Goal: Transaction & Acquisition: Obtain resource

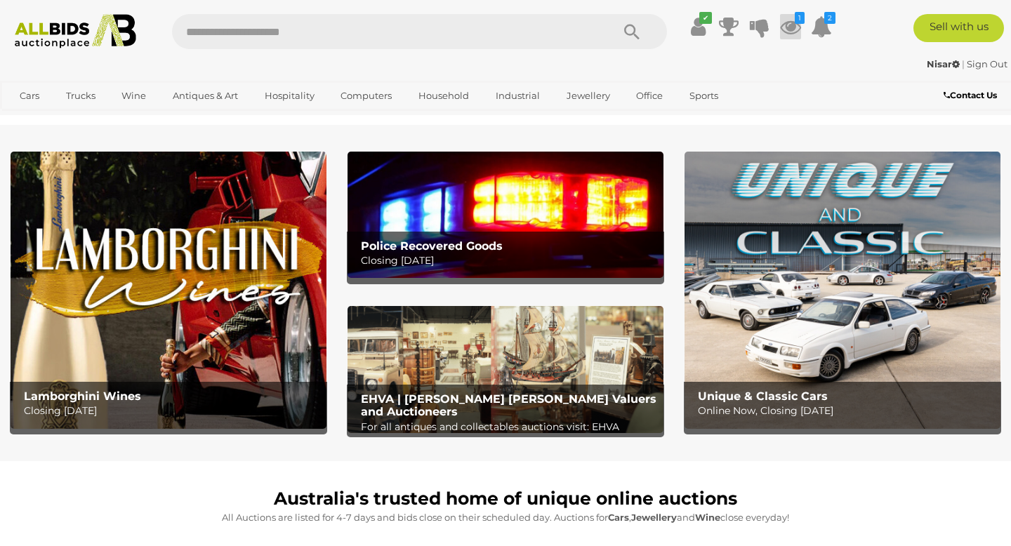
click at [791, 31] on icon at bounding box center [790, 26] width 21 height 25
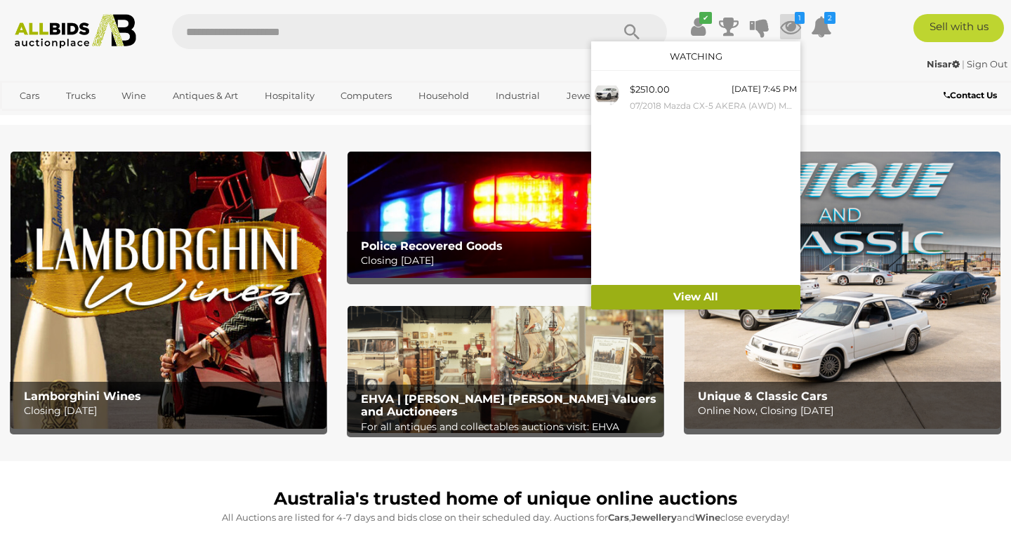
click at [690, 300] on link "View All" at bounding box center [695, 297] width 209 height 25
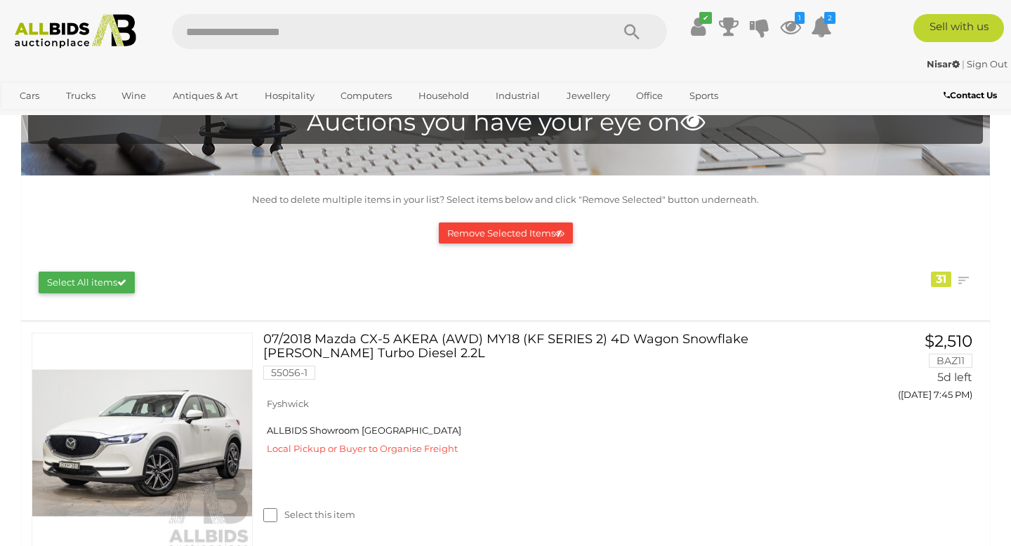
scroll to position [88, 0]
click at [63, 29] on img at bounding box center [76, 31] width 136 height 34
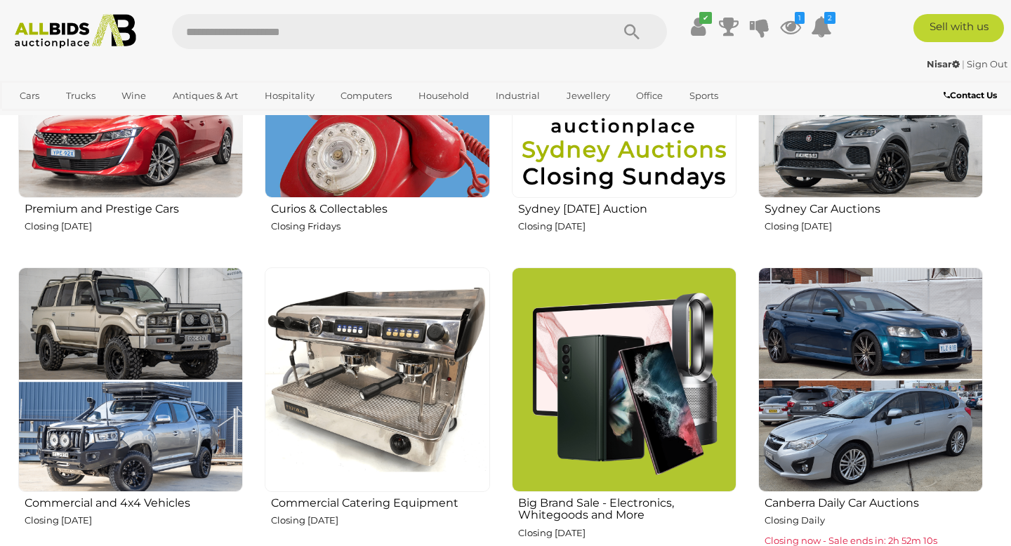
scroll to position [677, 0]
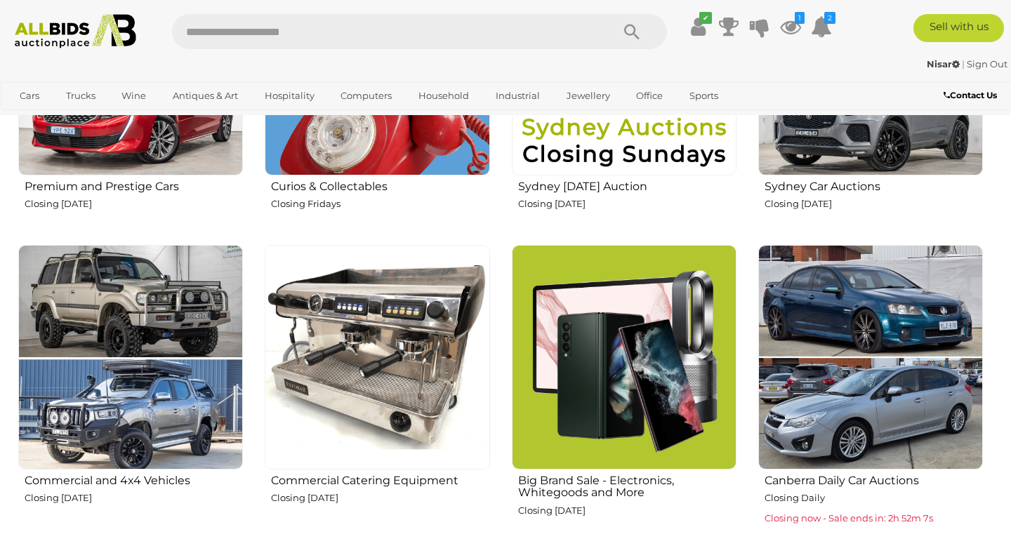
click at [353, 477] on h2 "Commercial Catering Equipment" at bounding box center [380, 479] width 218 height 16
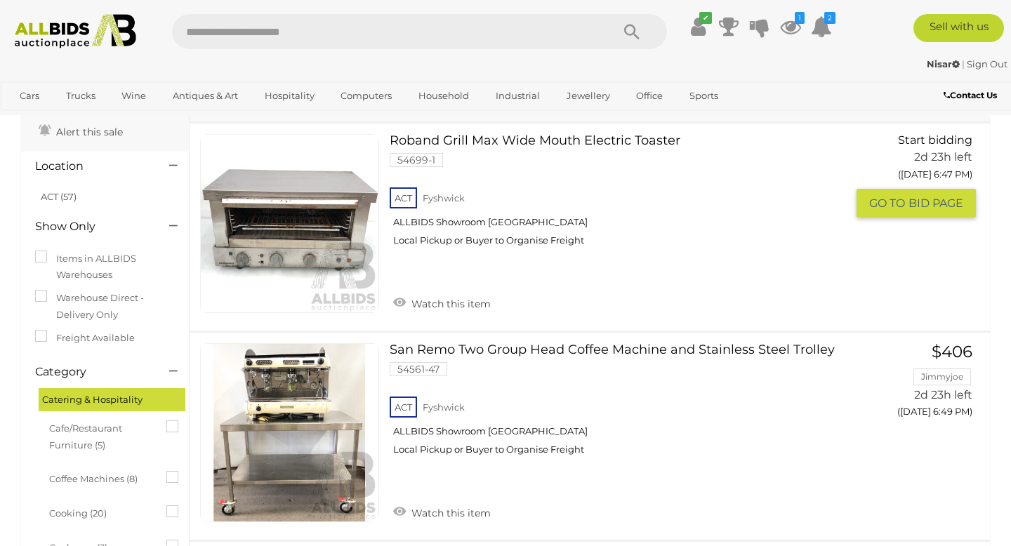
scroll to position [95, 0]
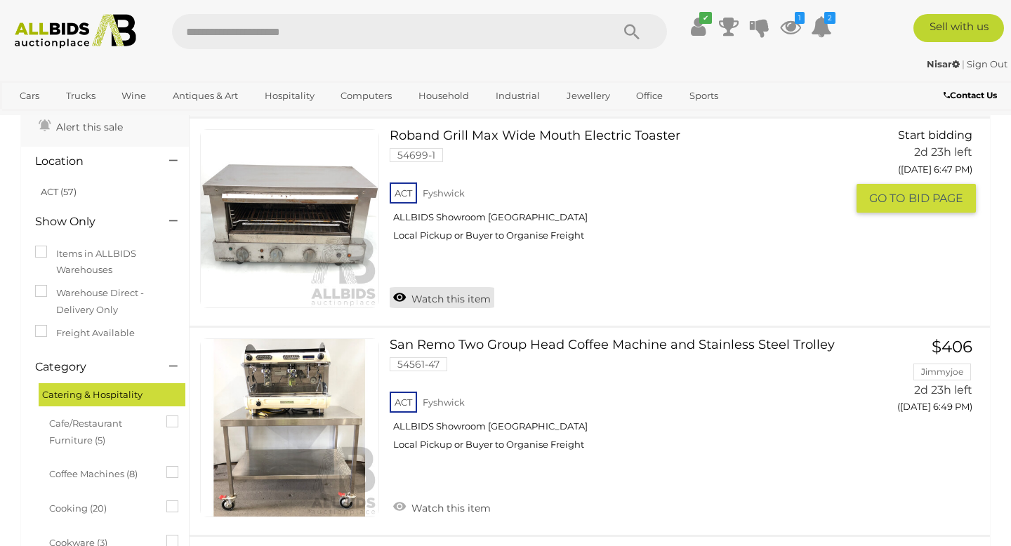
click at [468, 301] on link "Watch this item" at bounding box center [442, 297] width 105 height 21
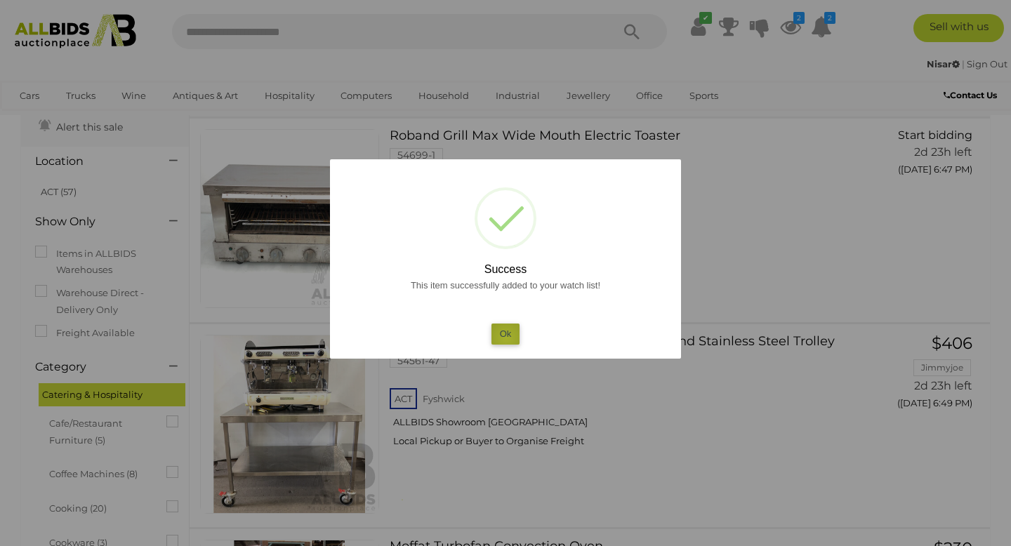
click at [506, 338] on button "Ok" at bounding box center [505, 334] width 29 height 20
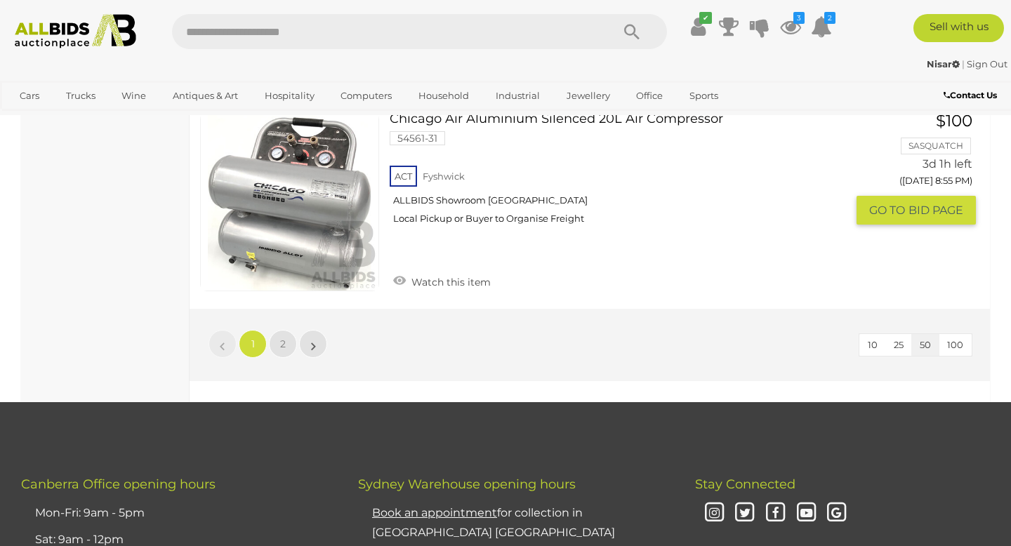
scroll to position [10397, 0]
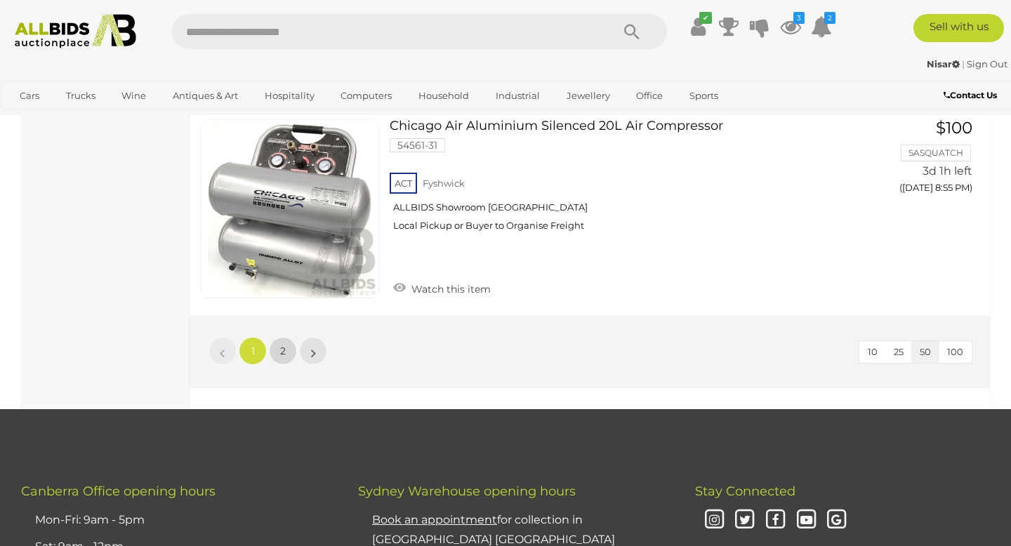
click at [286, 355] on link "2" at bounding box center [283, 351] width 28 height 28
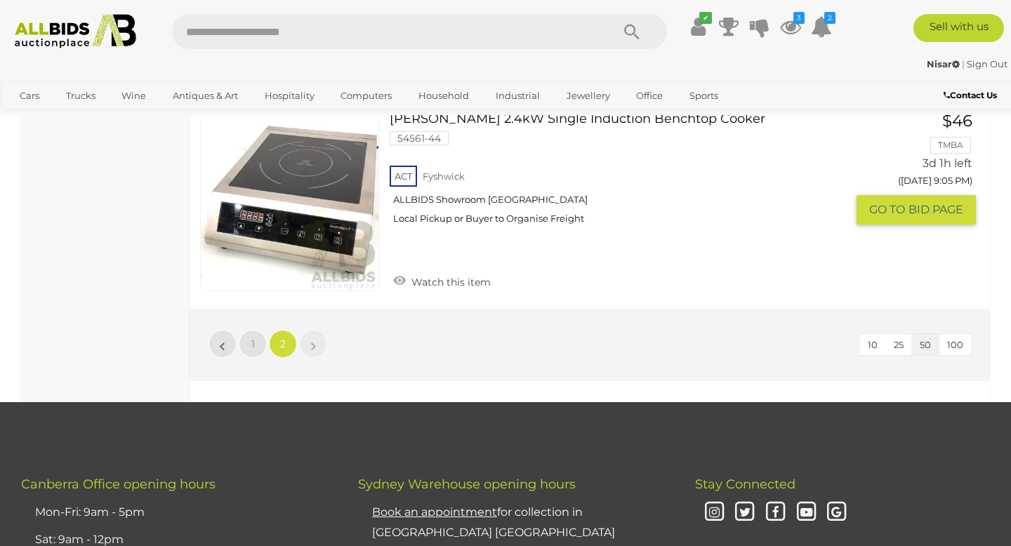
scroll to position [1396, 0]
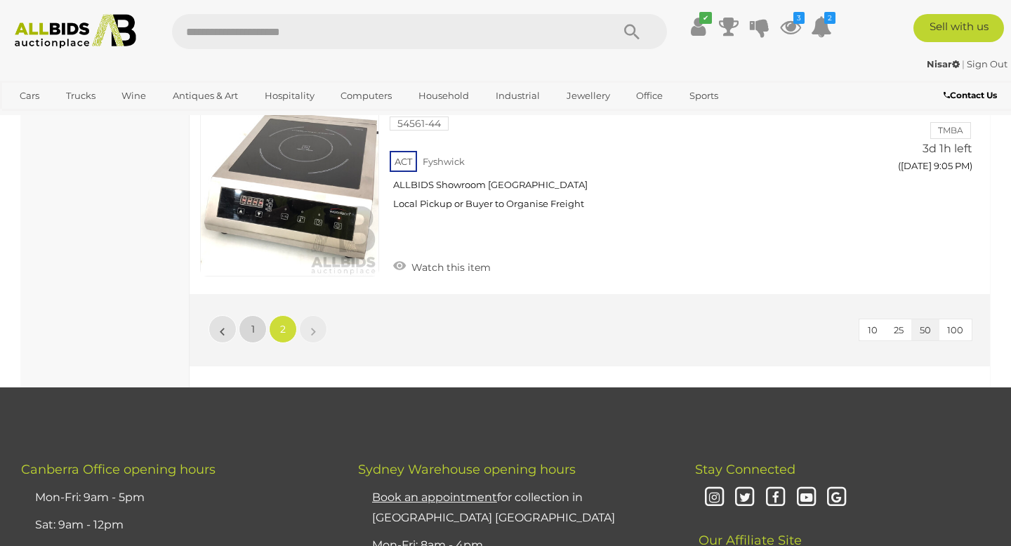
click at [256, 315] on link "1" at bounding box center [253, 329] width 28 height 28
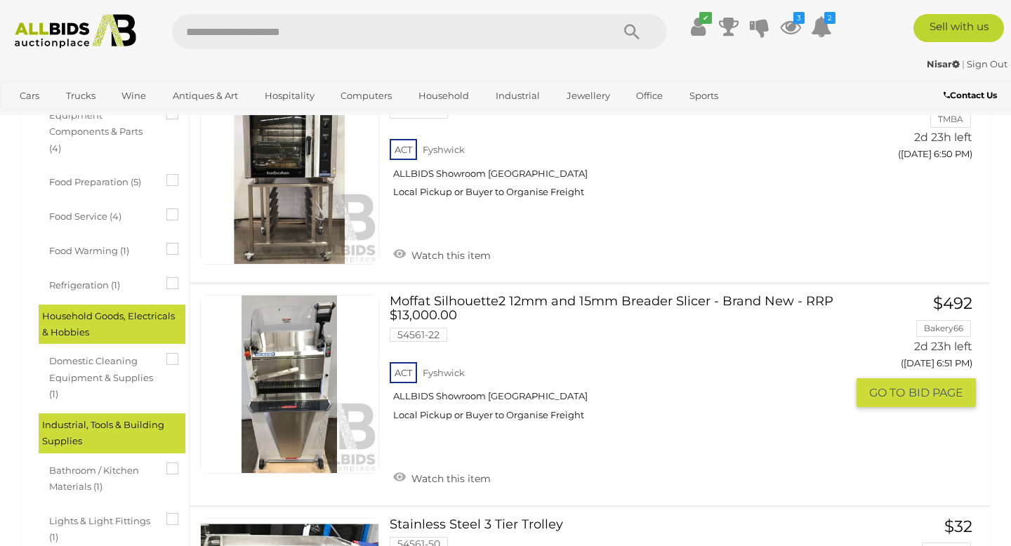
scroll to position [661, 0]
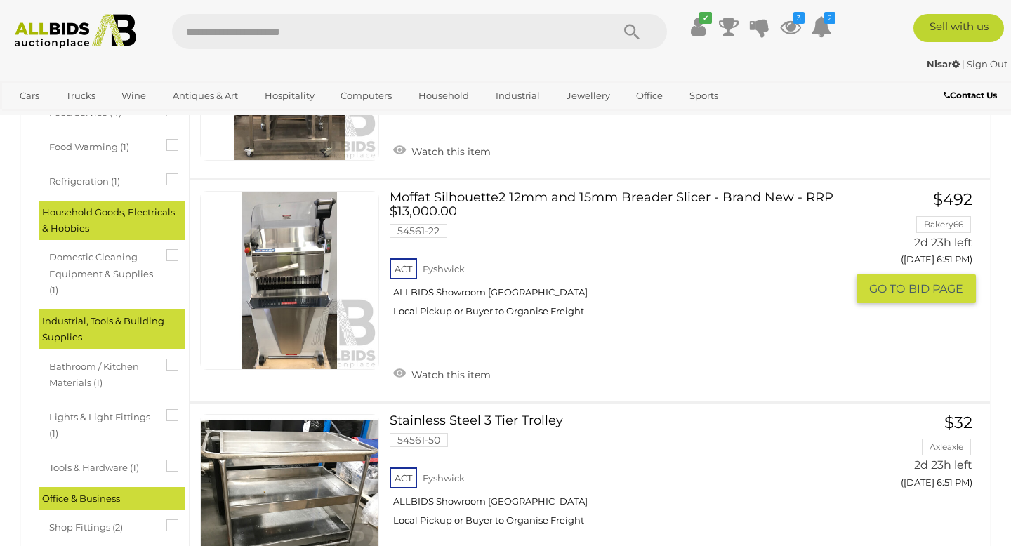
click at [271, 310] on link at bounding box center [289, 280] width 179 height 179
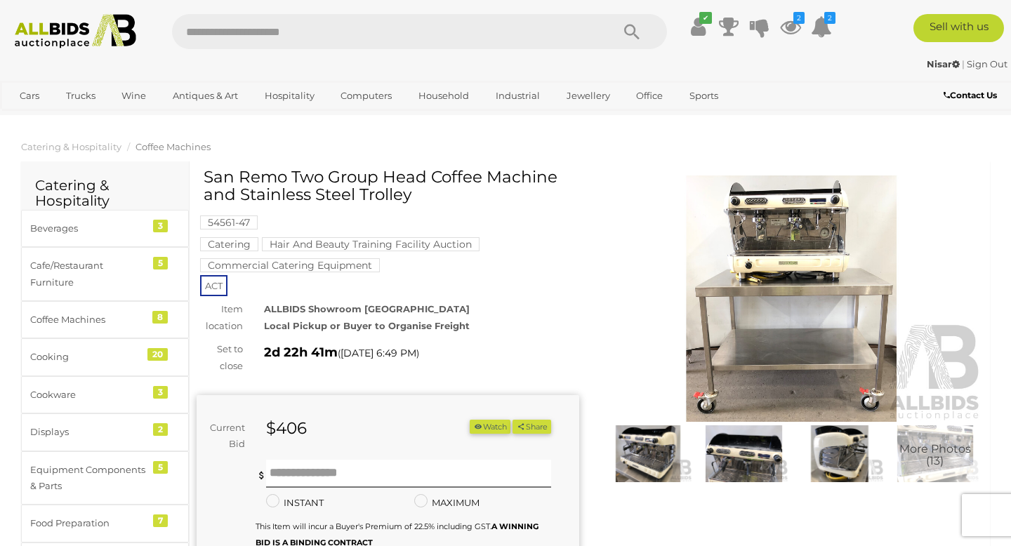
click at [732, 328] on img at bounding box center [791, 299] width 383 height 246
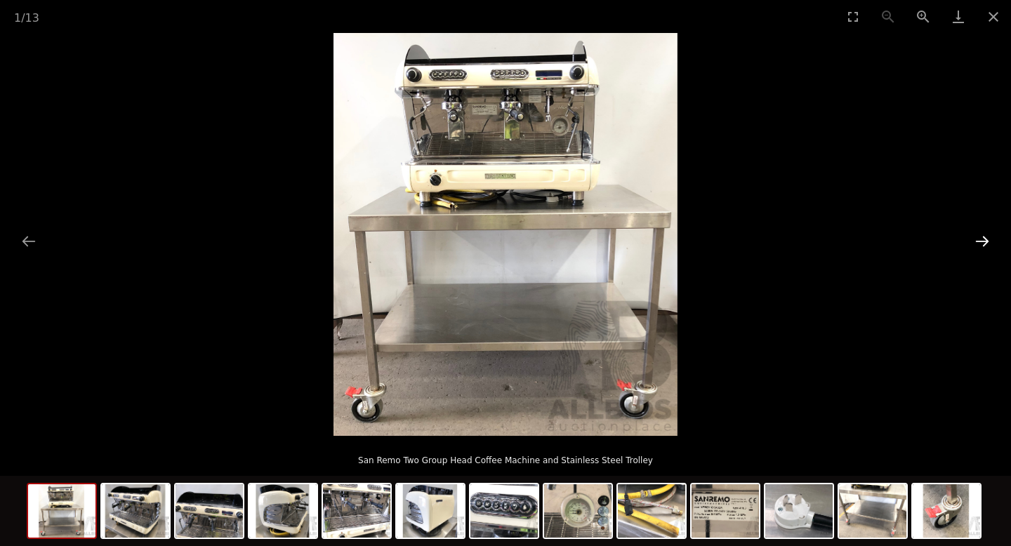
click at [981, 242] on button "Next slide" at bounding box center [981, 240] width 29 height 27
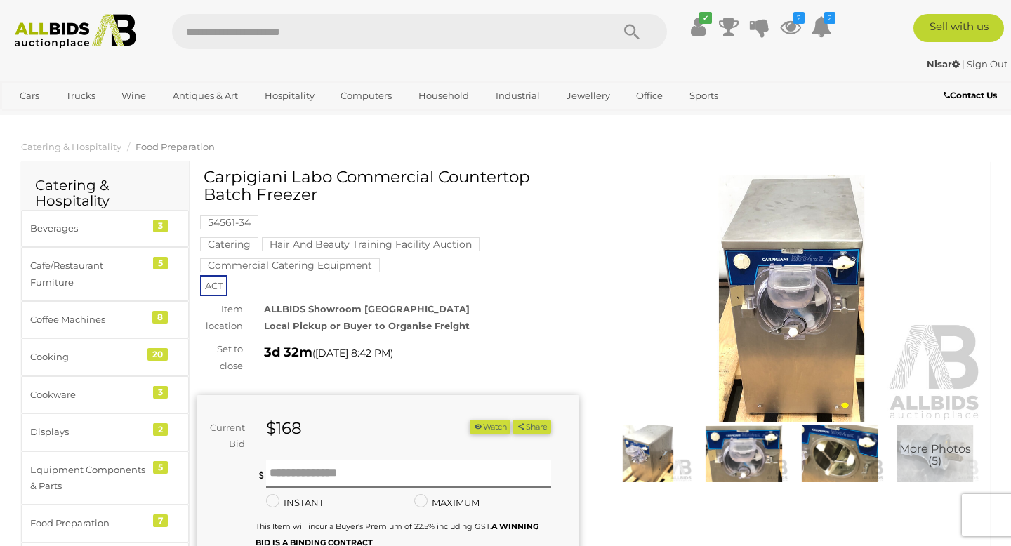
click at [758, 315] on img at bounding box center [791, 299] width 383 height 246
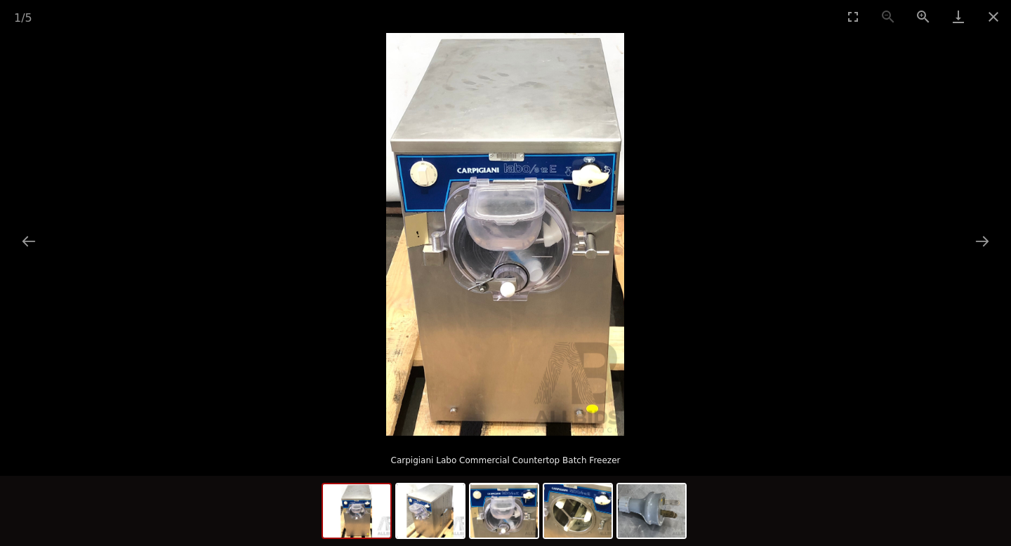
click at [561, 249] on img at bounding box center [505, 234] width 238 height 403
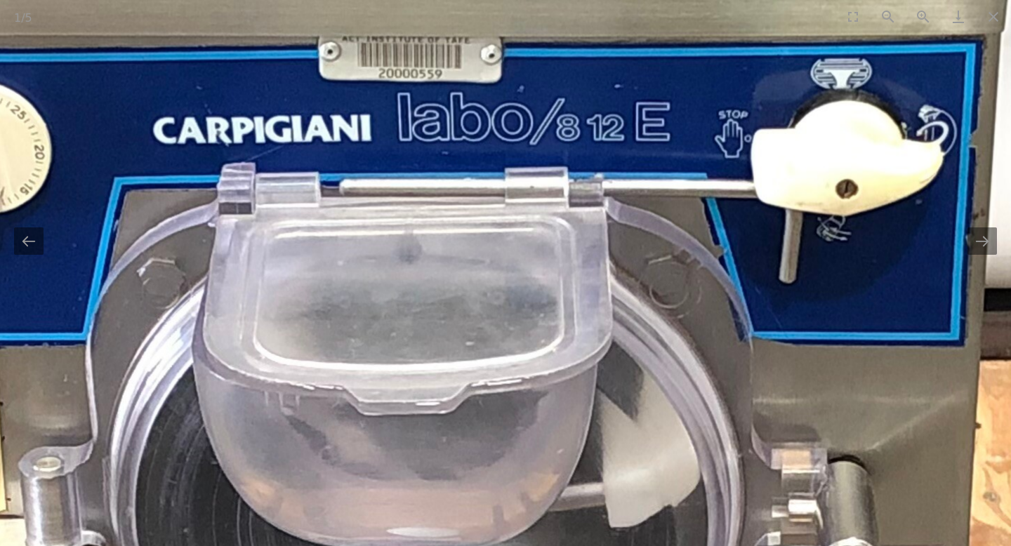
drag, startPoint x: 548, startPoint y: 141, endPoint x: 560, endPoint y: 350, distance: 209.6
click at [560, 350] on img at bounding box center [403, 462] width 1239 height 2097
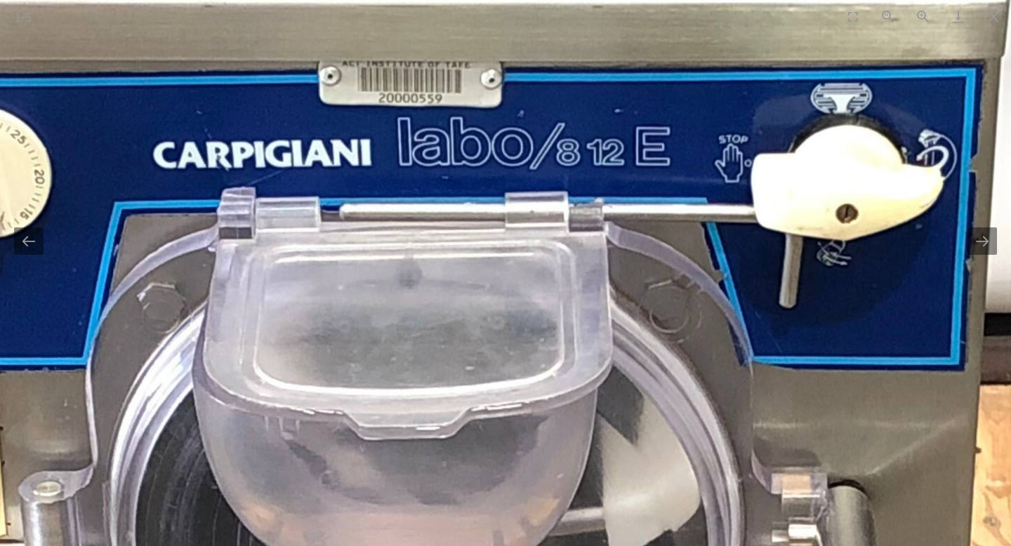
click at [842, 79] on img at bounding box center [403, 487] width 1239 height 2097
click at [1010, 8] on button "Close gallery" at bounding box center [993, 16] width 35 height 33
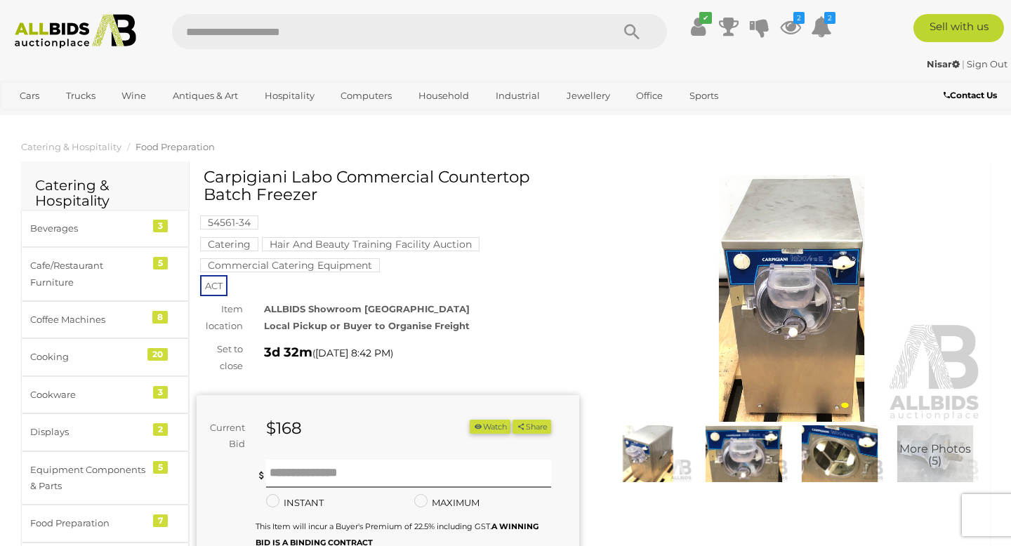
drag, startPoint x: 322, startPoint y: 193, endPoint x: 204, endPoint y: 178, distance: 118.9
click at [204, 178] on h1 "Carpigiani Labo Commercial Countertop Batch Freezer" at bounding box center [390, 186] width 372 height 36
copy h1 "Carpigiani Labo Commercial Countertop Batch Freezer"
click at [443, 143] on ol "Catering & Hospitality Food Preparation" at bounding box center [505, 146] width 1011 height 23
click at [477, 432] on button "Watch" at bounding box center [490, 427] width 41 height 15
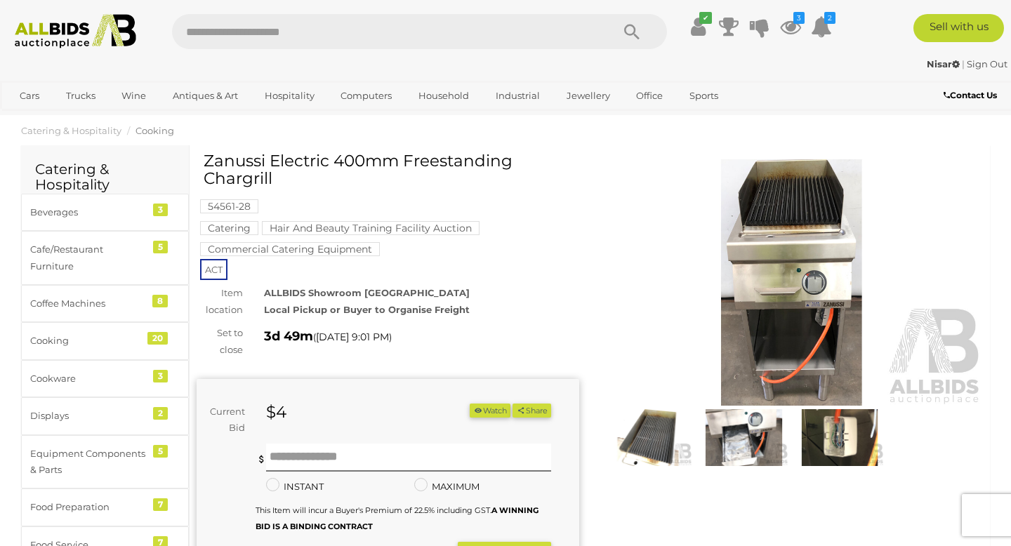
scroll to position [22, 0]
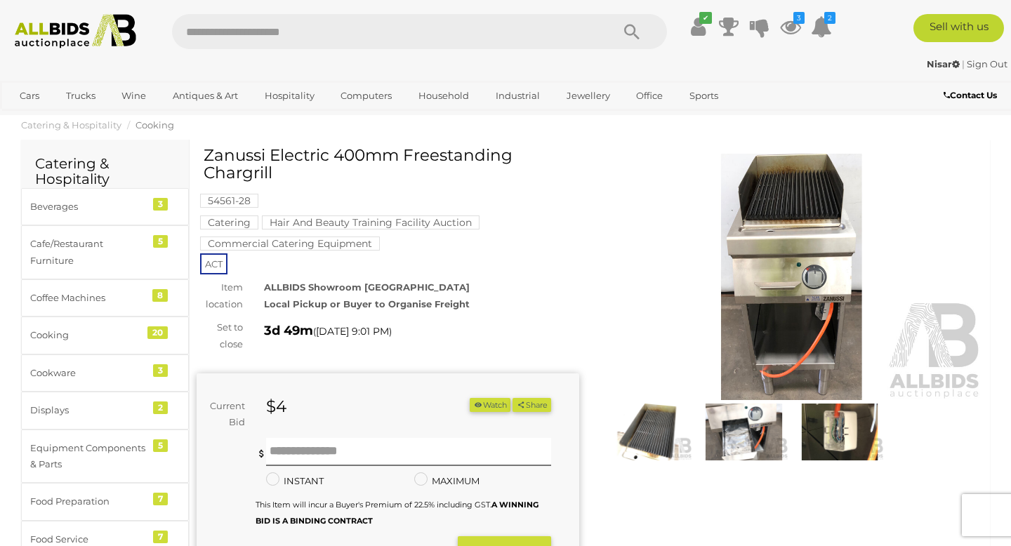
click at [741, 317] on img at bounding box center [791, 277] width 383 height 246
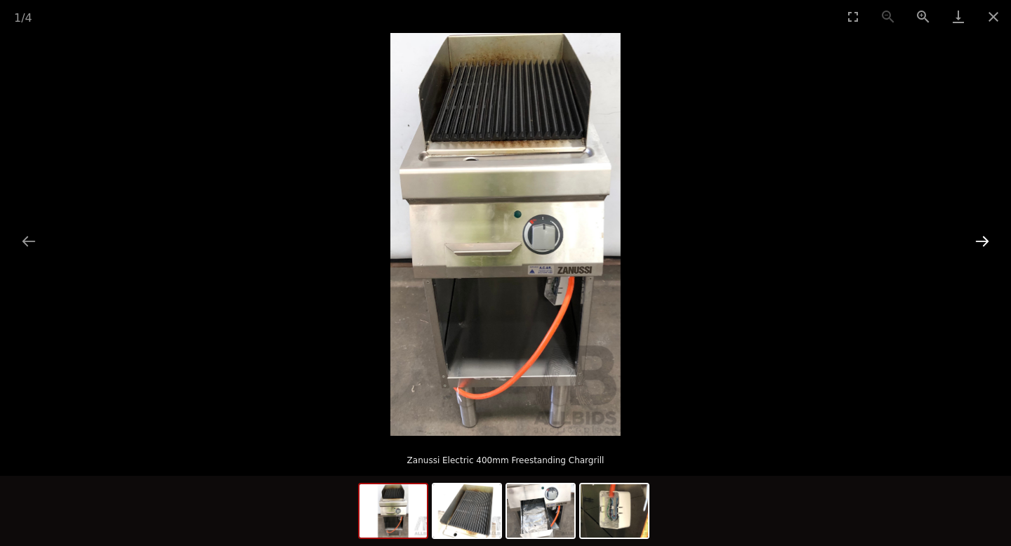
click at [972, 248] on button "Next slide" at bounding box center [981, 240] width 29 height 27
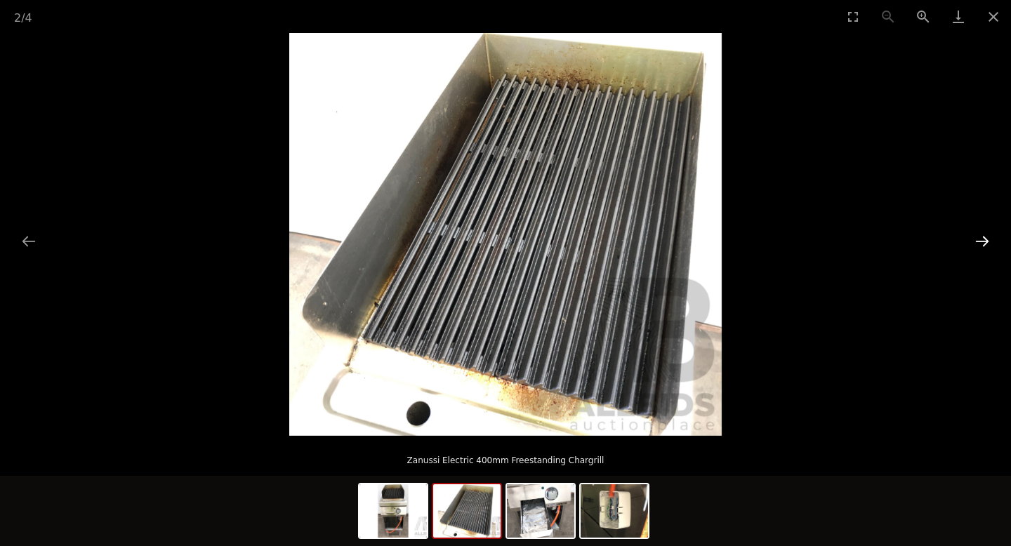
click at [972, 248] on button "Next slide" at bounding box center [981, 240] width 29 height 27
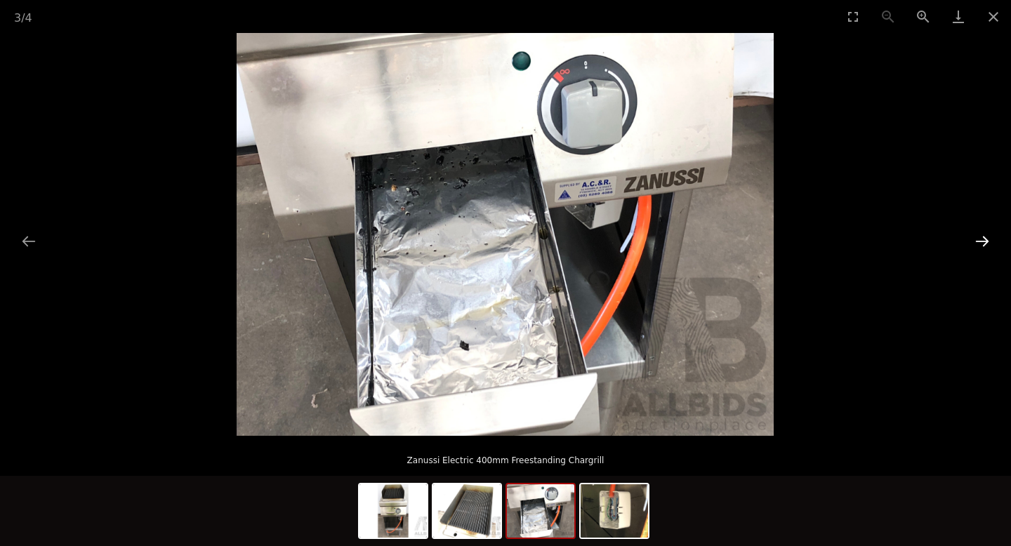
click at [972, 248] on button "Next slide" at bounding box center [981, 240] width 29 height 27
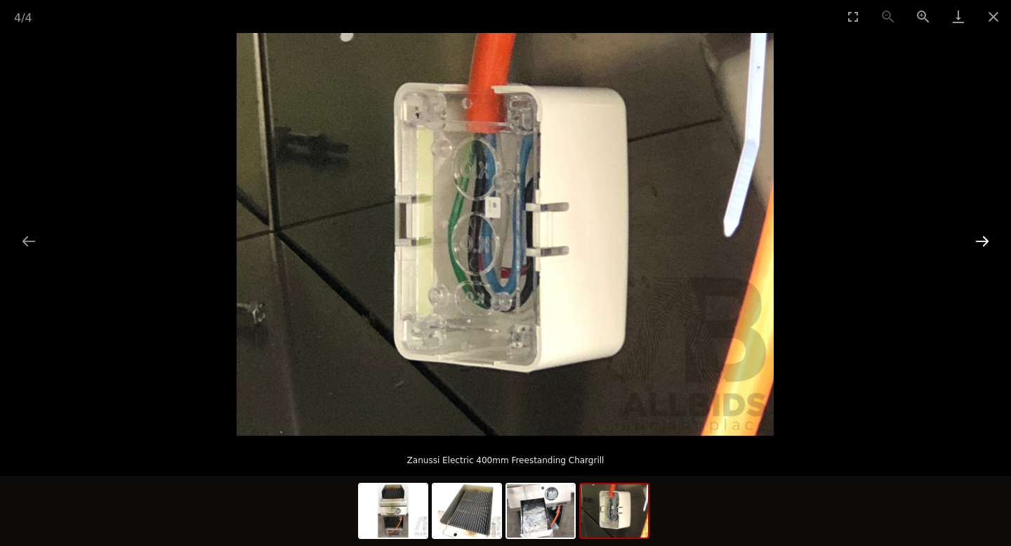
click at [972, 248] on button "Next slide" at bounding box center [981, 240] width 29 height 27
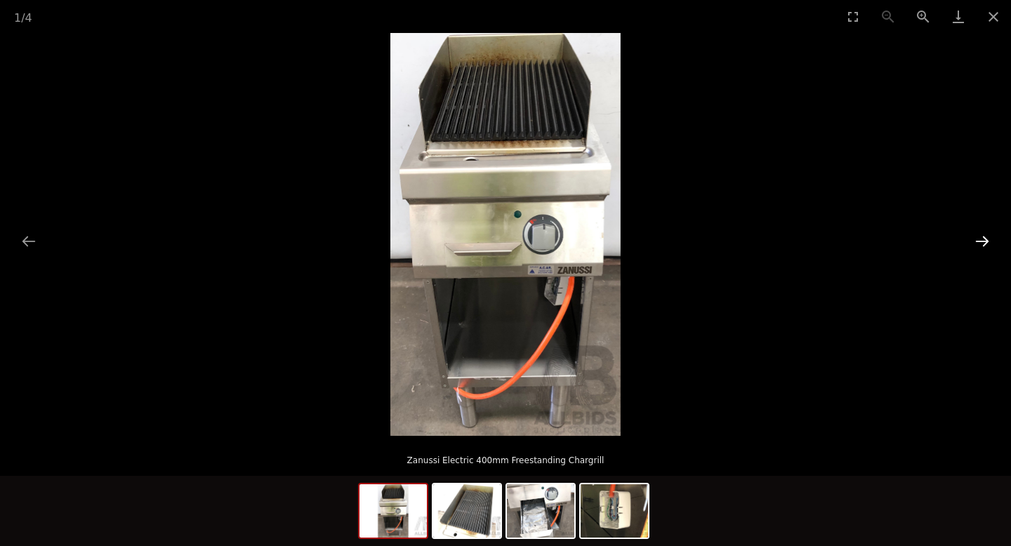
click at [972, 248] on button "Next slide" at bounding box center [981, 240] width 29 height 27
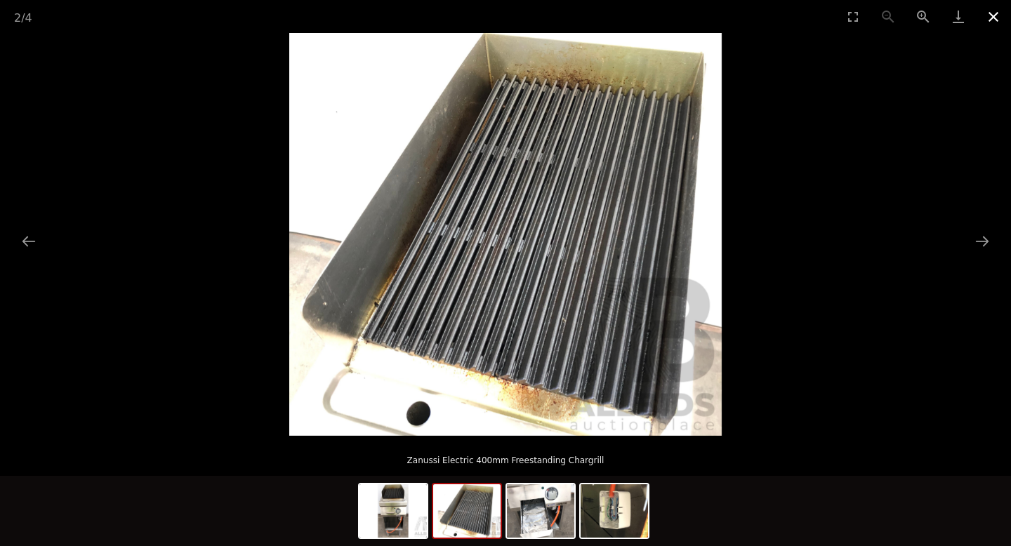
click at [991, 18] on button "Close gallery" at bounding box center [993, 16] width 35 height 33
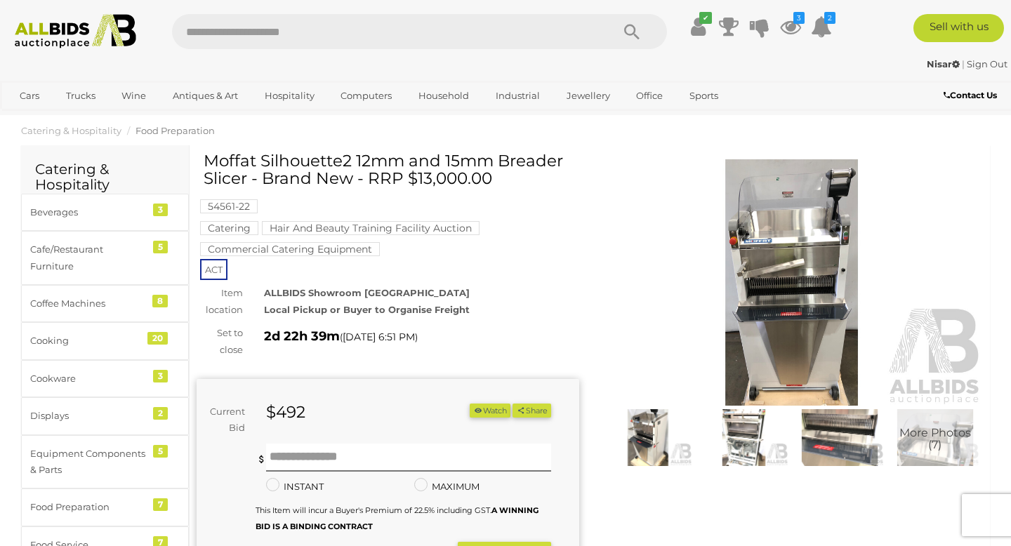
scroll to position [22, 0]
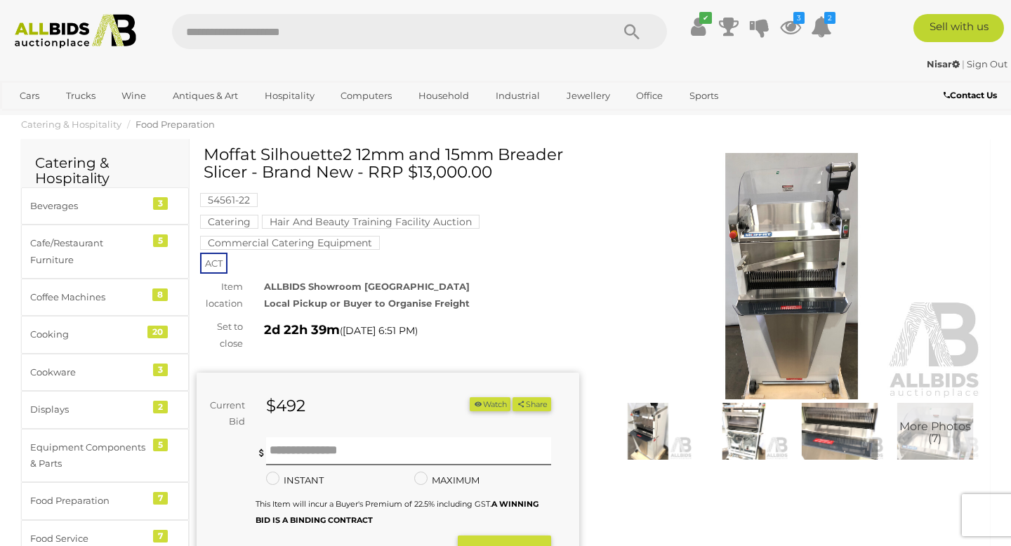
click at [758, 300] on img at bounding box center [791, 276] width 383 height 246
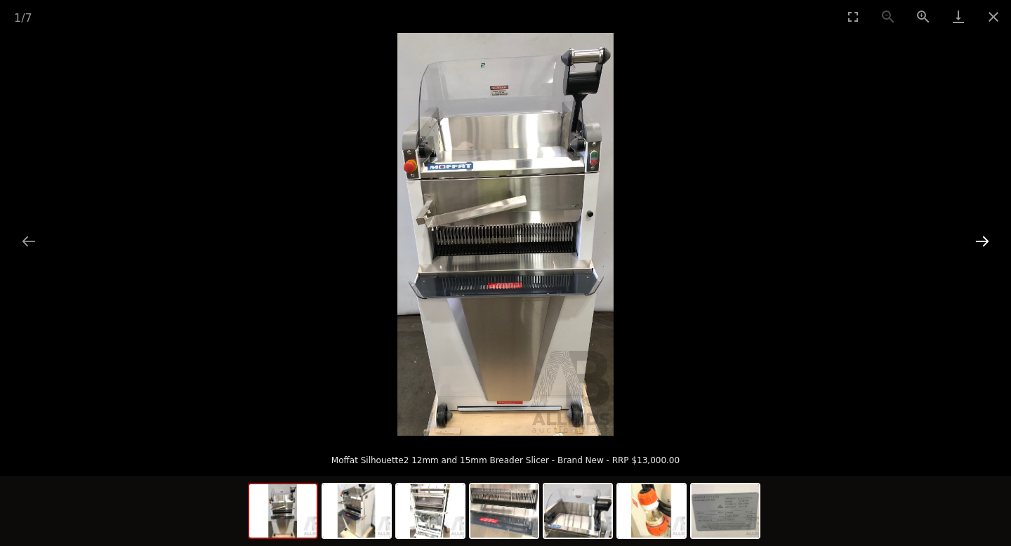
click at [979, 241] on button "Next slide" at bounding box center [981, 240] width 29 height 27
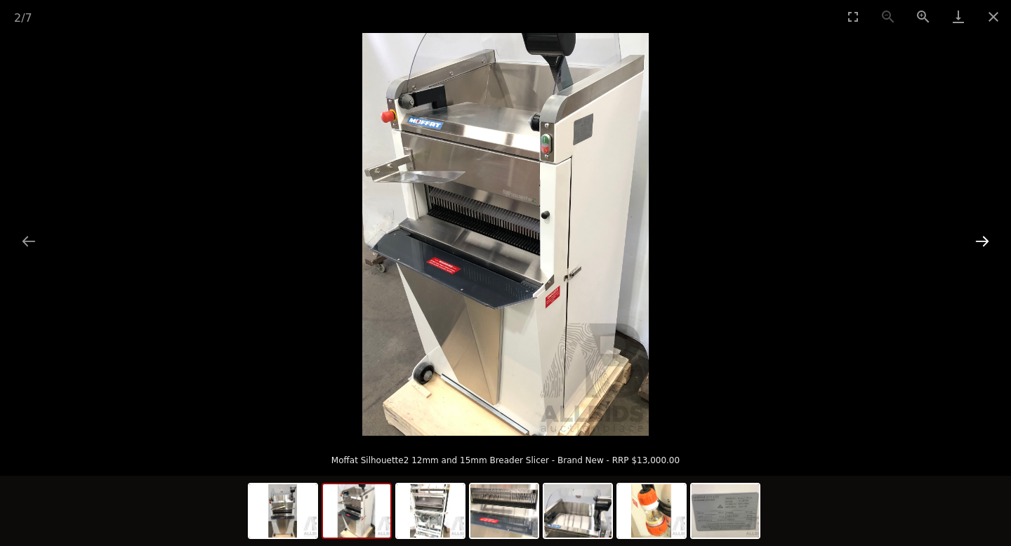
click at [979, 241] on button "Next slide" at bounding box center [981, 240] width 29 height 27
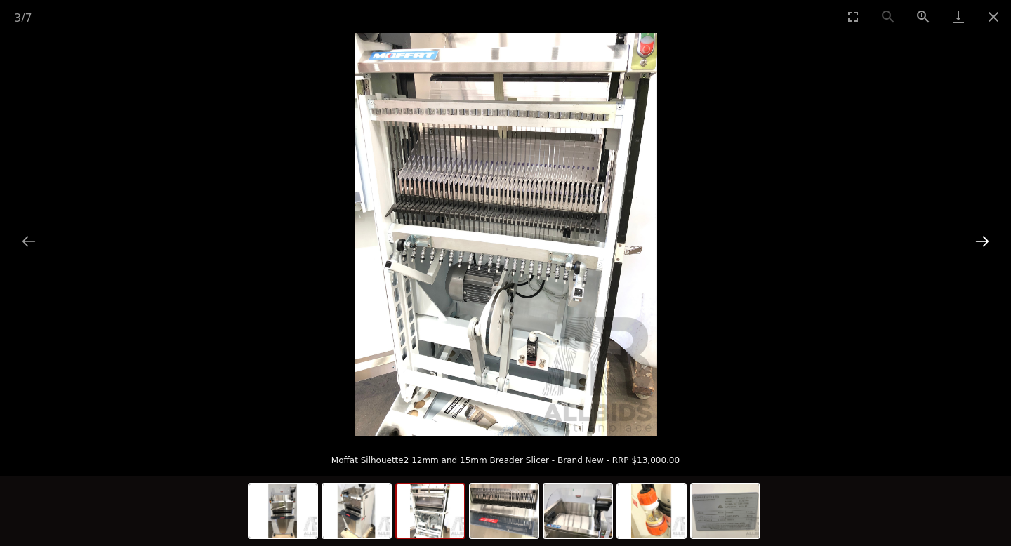
click at [979, 241] on button "Next slide" at bounding box center [981, 240] width 29 height 27
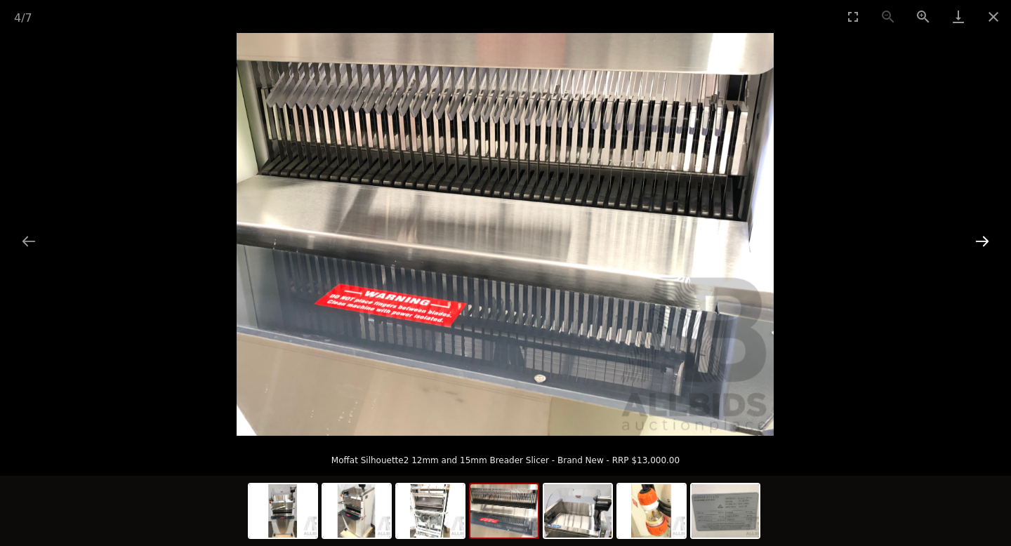
click at [979, 241] on button "Next slide" at bounding box center [981, 240] width 29 height 27
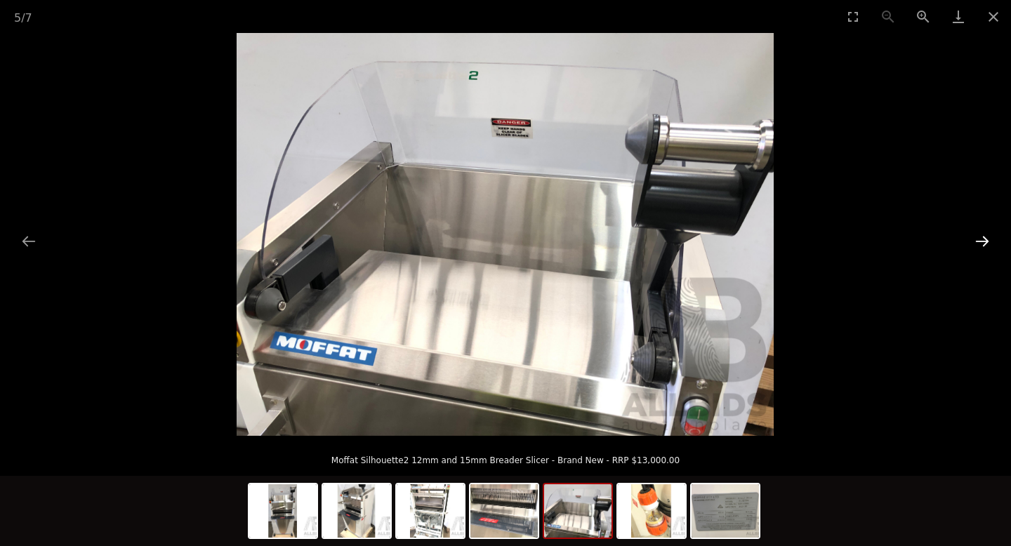
click at [979, 241] on button "Next slide" at bounding box center [981, 240] width 29 height 27
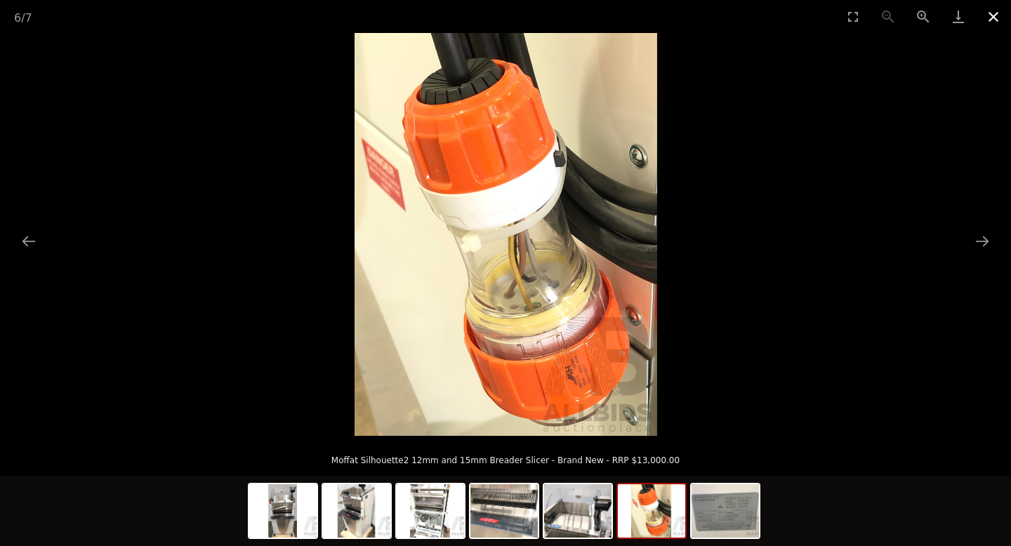
click at [990, 22] on button "Close gallery" at bounding box center [993, 16] width 35 height 33
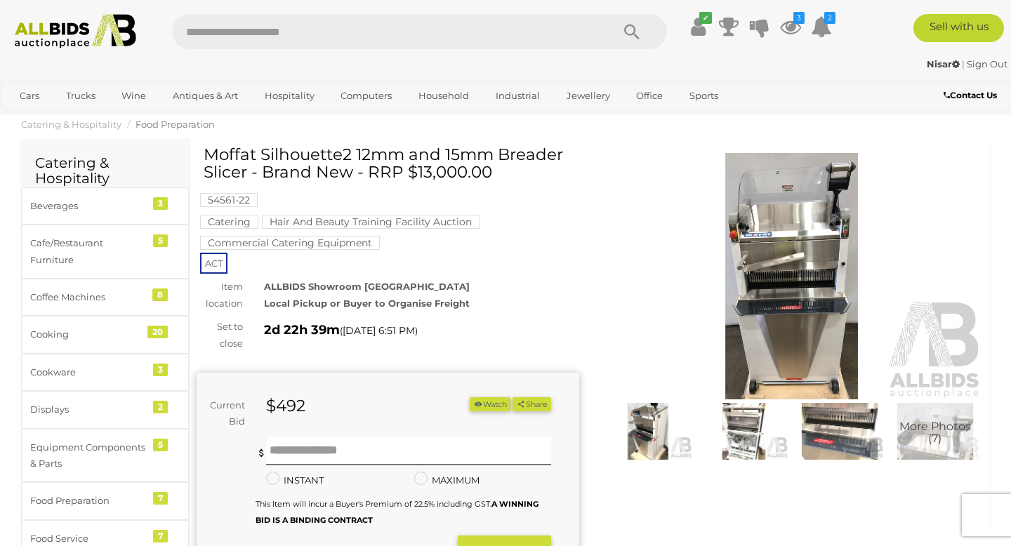
click at [77, 34] on img at bounding box center [76, 31] width 136 height 34
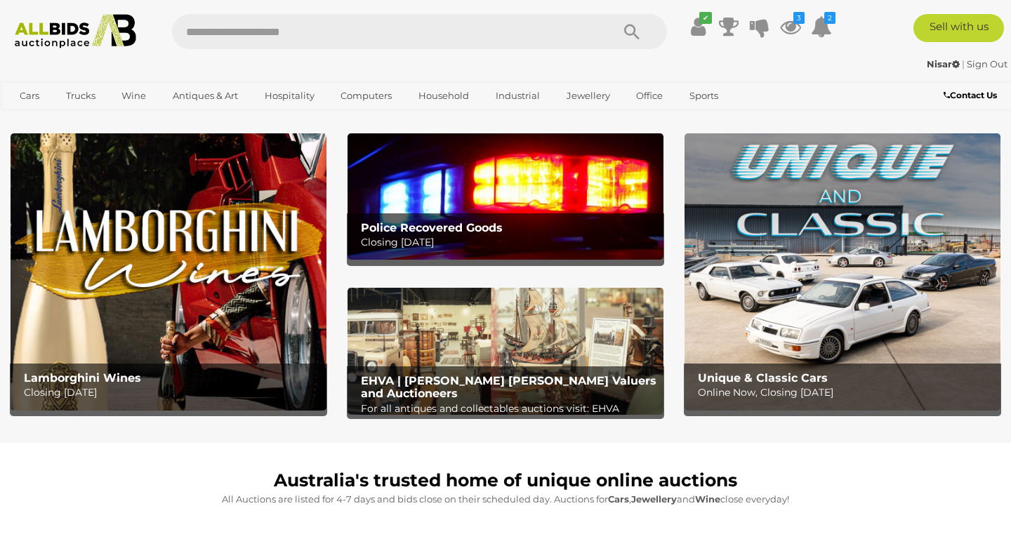
scroll to position [16, 0]
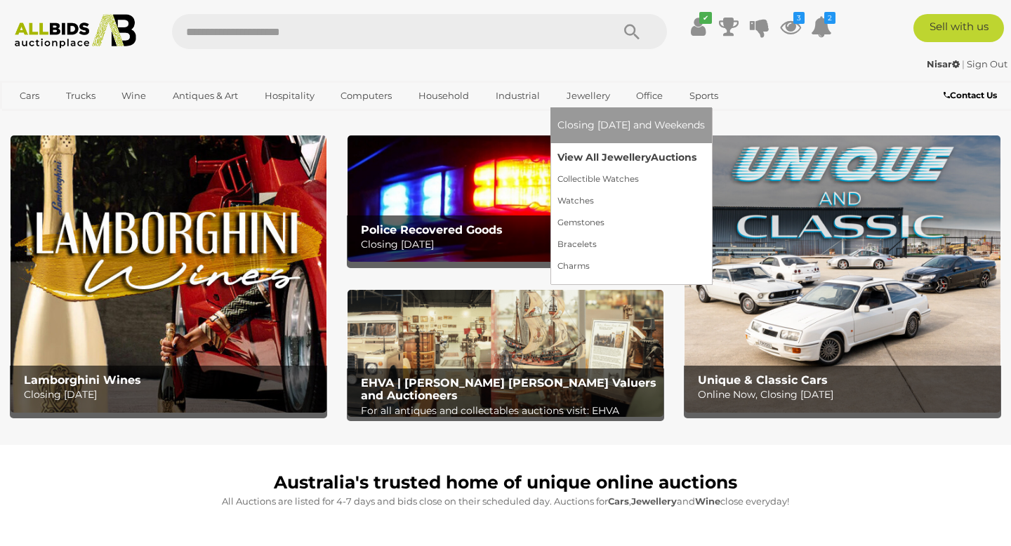
click at [597, 158] on link "View All Jewellery Auctions" at bounding box center [630, 158] width 147 height 22
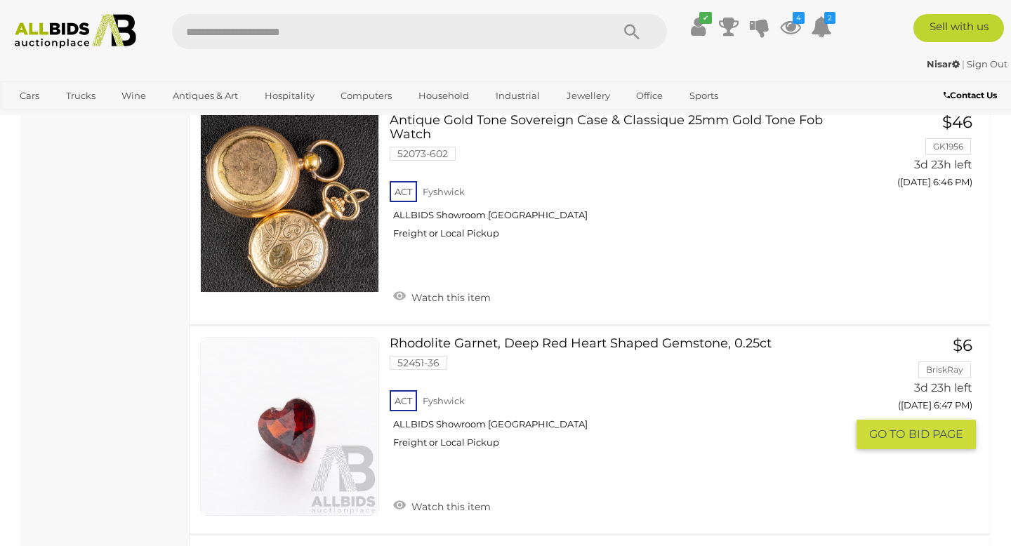
scroll to position [4652, 0]
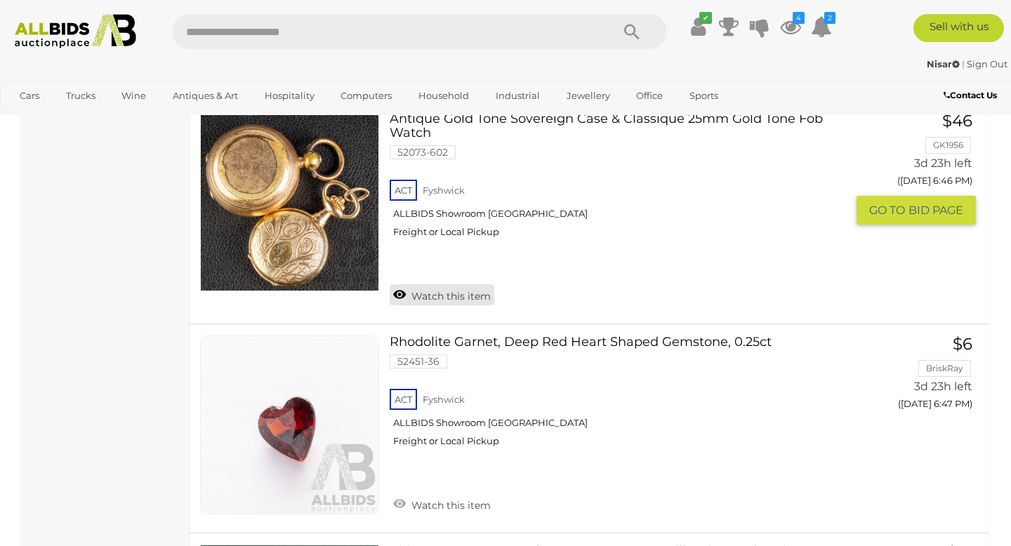
click at [444, 284] on link "Watch this item" at bounding box center [442, 294] width 105 height 21
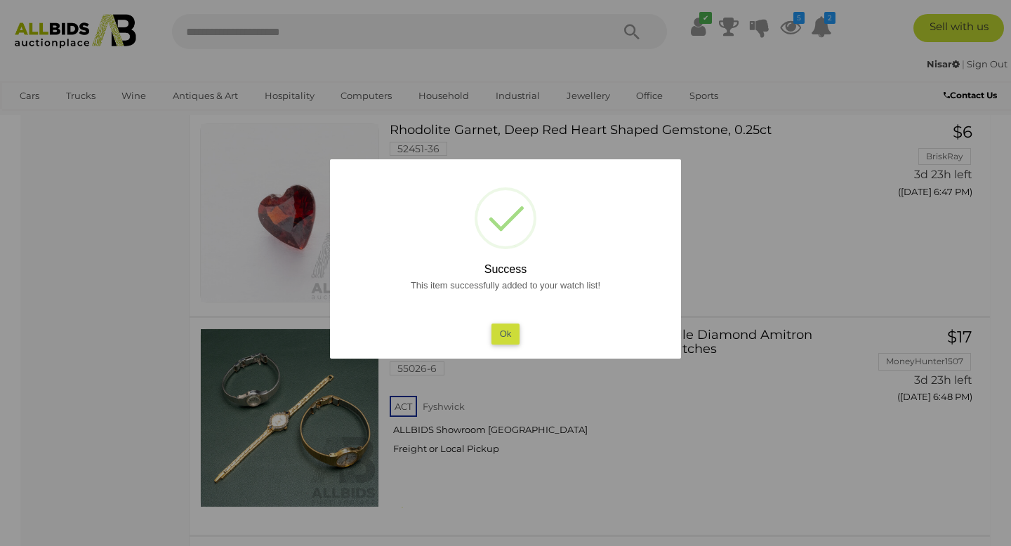
scroll to position [4789, 0]
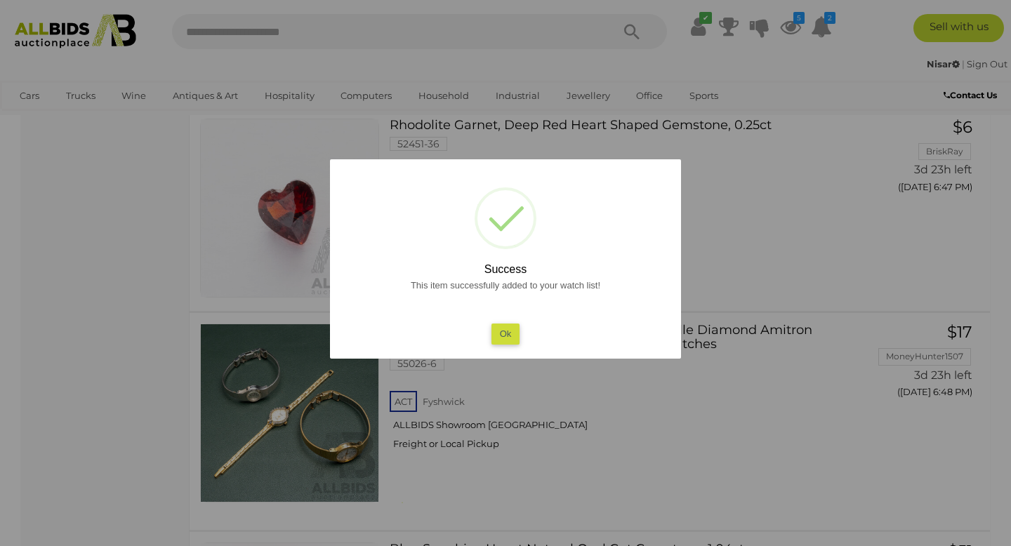
click at [499, 344] on div "? ! i Success This item successfully added to your watch list! Ok OK Cancel ×" at bounding box center [505, 258] width 351 height 199
click at [499, 338] on button "Ok" at bounding box center [505, 334] width 29 height 20
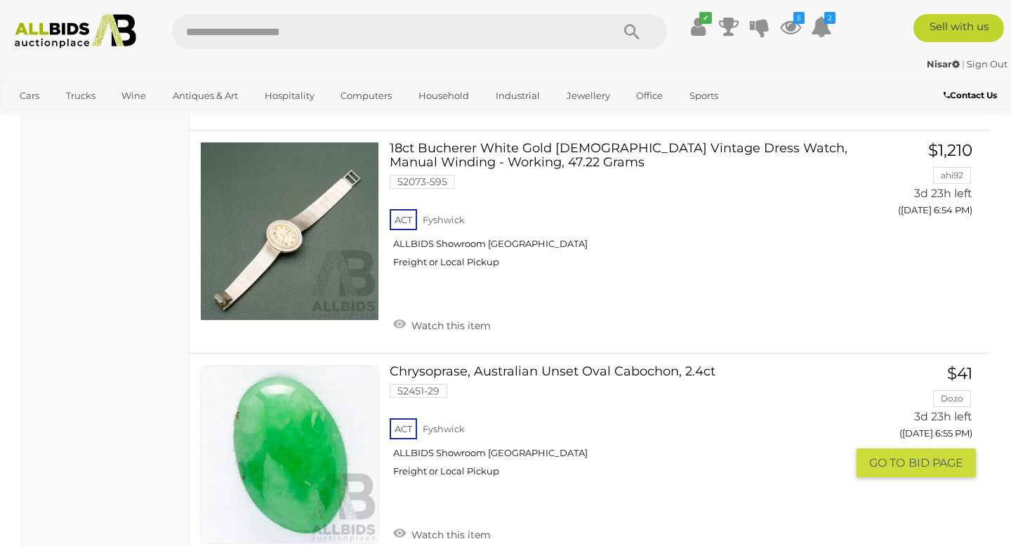
scroll to position [6994, 0]
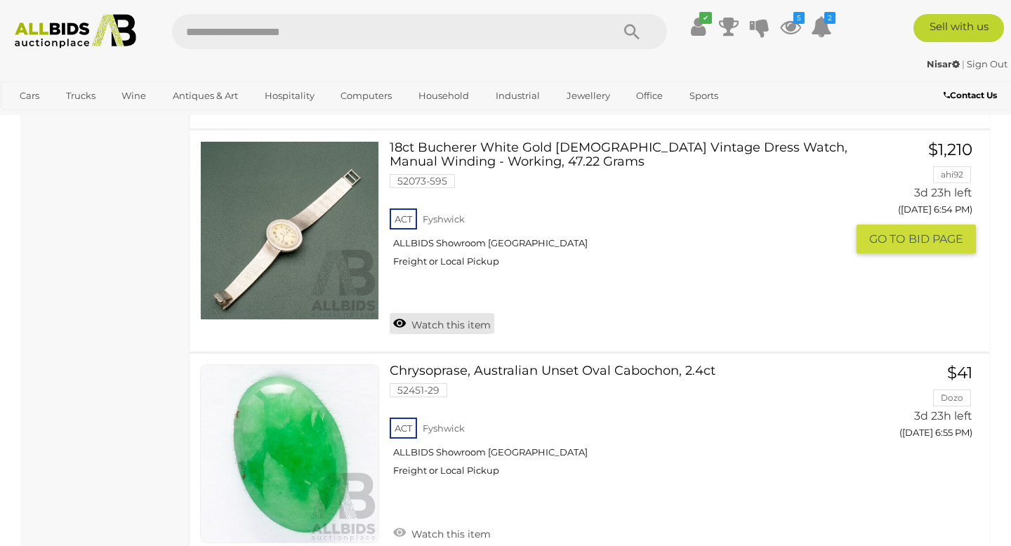
click at [413, 317] on link "Watch this item" at bounding box center [442, 323] width 105 height 21
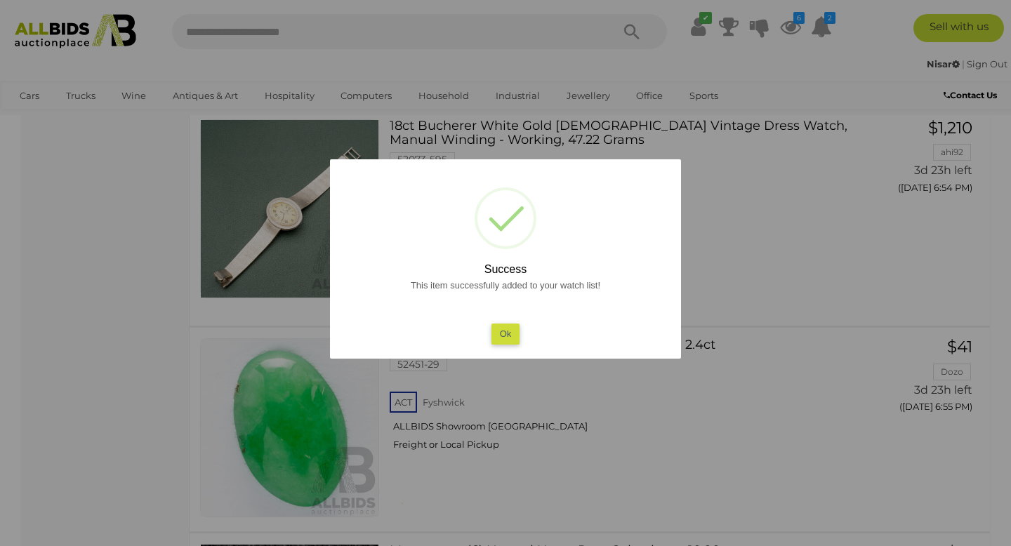
scroll to position [6868, 0]
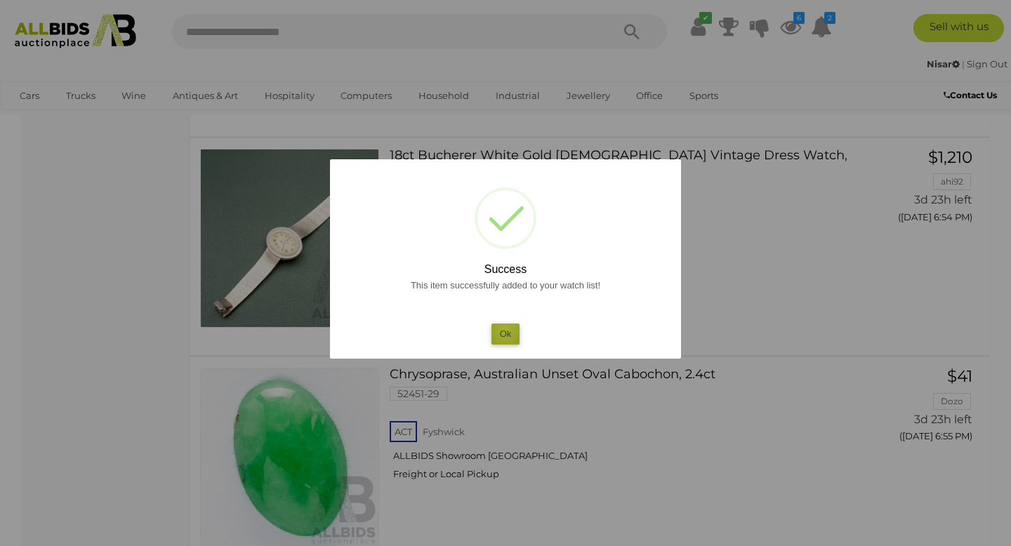
click at [505, 329] on button "Ok" at bounding box center [505, 334] width 29 height 20
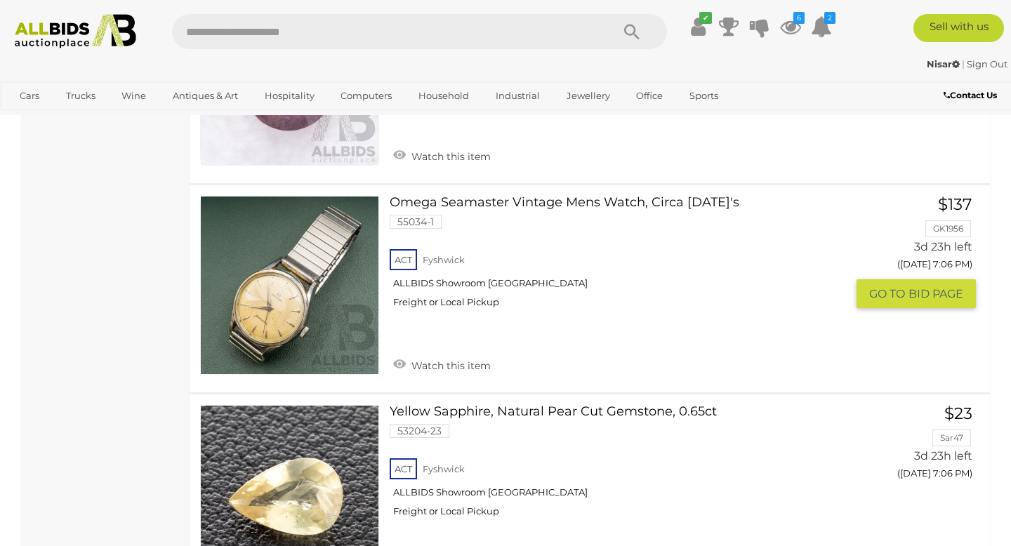
scroll to position [10145, 0]
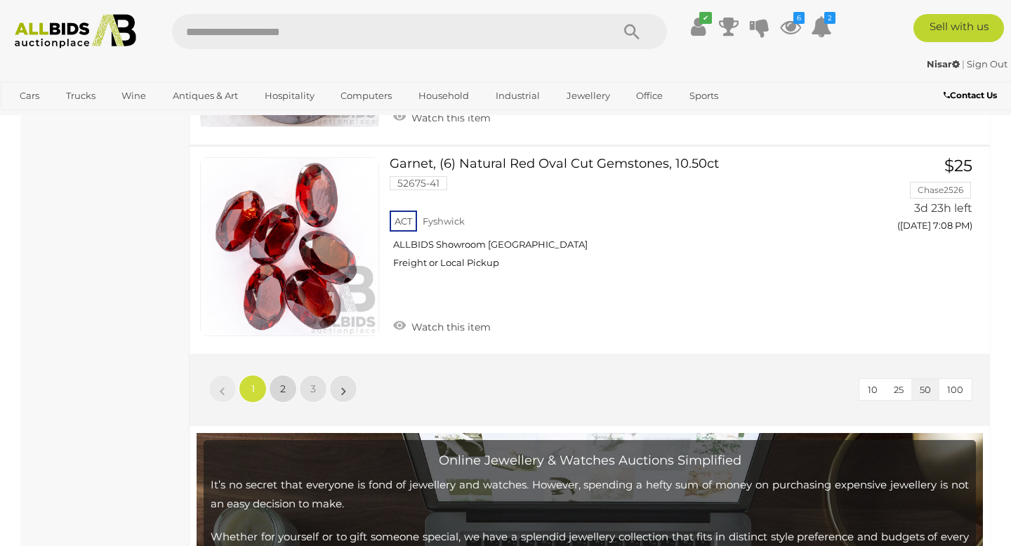
click at [286, 375] on link "2" at bounding box center [283, 389] width 28 height 28
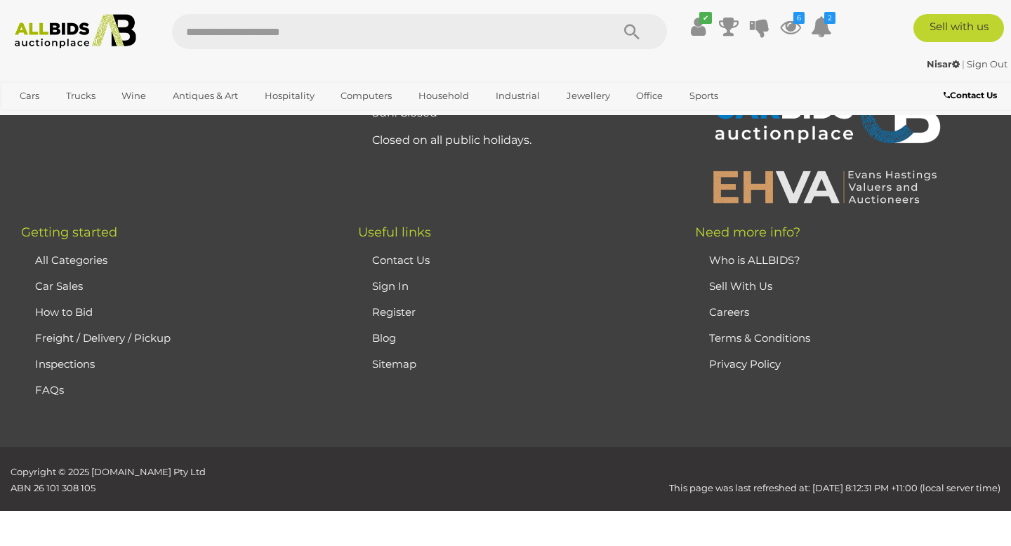
scroll to position [303, 0]
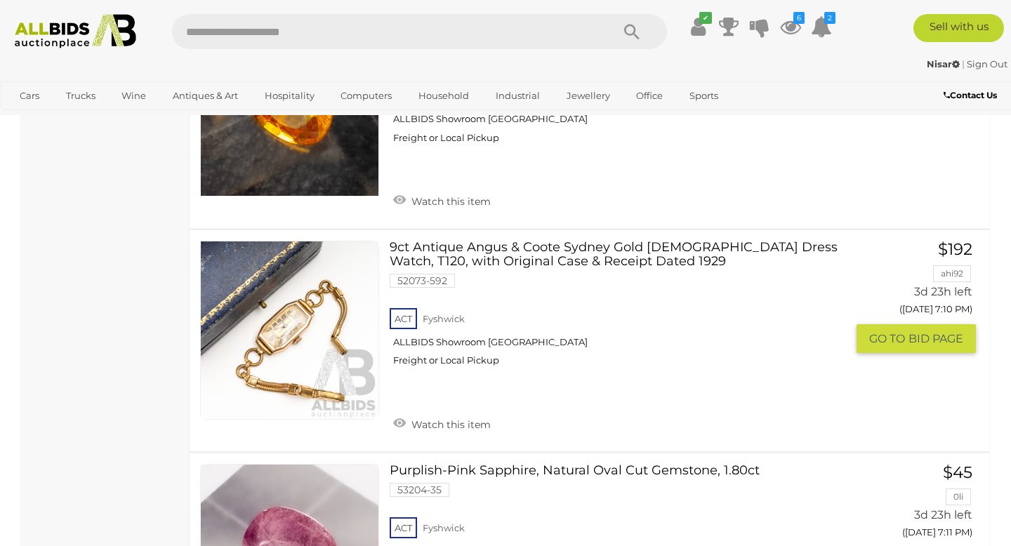
scroll to position [944, 0]
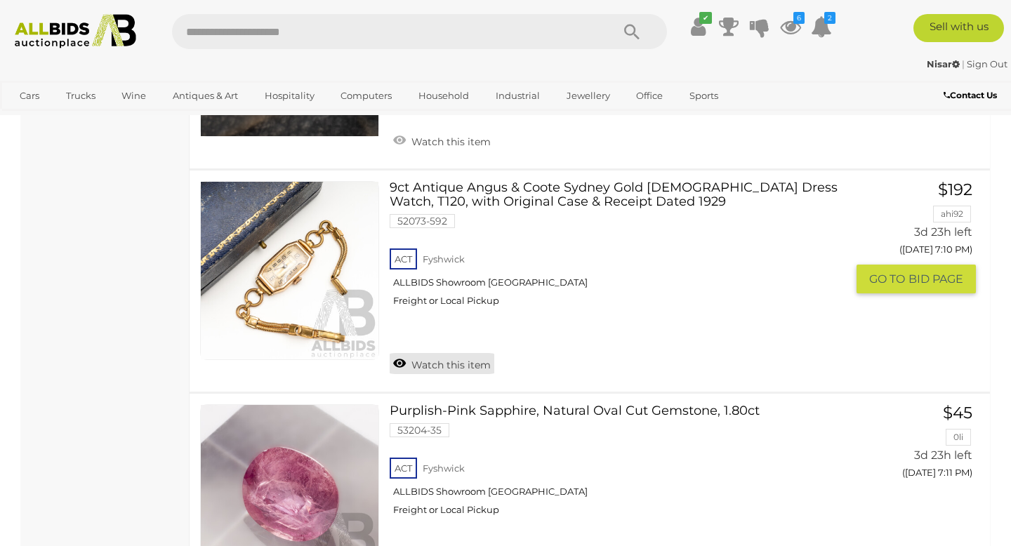
click at [432, 353] on link "Watch this item" at bounding box center [442, 363] width 105 height 21
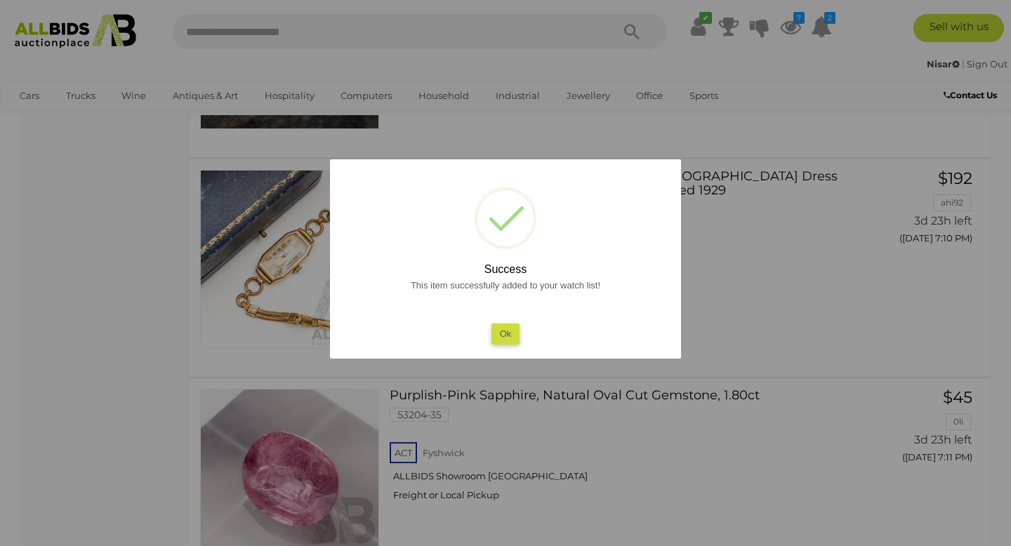
click at [508, 339] on button "Ok" at bounding box center [505, 334] width 29 height 20
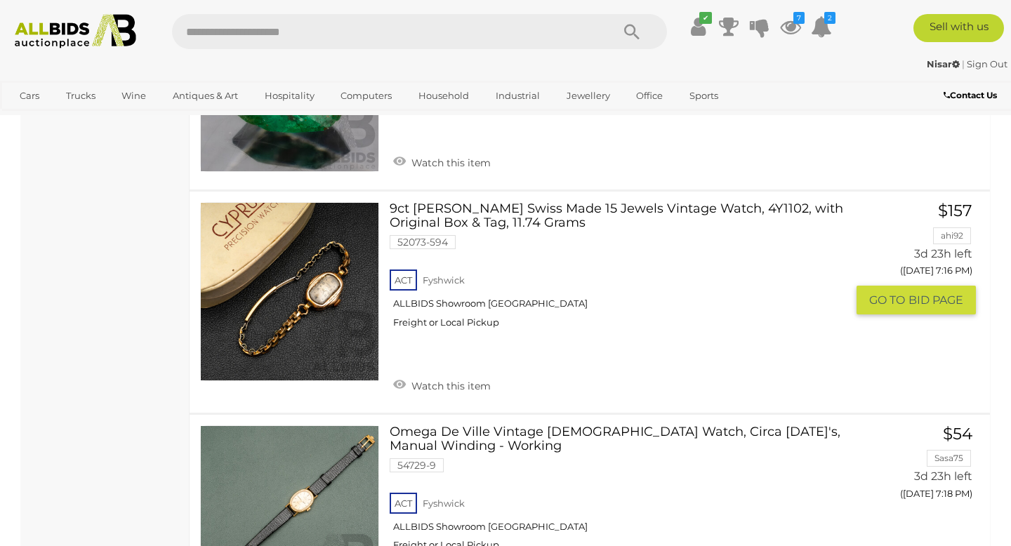
scroll to position [2836, 0]
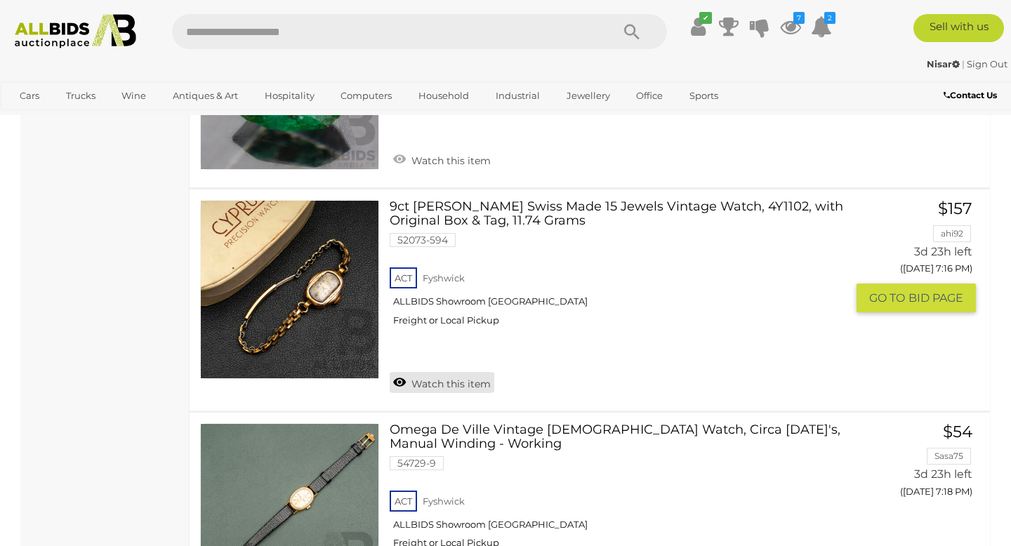
click at [423, 372] on link "Watch this item" at bounding box center [442, 382] width 105 height 21
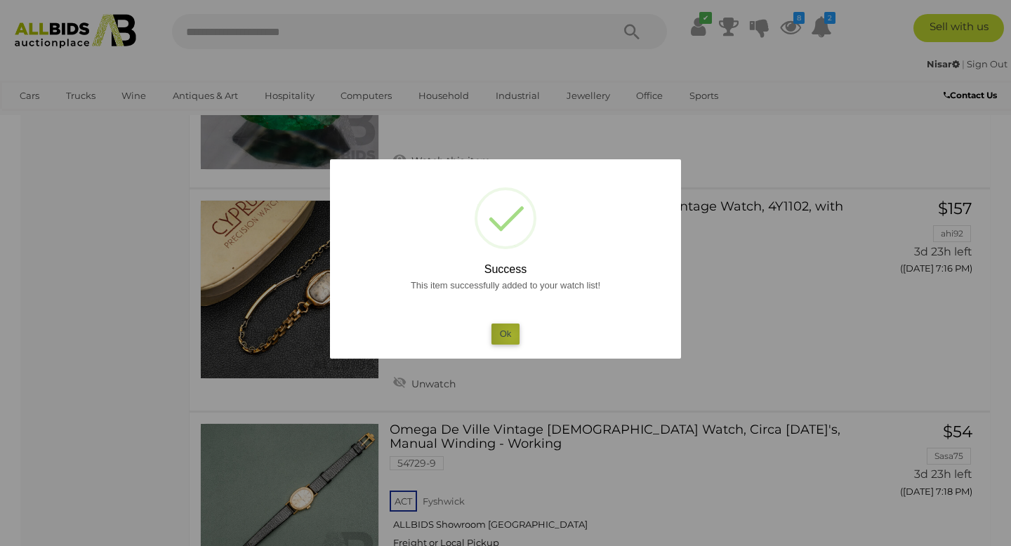
click at [512, 336] on button "Ok" at bounding box center [505, 334] width 29 height 20
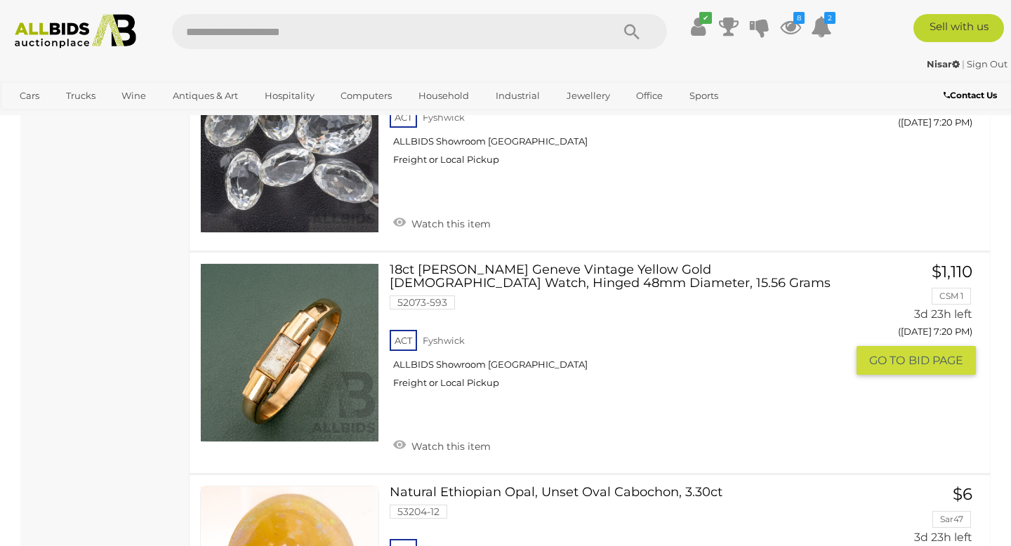
scroll to position [3907, 0]
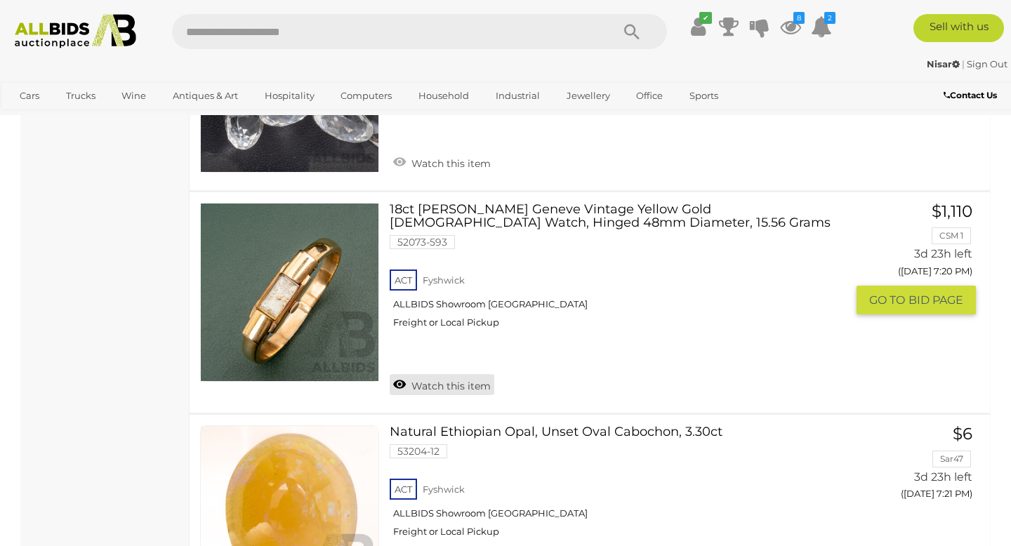
click at [436, 374] on link "Watch this item" at bounding box center [442, 384] width 105 height 21
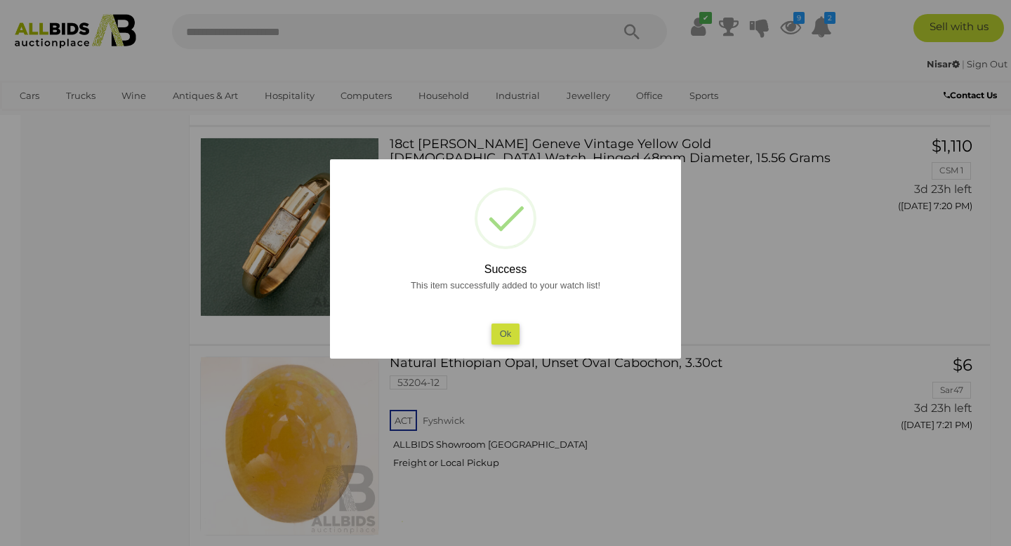
scroll to position [3891, 0]
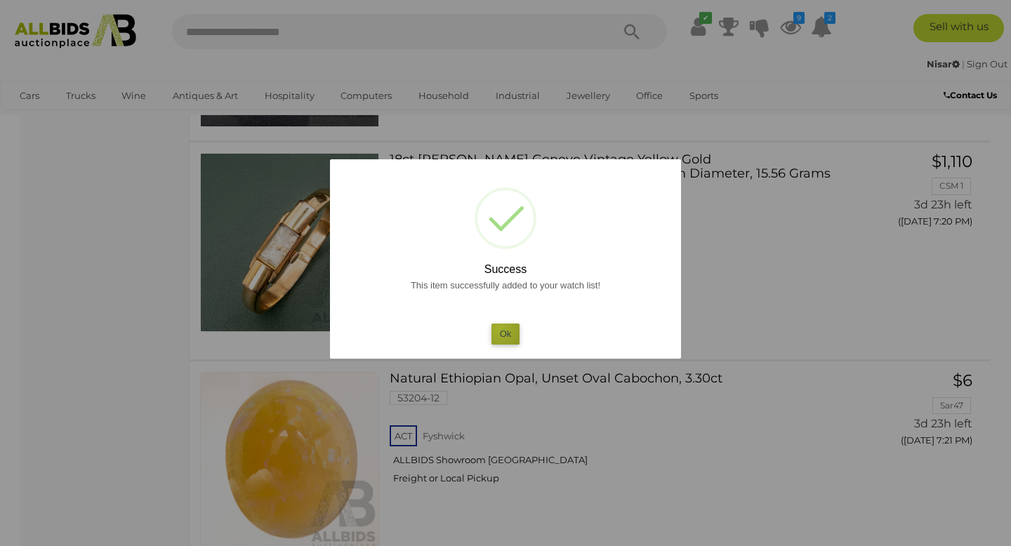
click at [499, 328] on button "Ok" at bounding box center [505, 334] width 29 height 20
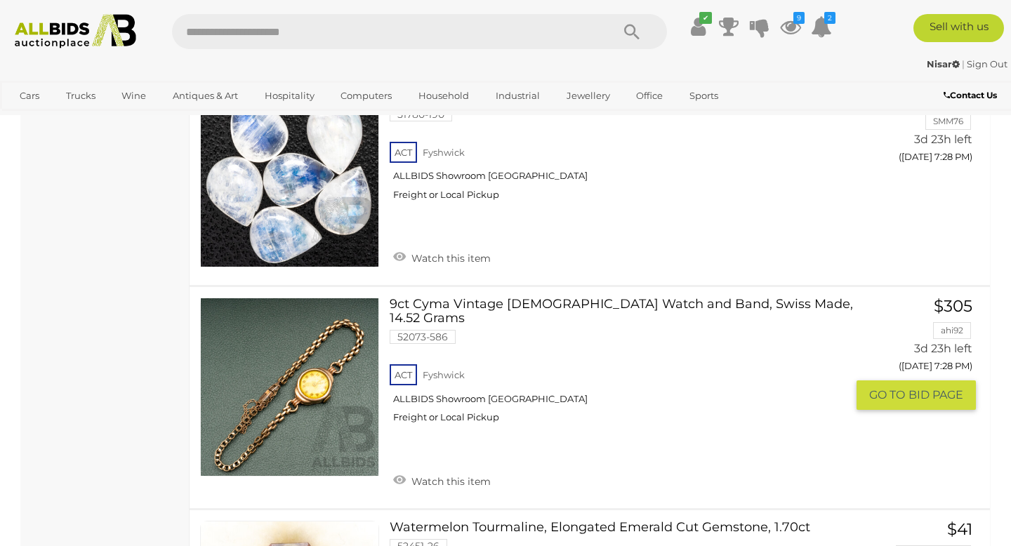
scroll to position [6127, 0]
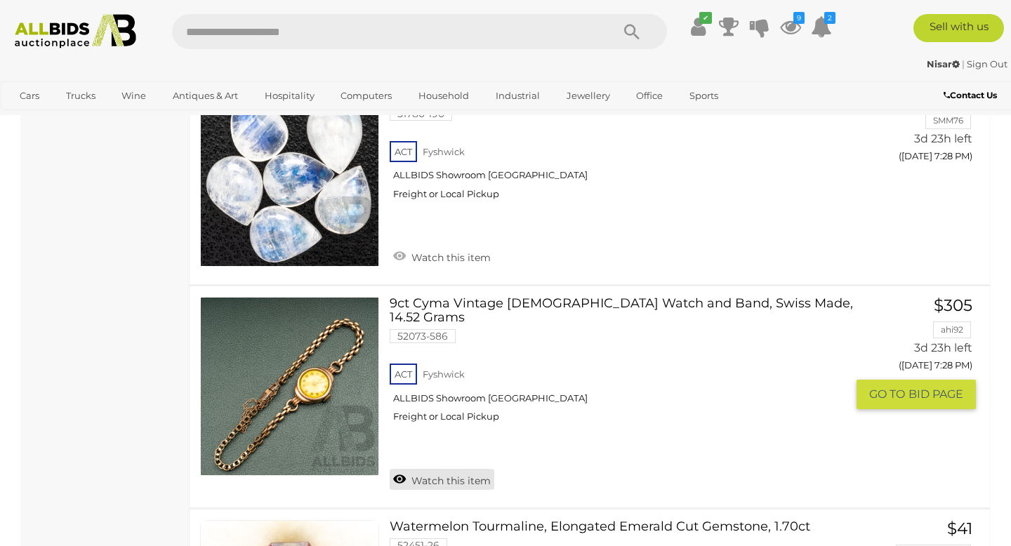
click at [431, 469] on link "Watch this item" at bounding box center [442, 479] width 105 height 21
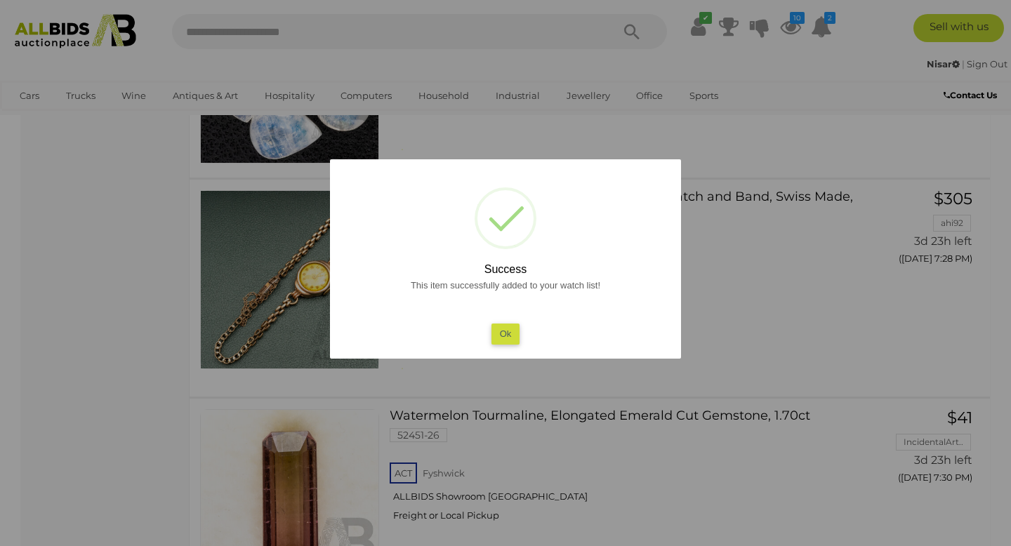
click at [519, 345] on div "? ! i Success This item successfully added to your watch list! Ok OK Cancel ×" at bounding box center [505, 258] width 351 height 199
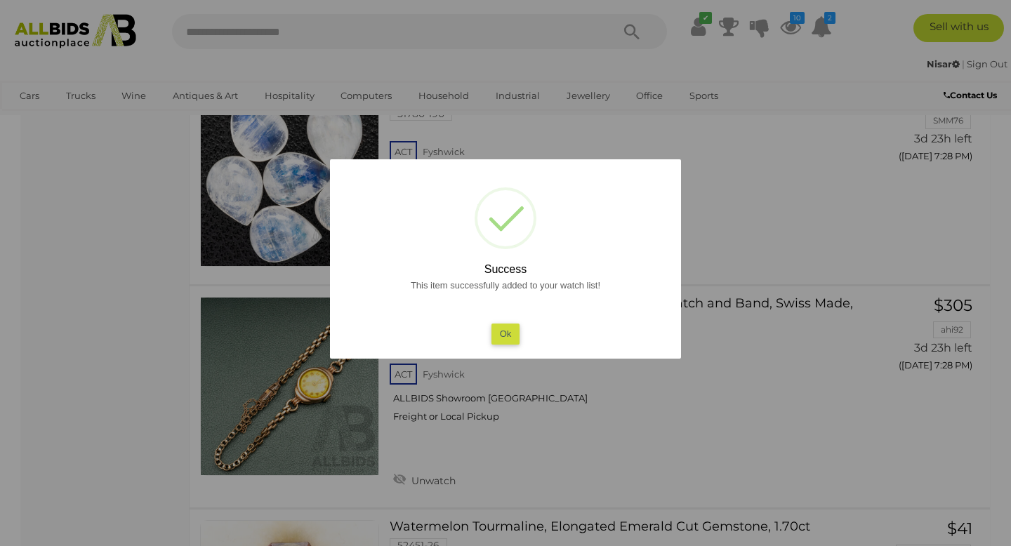
click at [511, 338] on button "Ok" at bounding box center [505, 334] width 29 height 20
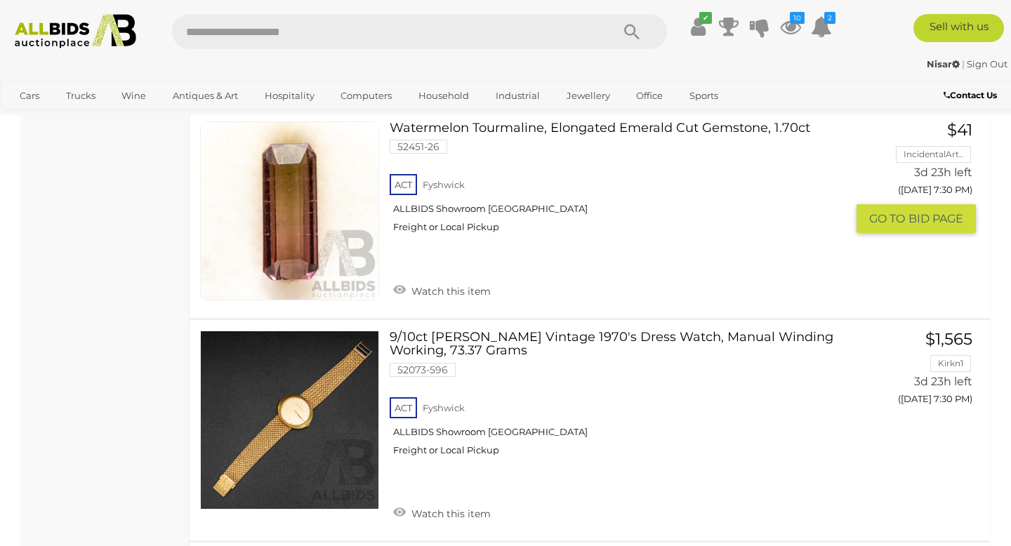
scroll to position [6528, 0]
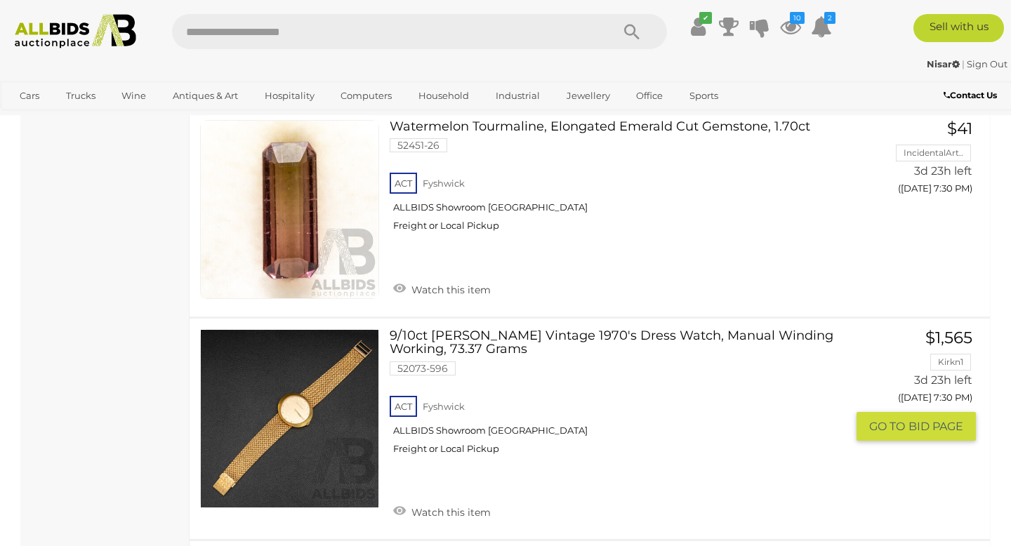
click at [490, 319] on div "9/10ct Gerard-perregaux Vintage 1970's Dress Watch, Manual Winding Working, 73.…" at bounding box center [589, 429] width 821 height 221
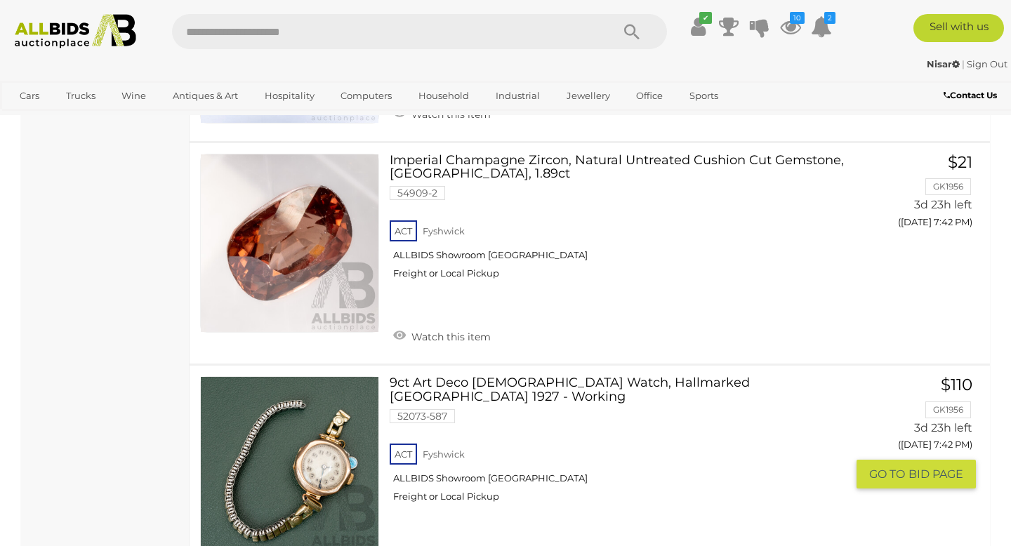
scroll to position [9927, 0]
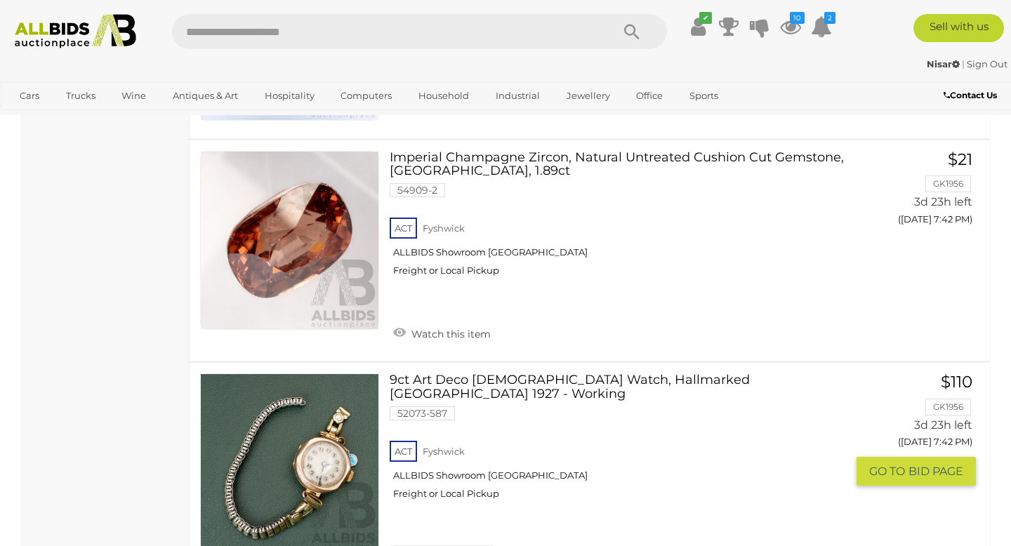
click at [432, 545] on link "Watch this item" at bounding box center [442, 555] width 105 height 21
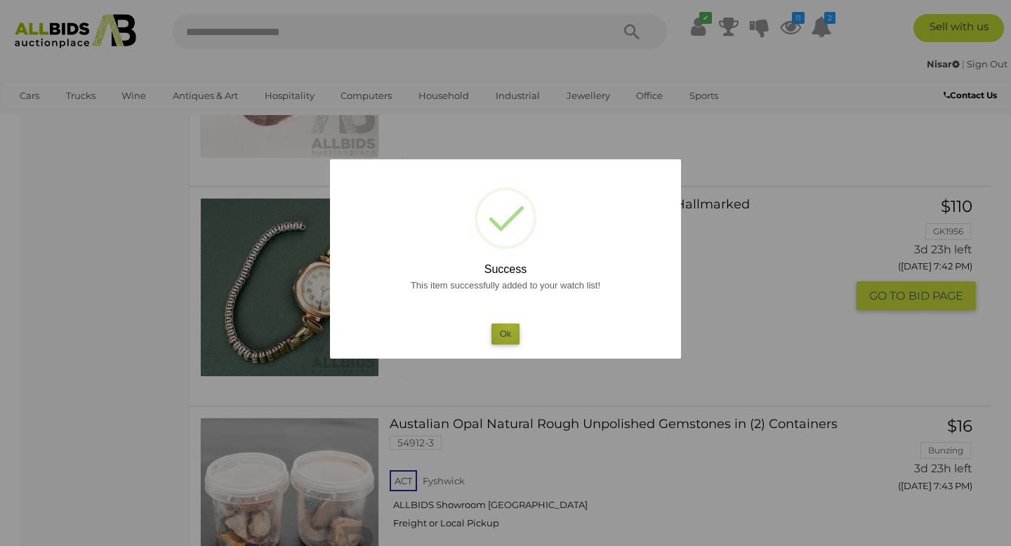
click at [509, 326] on button "Ok" at bounding box center [505, 334] width 29 height 20
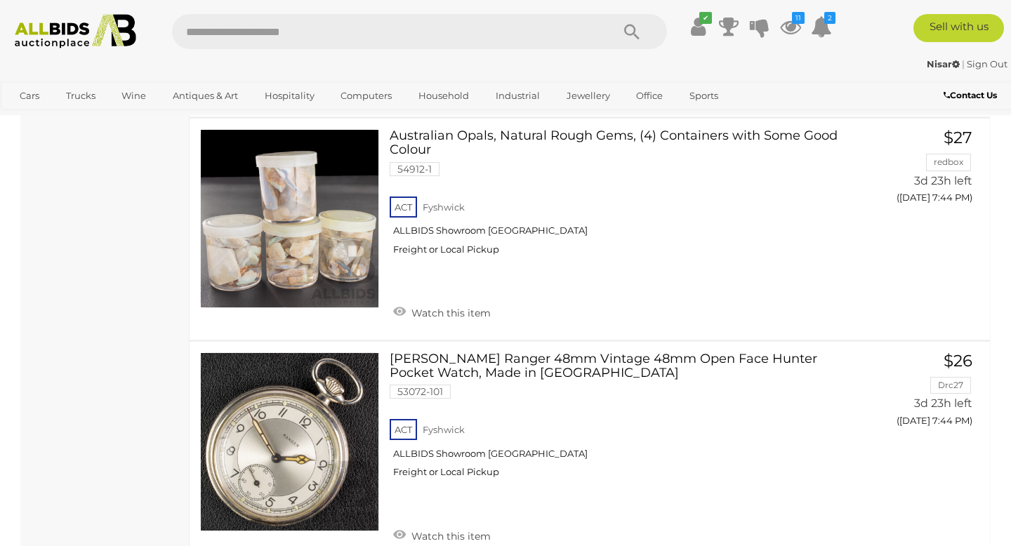
scroll to position [10614, 0]
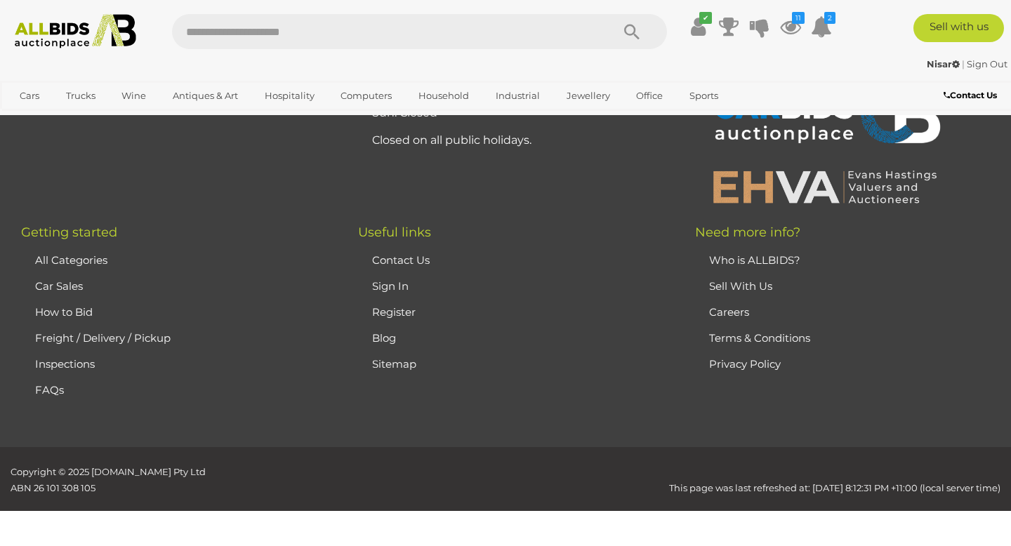
scroll to position [303, 0]
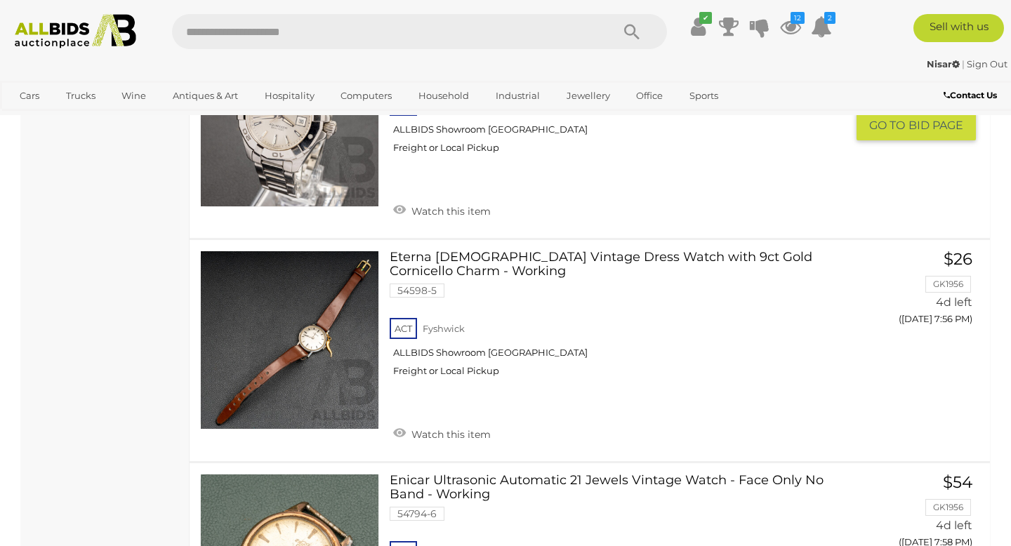
scroll to position [1530, 0]
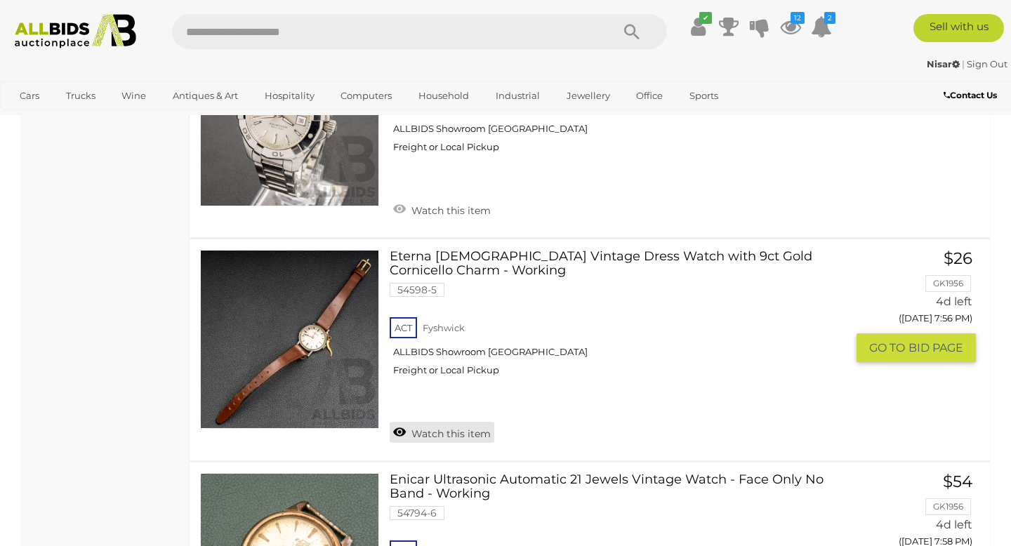
click at [421, 422] on link "Watch this item" at bounding box center [442, 432] width 105 height 21
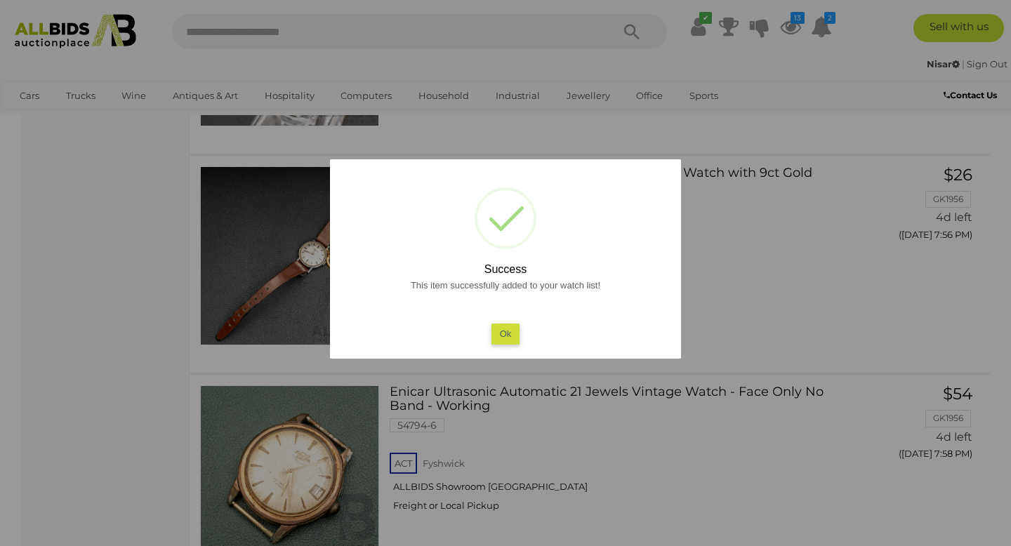
scroll to position [1613, 0]
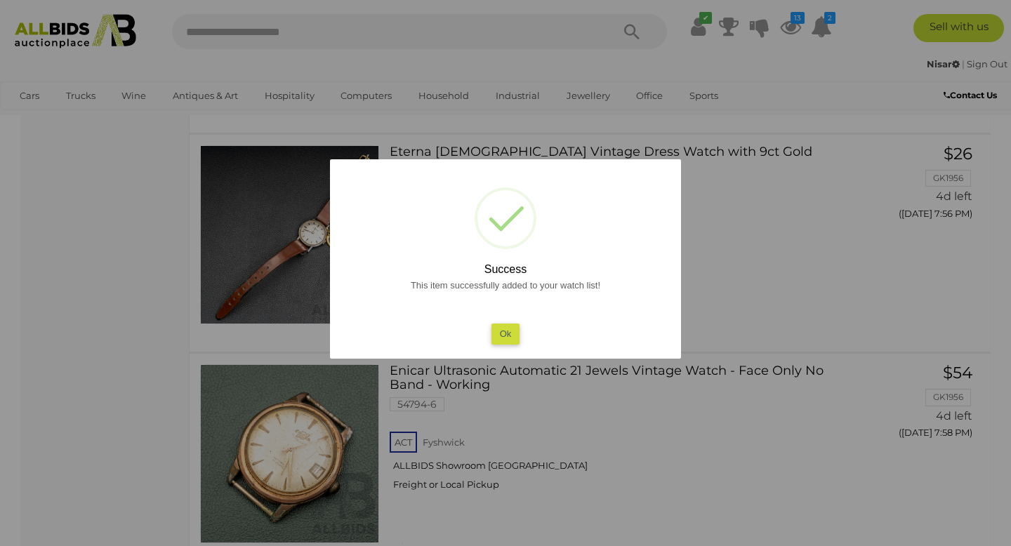
click at [510, 329] on button "Ok" at bounding box center [505, 334] width 29 height 20
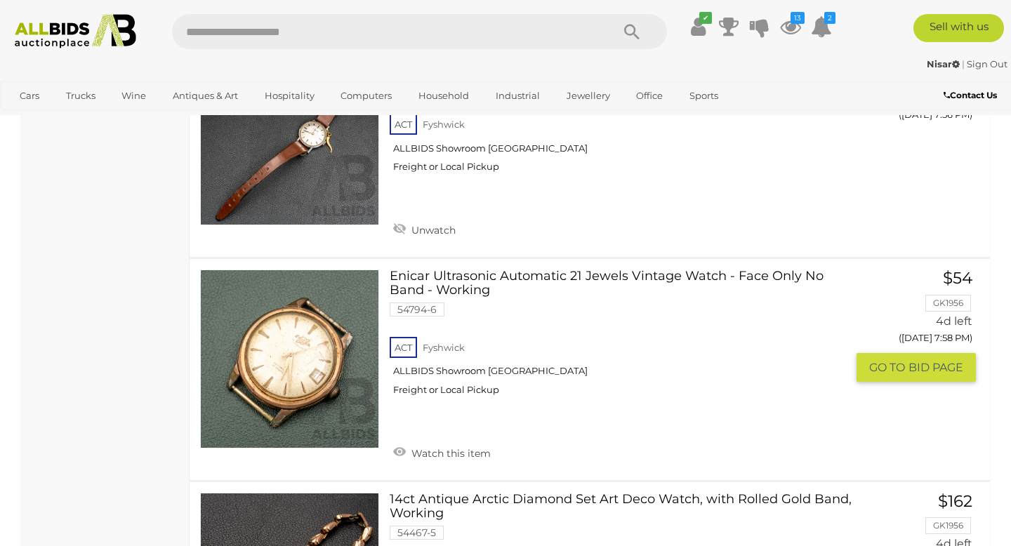
scroll to position [1758, 0]
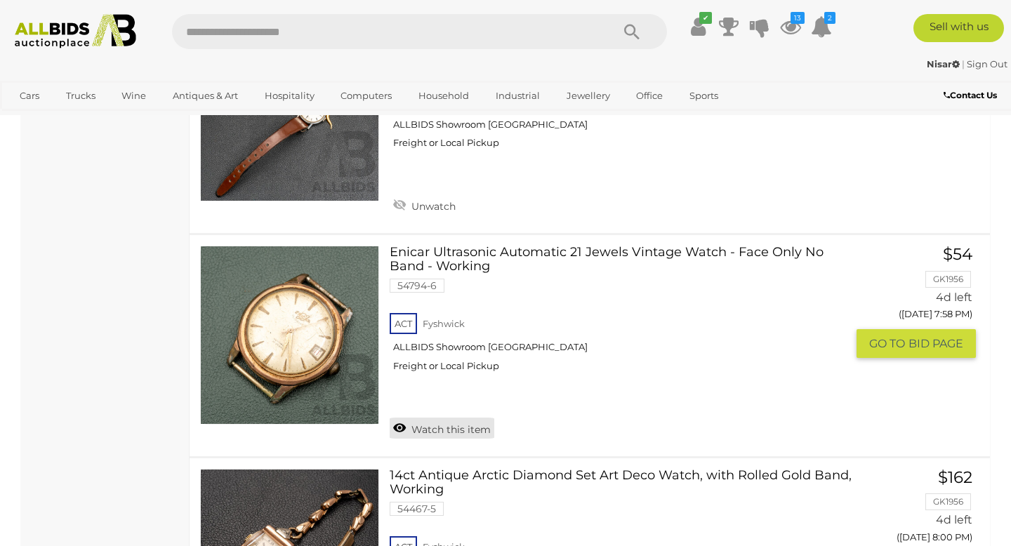
click at [441, 418] on link "Watch this item" at bounding box center [442, 428] width 105 height 21
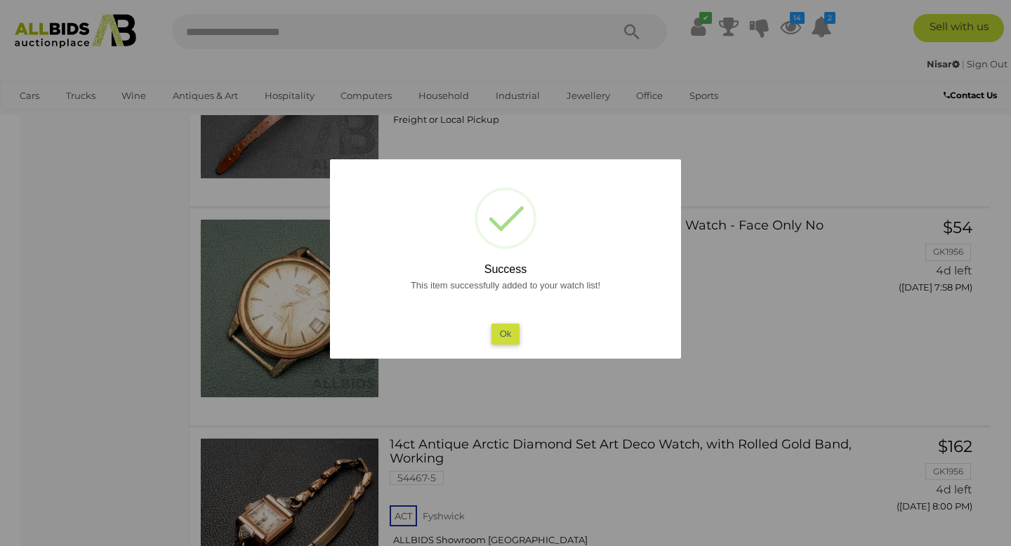
scroll to position [1760, 0]
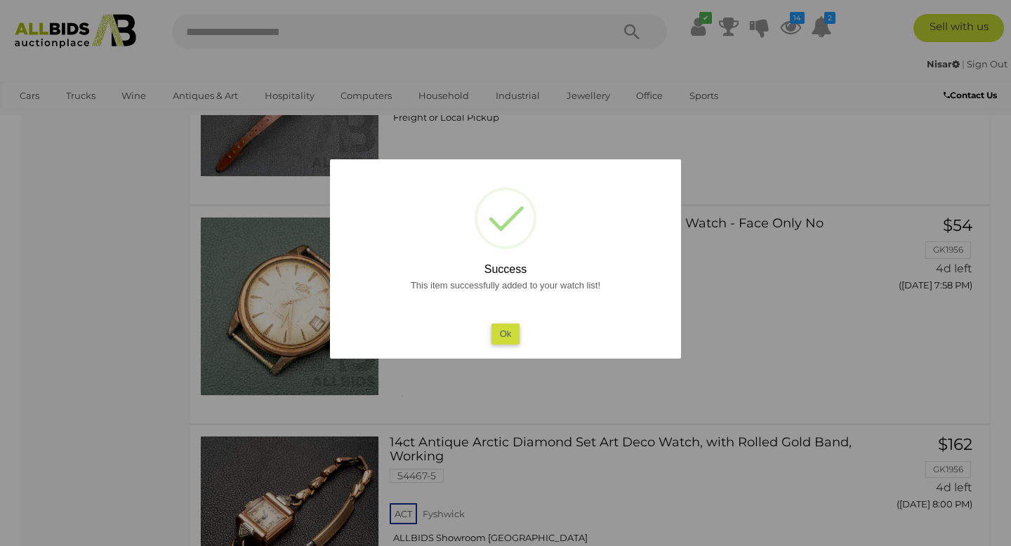
click at [499, 333] on button "Ok" at bounding box center [505, 334] width 29 height 20
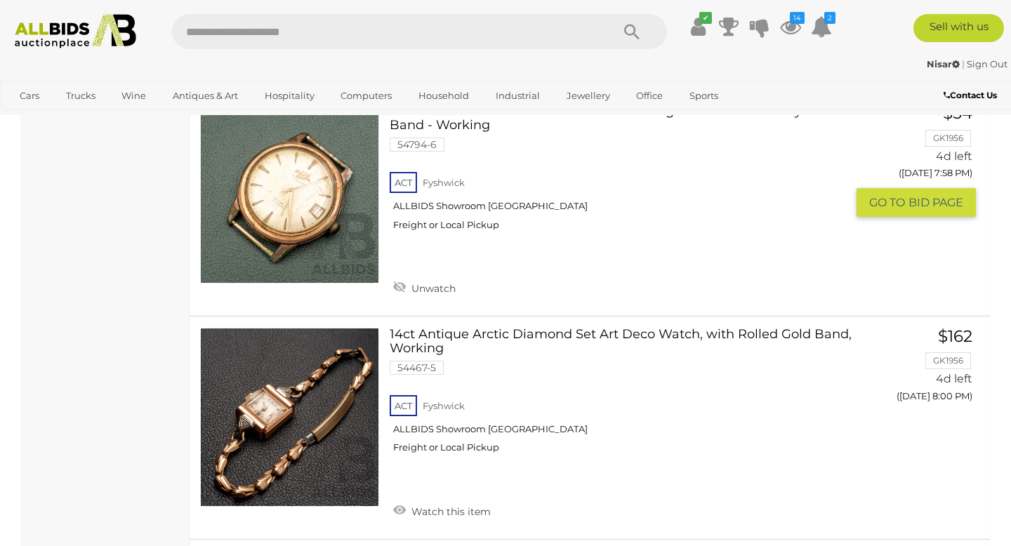
scroll to position [1913, 0]
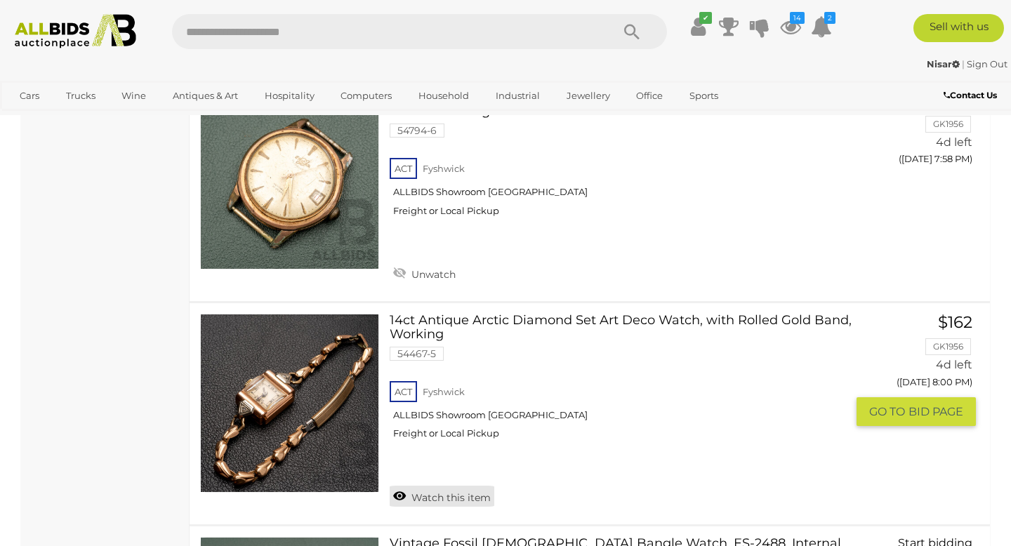
click at [423, 486] on link "Watch this item" at bounding box center [442, 496] width 105 height 21
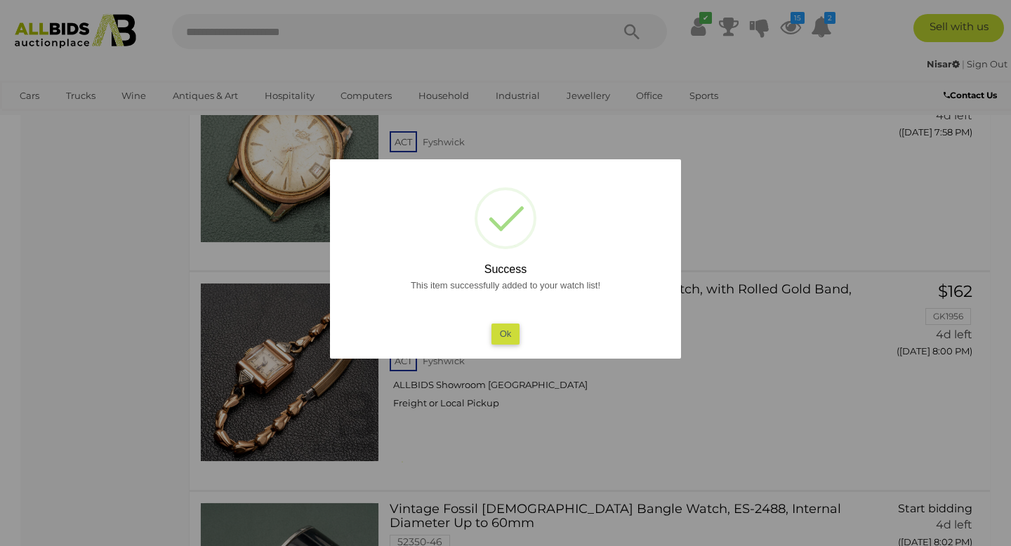
click at [508, 326] on button "Ok" at bounding box center [505, 334] width 29 height 20
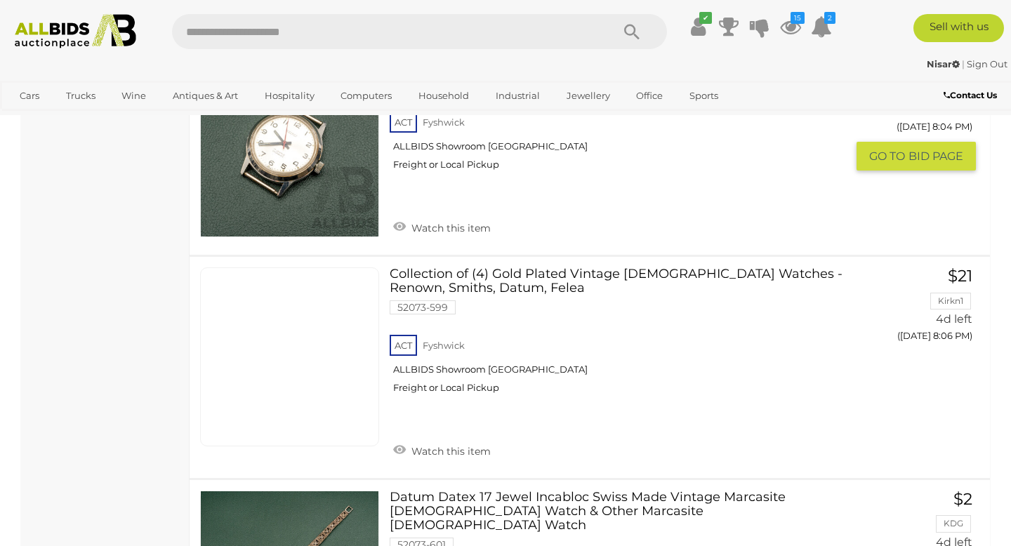
scroll to position [2645, 0]
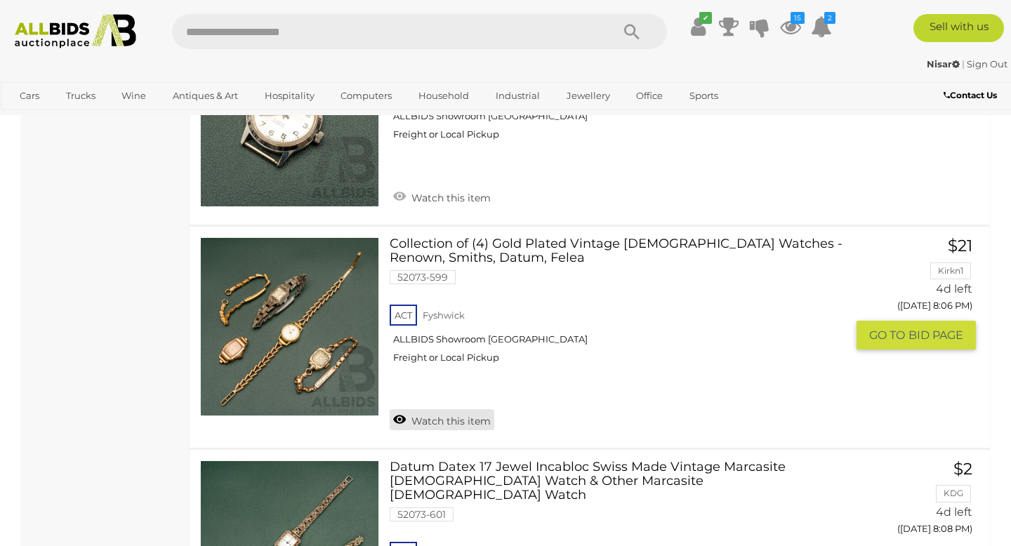
click at [433, 411] on link "Watch this item" at bounding box center [442, 419] width 105 height 21
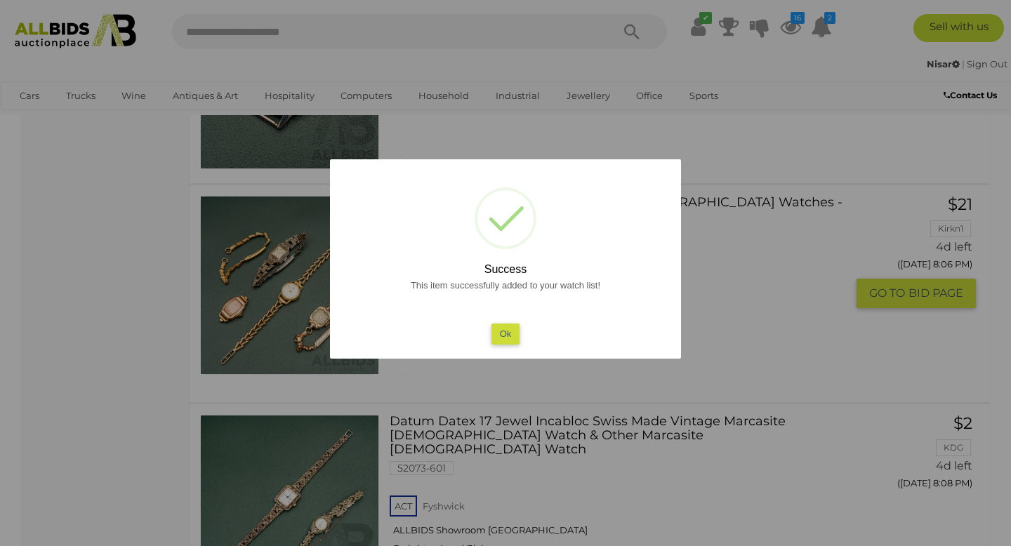
click at [511, 333] on button "Ok" at bounding box center [505, 334] width 29 height 20
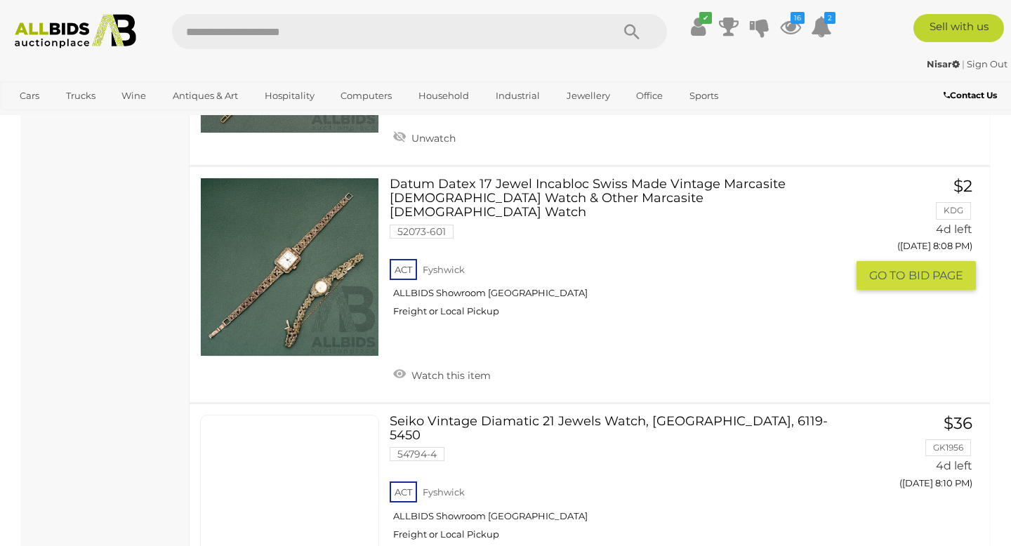
scroll to position [2946, 0]
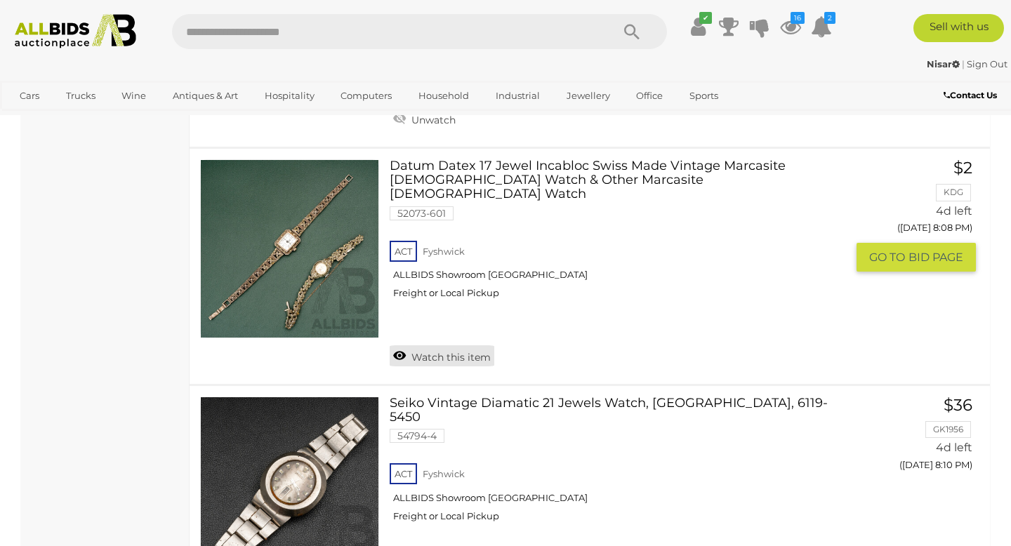
click at [418, 345] on link "Watch this item" at bounding box center [442, 355] width 105 height 21
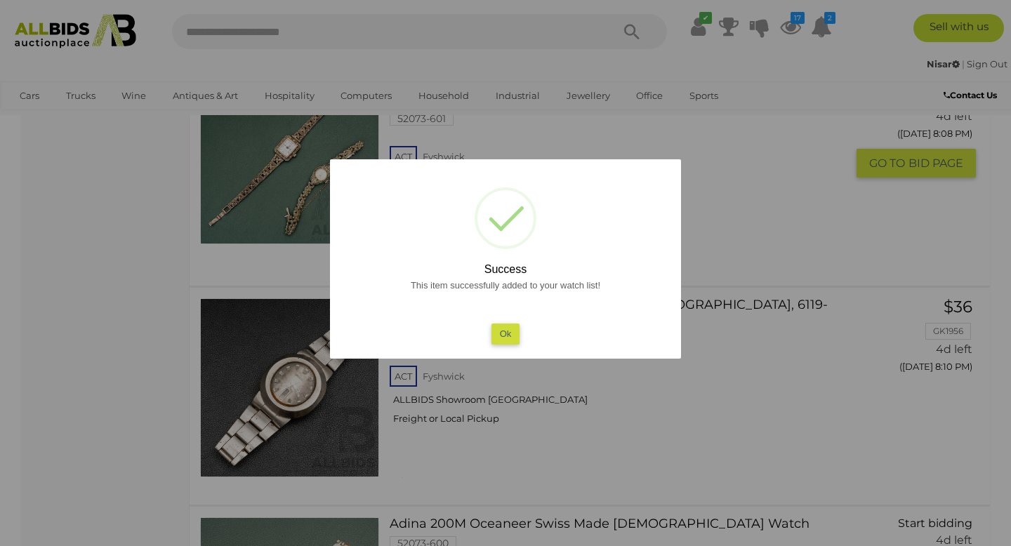
scroll to position [2997, 0]
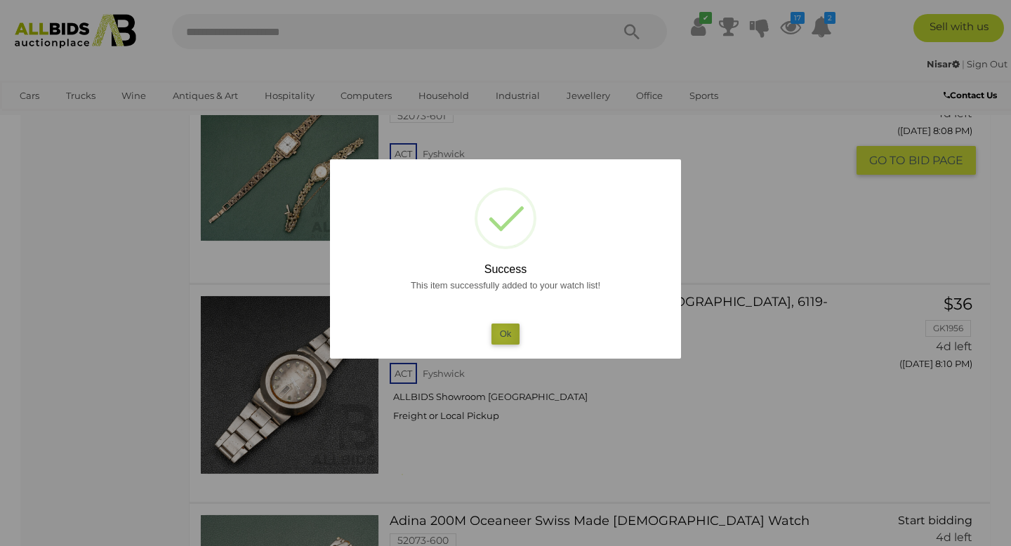
click at [502, 333] on button "Ok" at bounding box center [505, 334] width 29 height 20
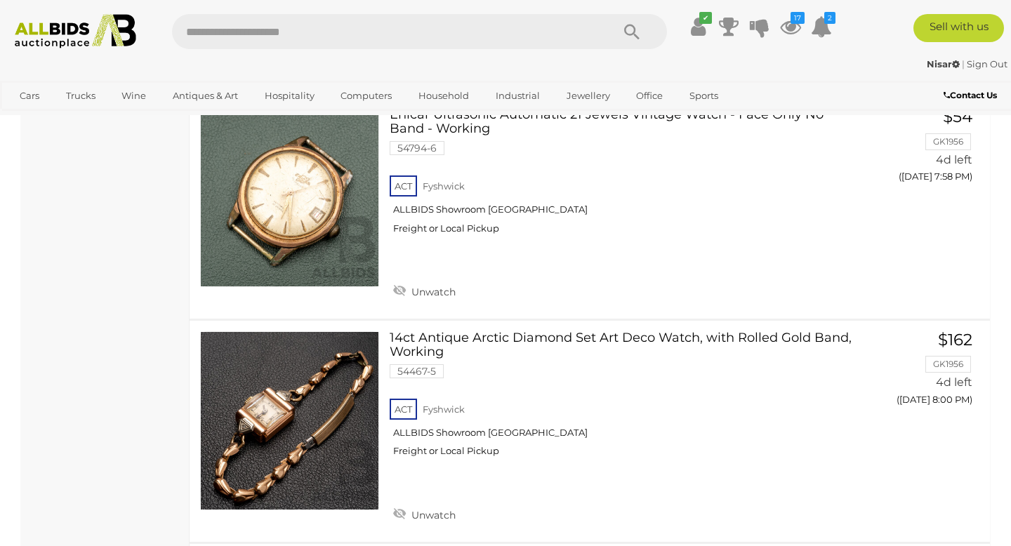
scroll to position [1837, 0]
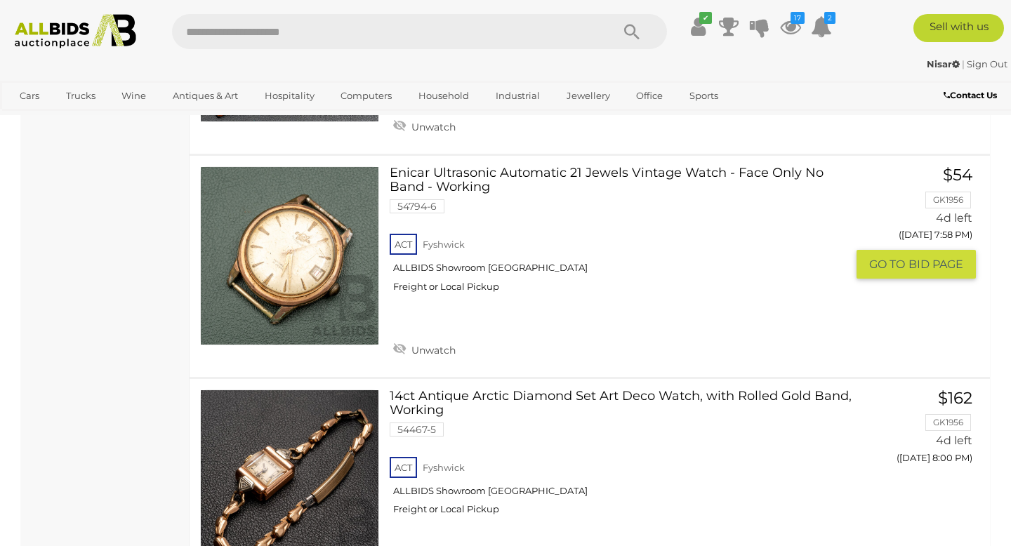
click at [444, 166] on link "Enicar Ultrasonic Automatic 21 Jewels Vintage Watch - Face Only No Band - Worki…" at bounding box center [623, 234] width 446 height 137
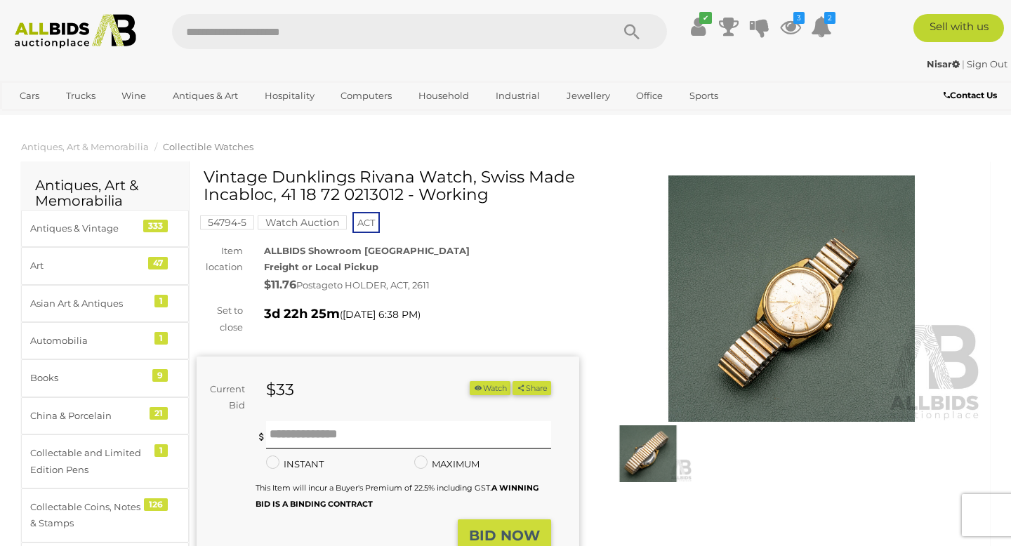
click at [485, 383] on button "Watch" at bounding box center [490, 388] width 41 height 15
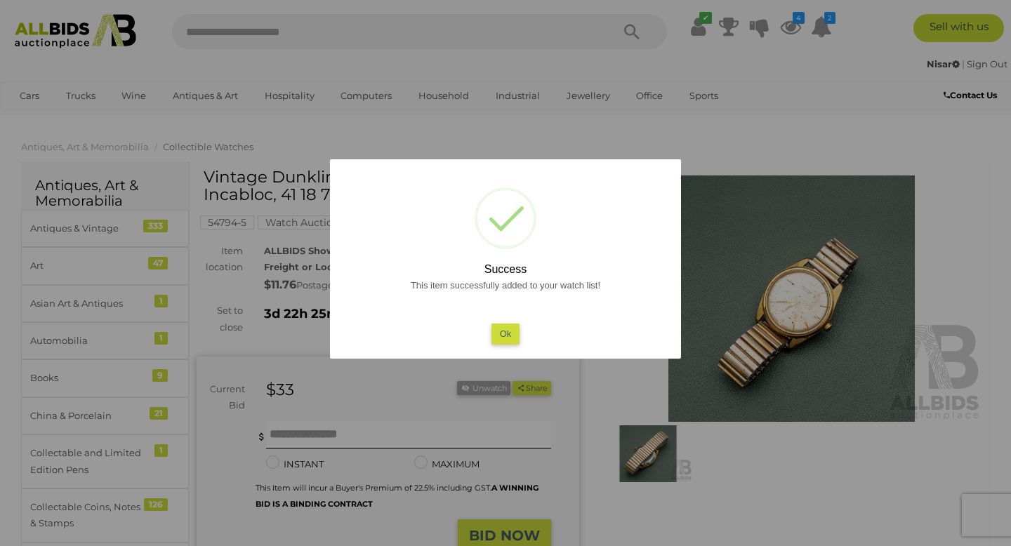
click at [508, 335] on button "Ok" at bounding box center [505, 334] width 29 height 20
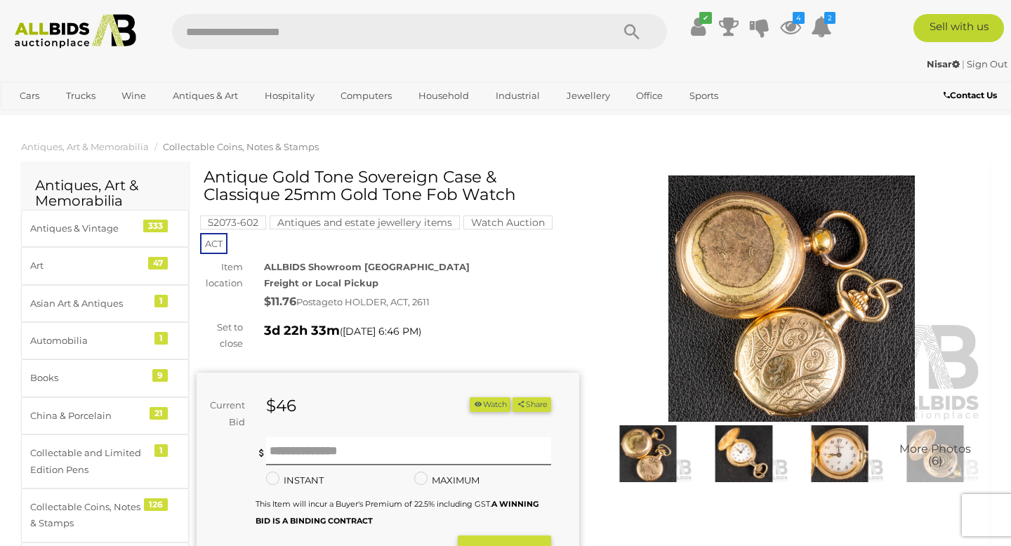
click at [722, 270] on img at bounding box center [791, 299] width 383 height 246
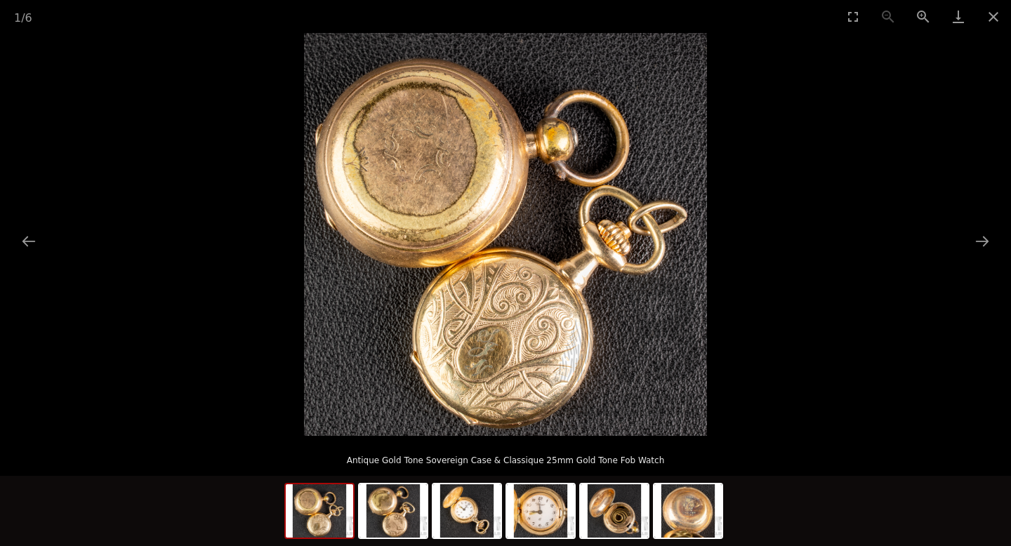
click at [505, 235] on img at bounding box center [505, 234] width 403 height 403
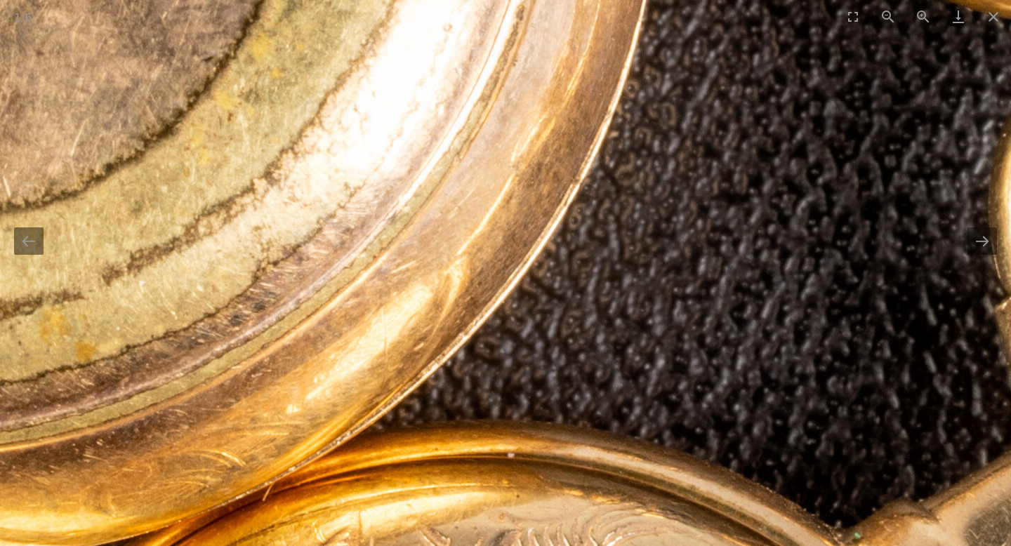
click at [244, 156] on img at bounding box center [505, 339] width 2679 height 2679
click at [355, 228] on img at bounding box center [505, 339] width 2679 height 2679
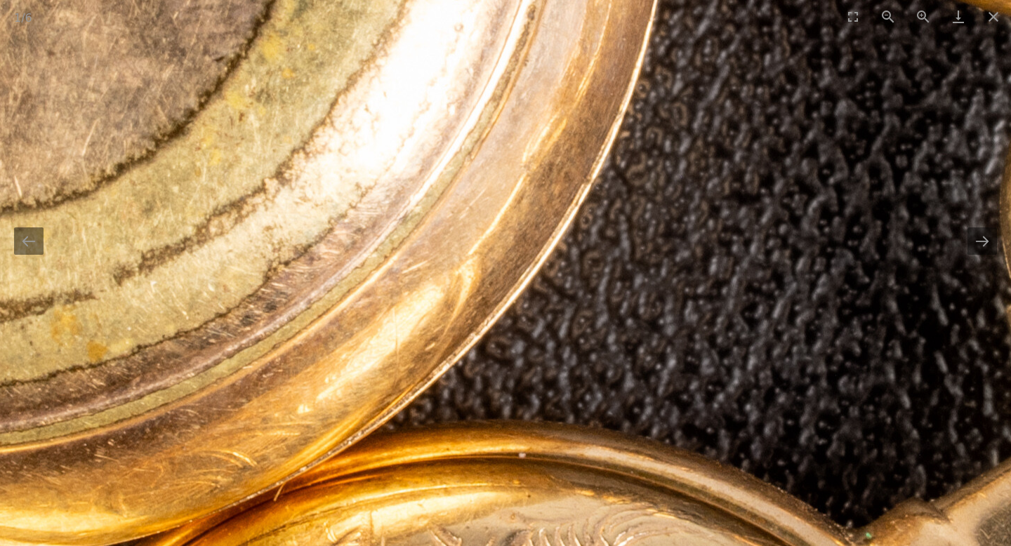
drag, startPoint x: 517, startPoint y: 254, endPoint x: 444, endPoint y: 257, distance: 73.1
click at [512, 257] on img at bounding box center [516, 339] width 2679 height 2679
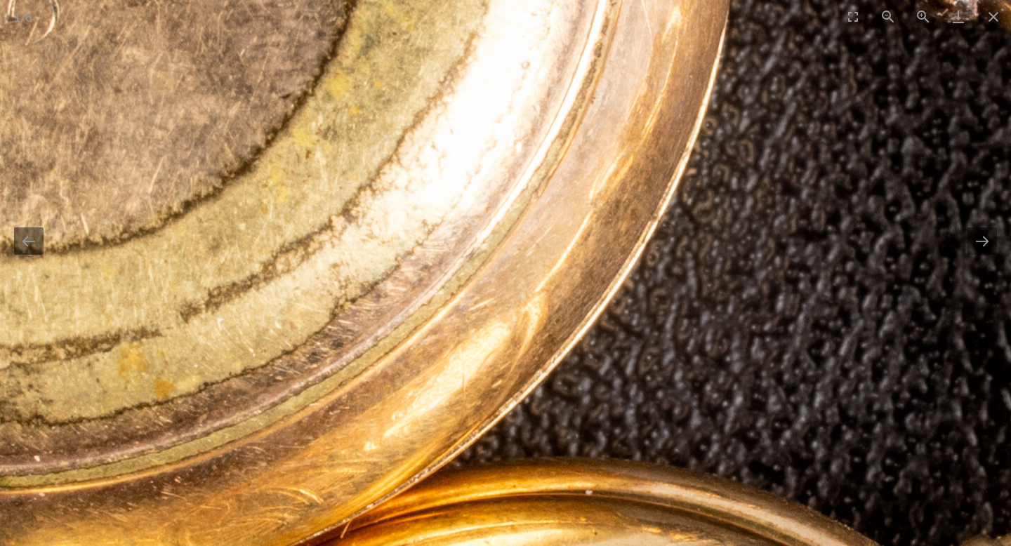
click at [668, 355] on img at bounding box center [583, 376] width 2679 height 2679
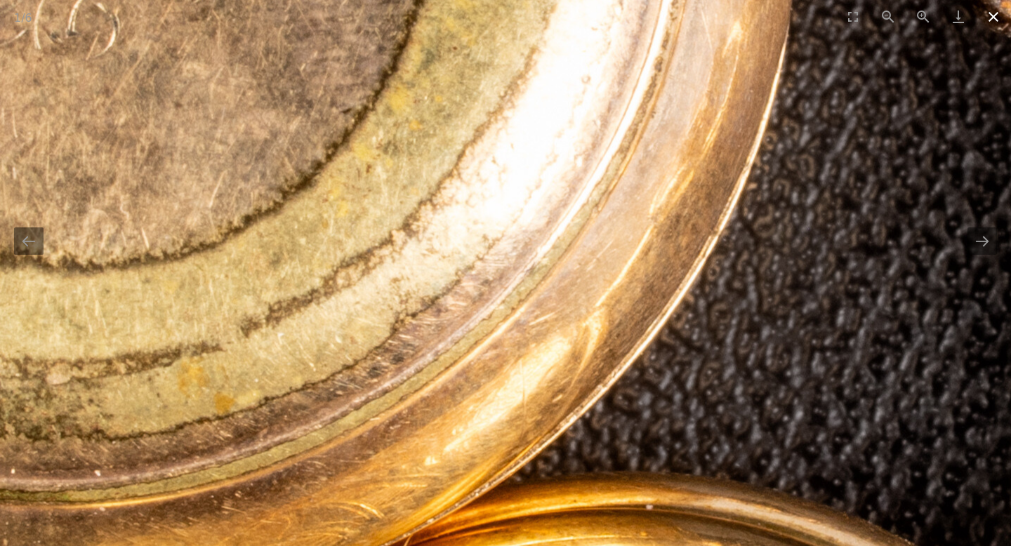
click at [991, 15] on button "Close gallery" at bounding box center [993, 16] width 35 height 33
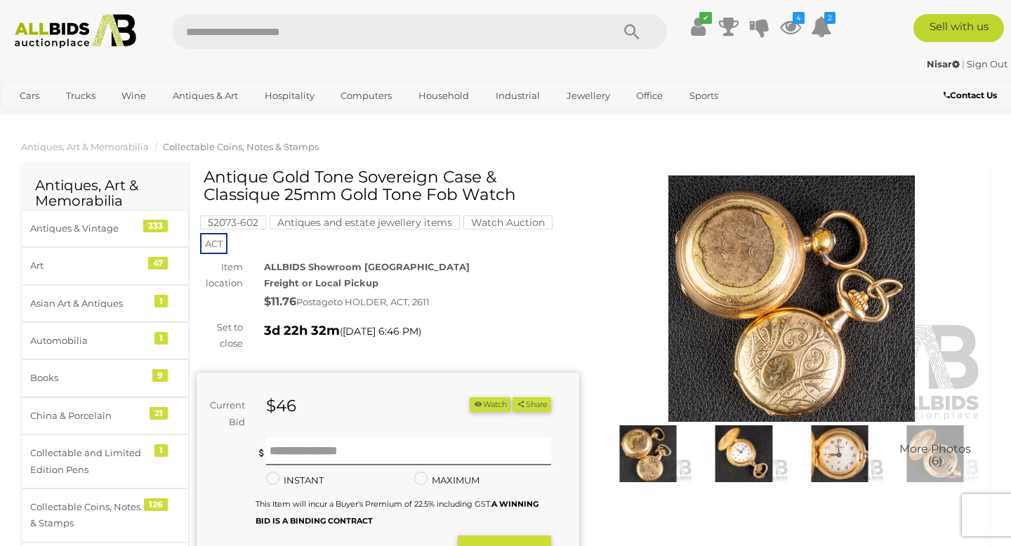
click at [746, 459] on img at bounding box center [743, 453] width 88 height 57
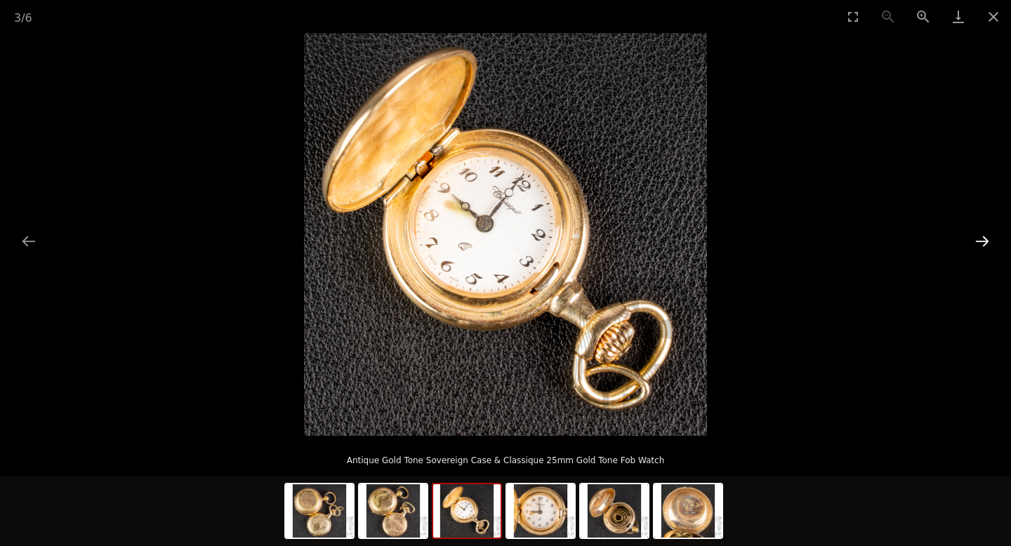
click at [974, 244] on button "Next slide" at bounding box center [981, 240] width 29 height 27
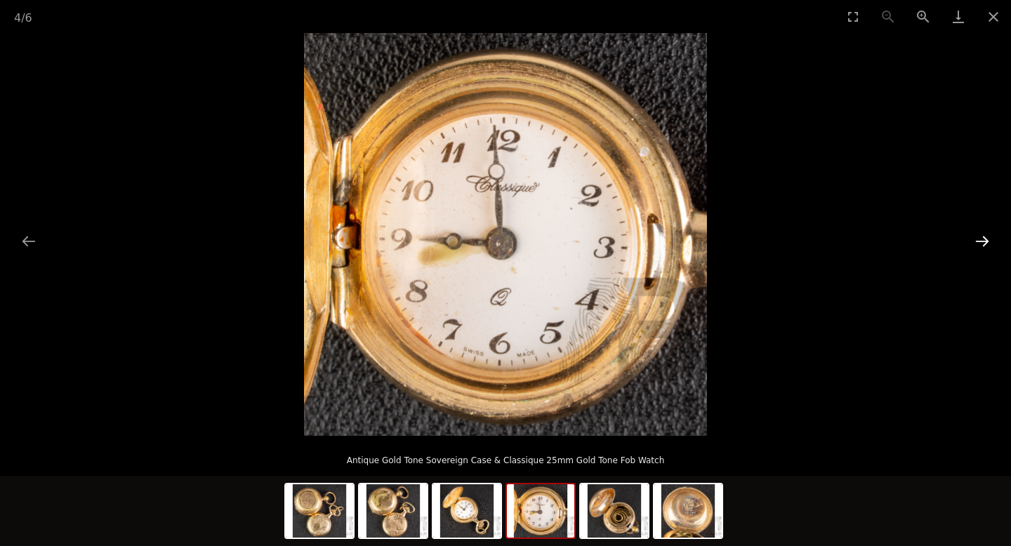
click at [974, 244] on button "Next slide" at bounding box center [981, 240] width 29 height 27
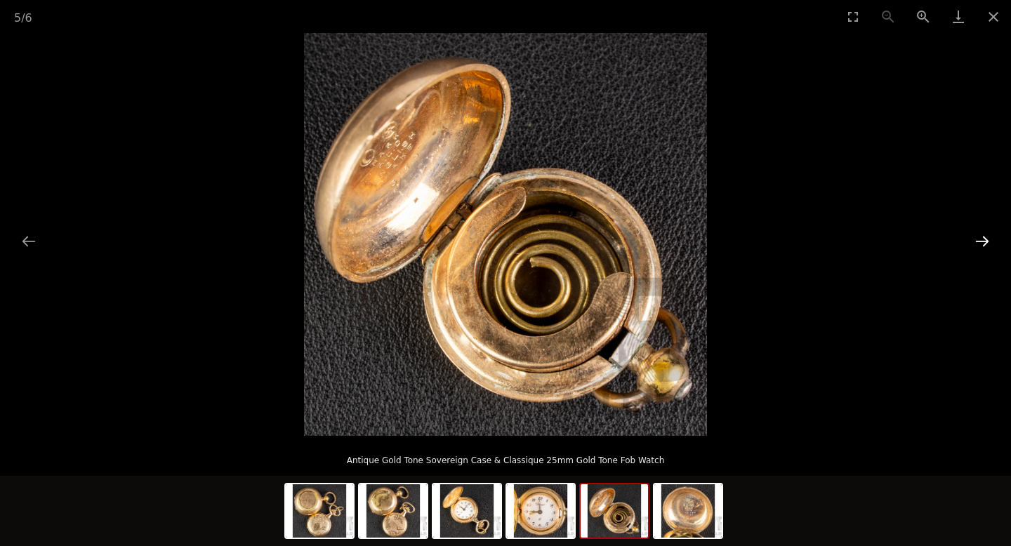
click at [972, 247] on button "Next slide" at bounding box center [981, 240] width 29 height 27
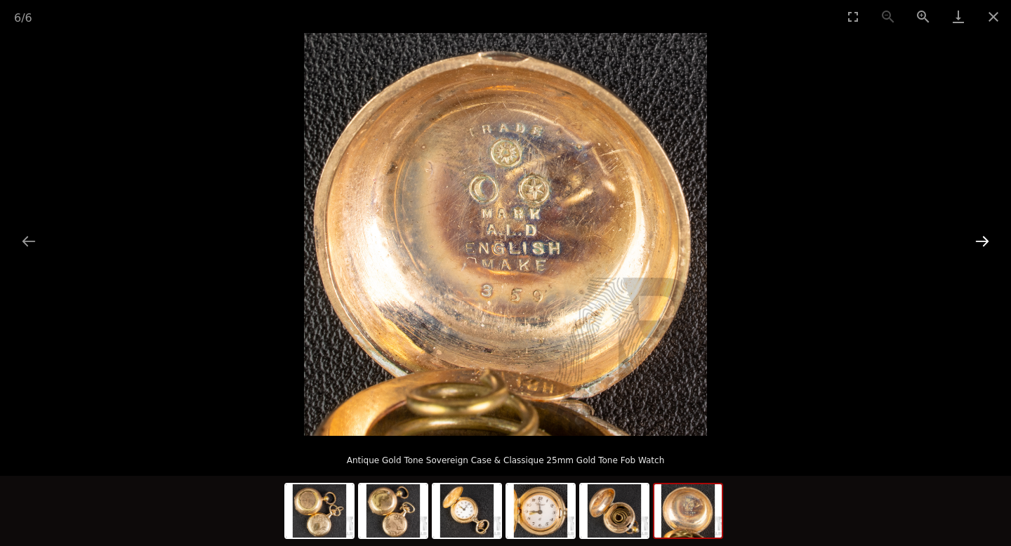
click at [972, 247] on button "Next slide" at bounding box center [981, 240] width 29 height 27
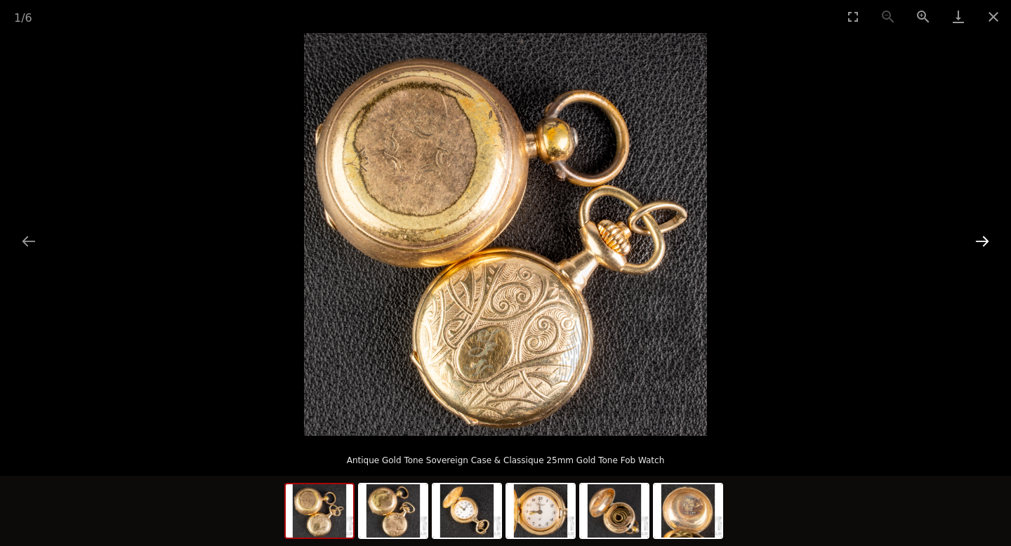
click at [979, 243] on button "Next slide" at bounding box center [981, 240] width 29 height 27
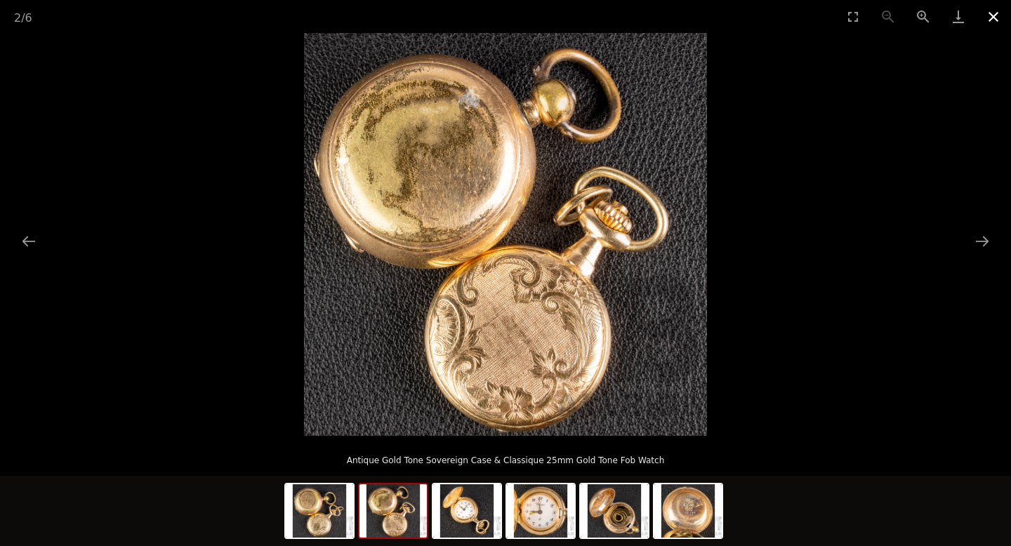
click at [995, 10] on button "Close gallery" at bounding box center [993, 16] width 35 height 33
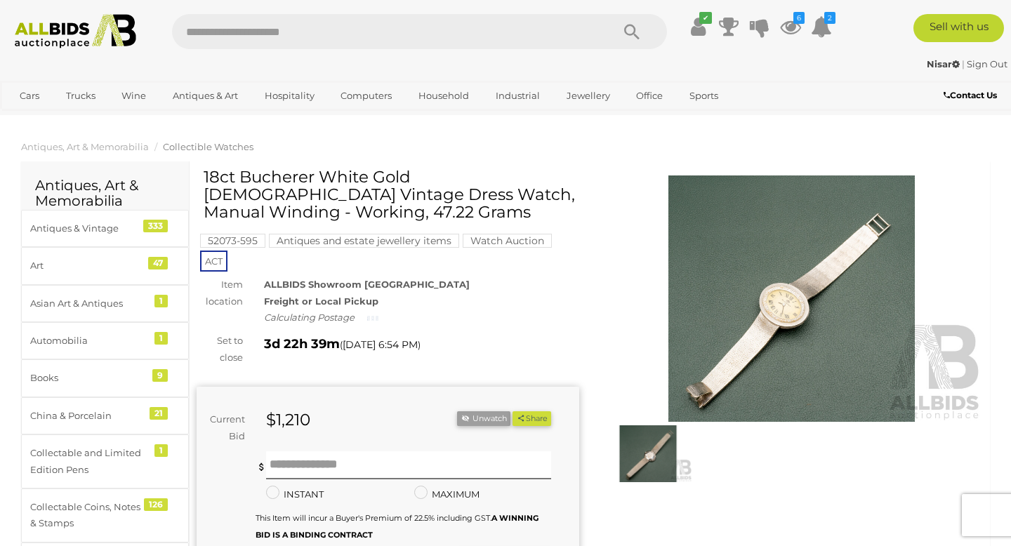
click at [706, 302] on img at bounding box center [791, 299] width 383 height 246
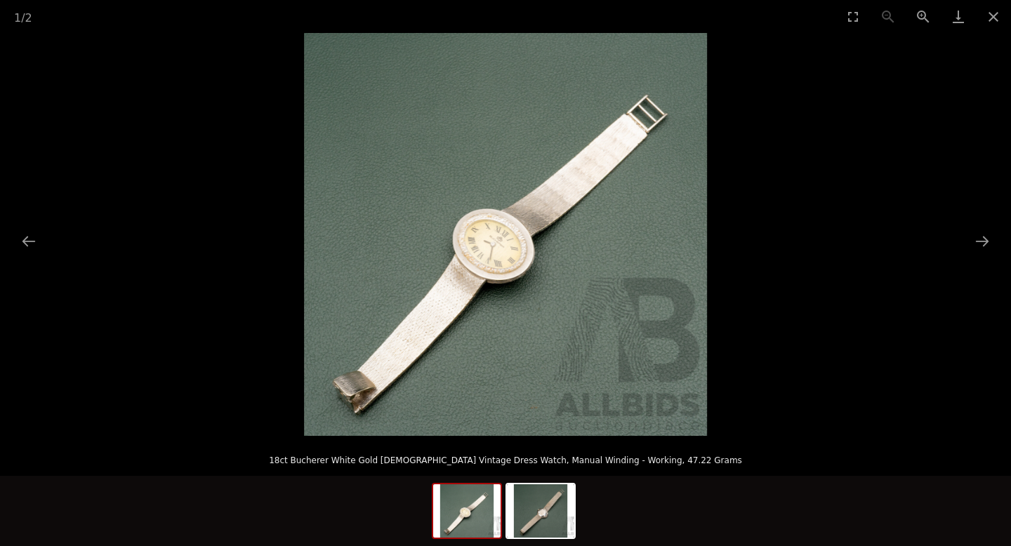
click at [501, 254] on img at bounding box center [505, 234] width 403 height 403
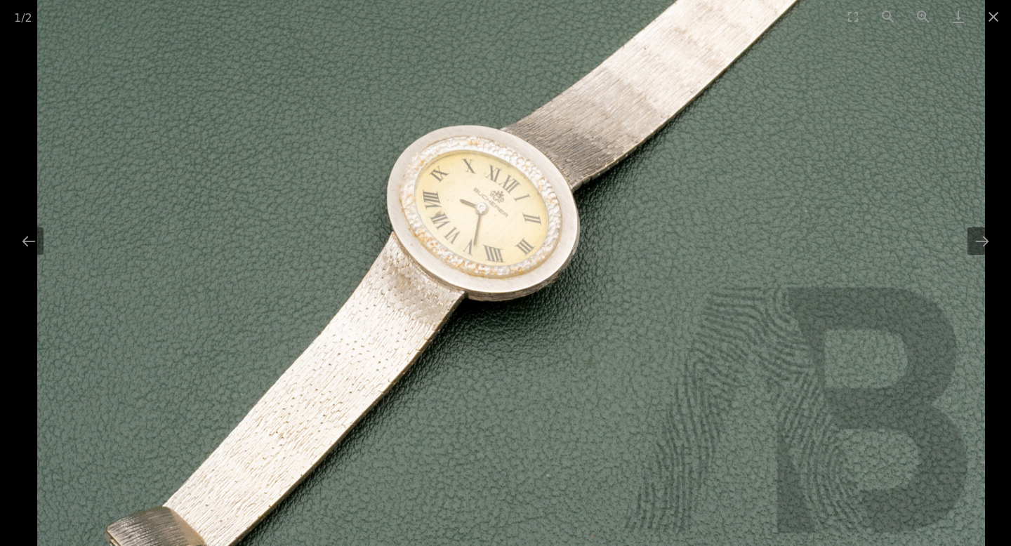
drag, startPoint x: 414, startPoint y: 409, endPoint x: 445, endPoint y: 321, distance: 93.7
click at [445, 321] on img at bounding box center [511, 185] width 948 height 948
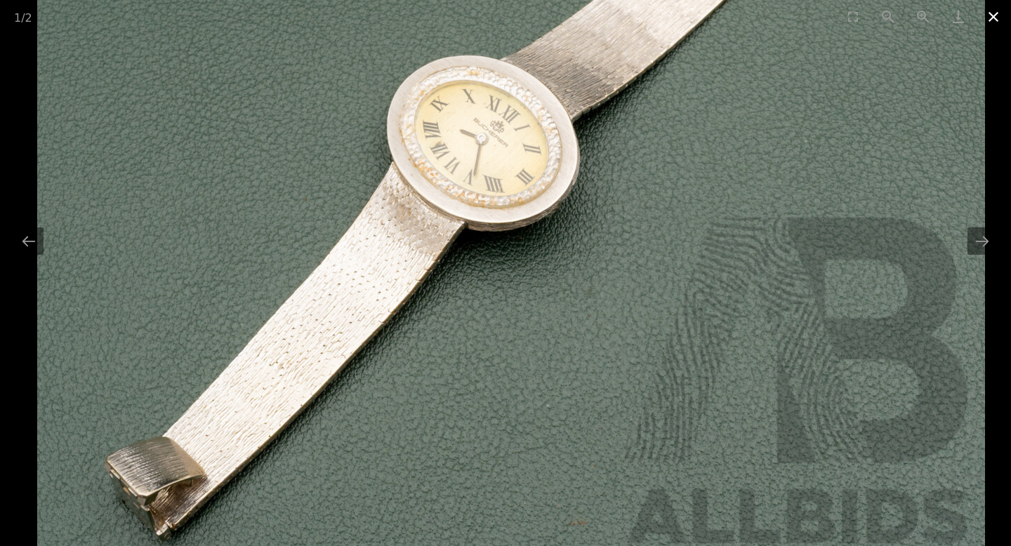
click at [991, 20] on button "Close gallery" at bounding box center [993, 16] width 35 height 33
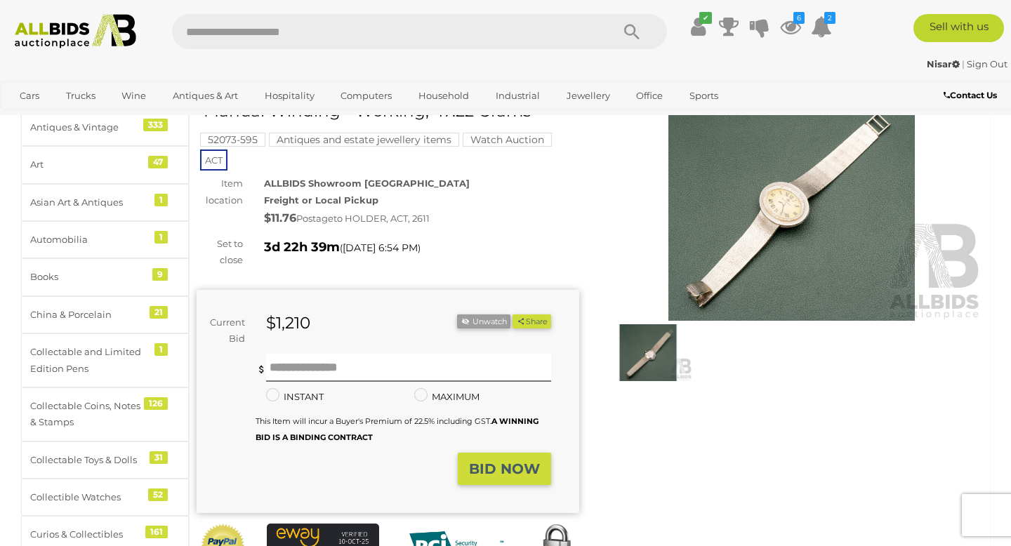
scroll to position [171, 0]
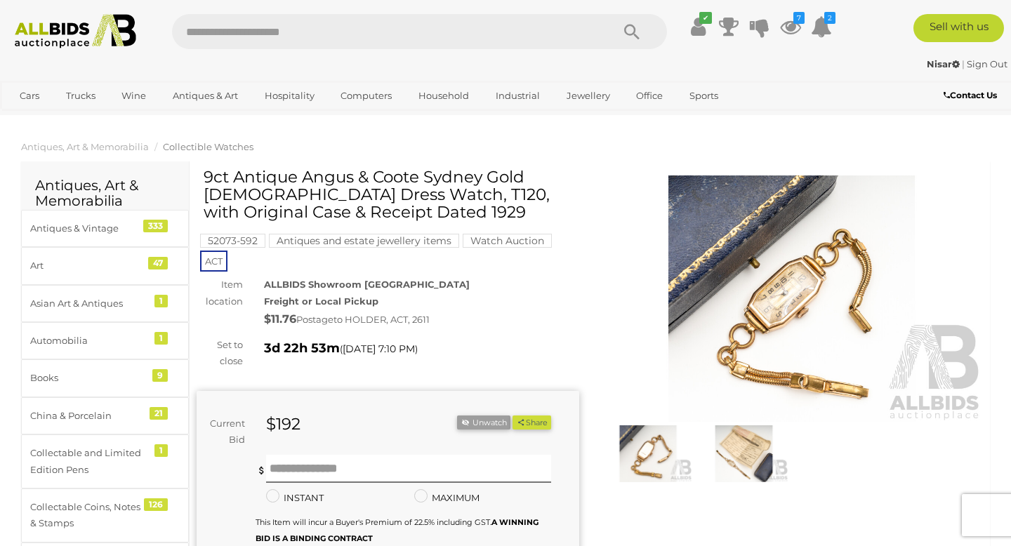
click at [746, 447] on img at bounding box center [743, 453] width 88 height 57
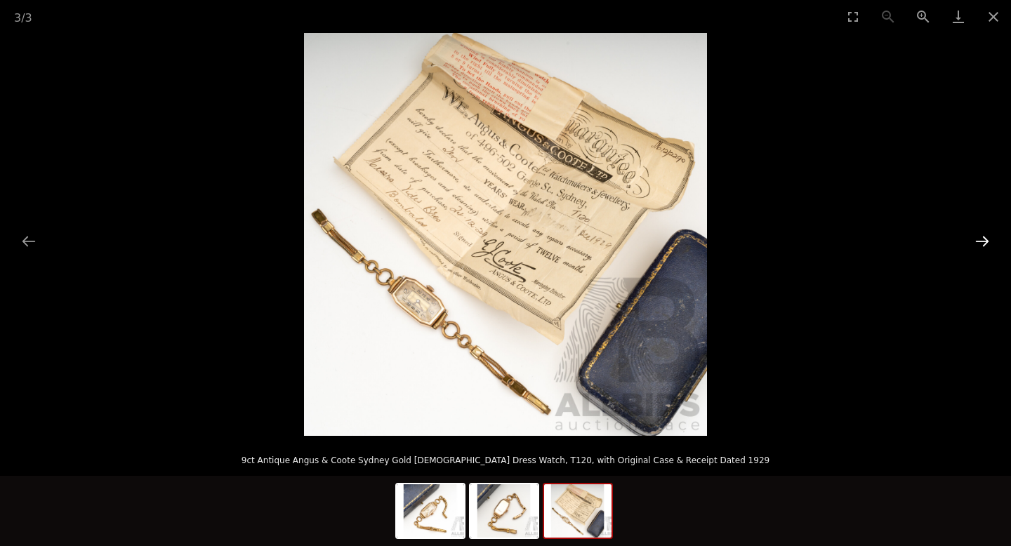
click at [981, 242] on button "Next slide" at bounding box center [981, 240] width 29 height 27
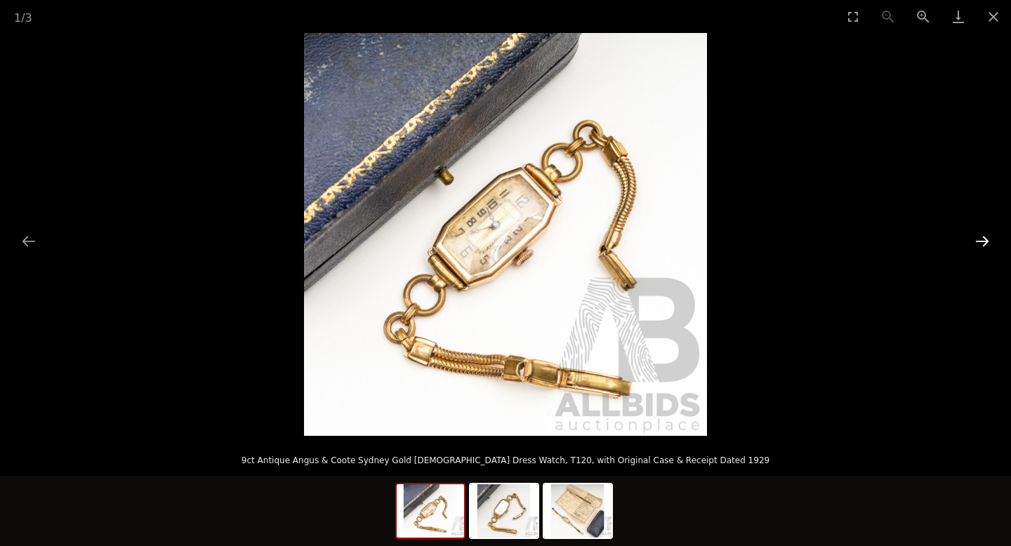
click at [979, 242] on button "Next slide" at bounding box center [981, 240] width 29 height 27
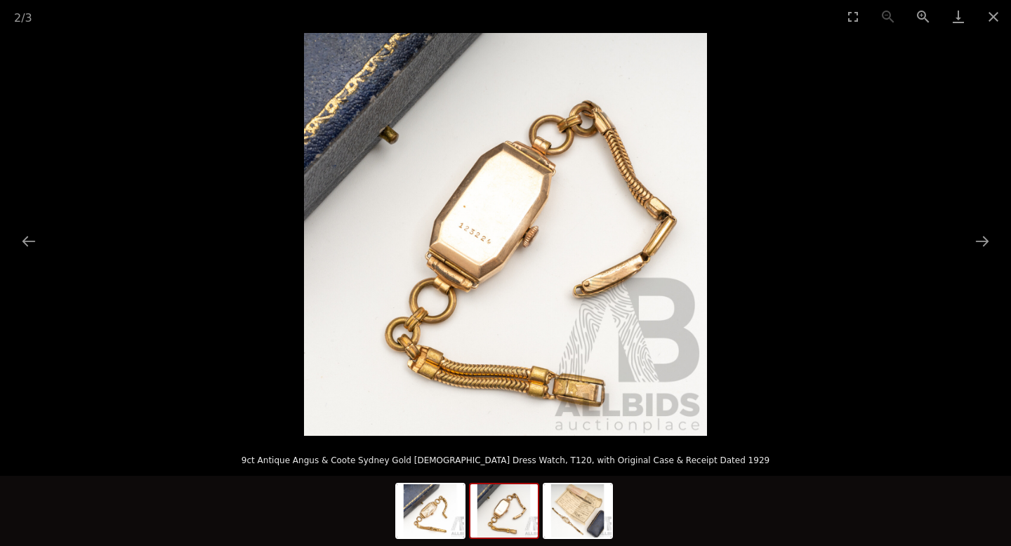
drag, startPoint x: 979, startPoint y: 242, endPoint x: 588, endPoint y: 333, distance: 401.6
click at [588, 333] on div at bounding box center [505, 234] width 1011 height 403
click at [600, 315] on img at bounding box center [505, 234] width 403 height 403
click at [606, 289] on img at bounding box center [505, 234] width 403 height 403
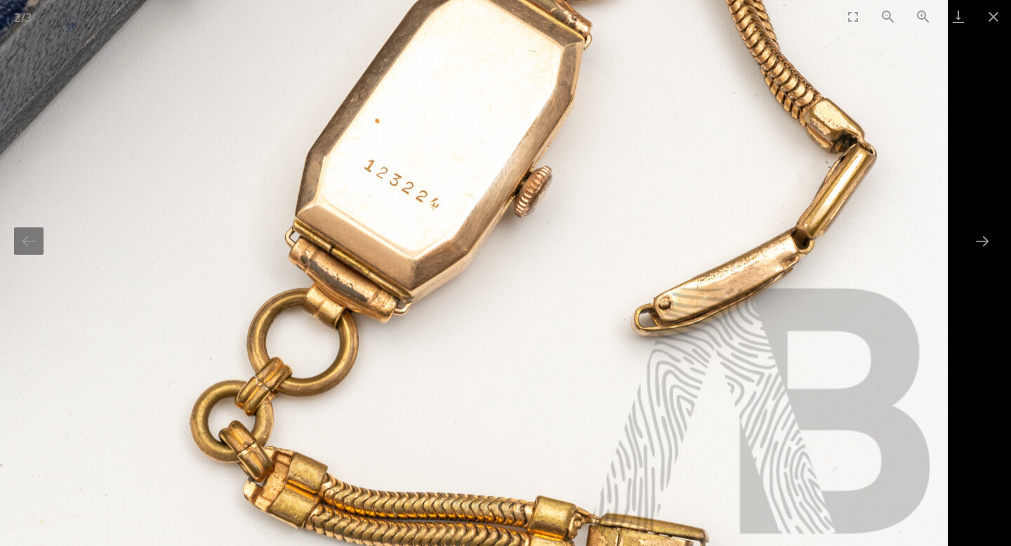
click at [689, 305] on img at bounding box center [474, 187] width 948 height 948
click at [994, 20] on button "Close gallery" at bounding box center [993, 16] width 35 height 33
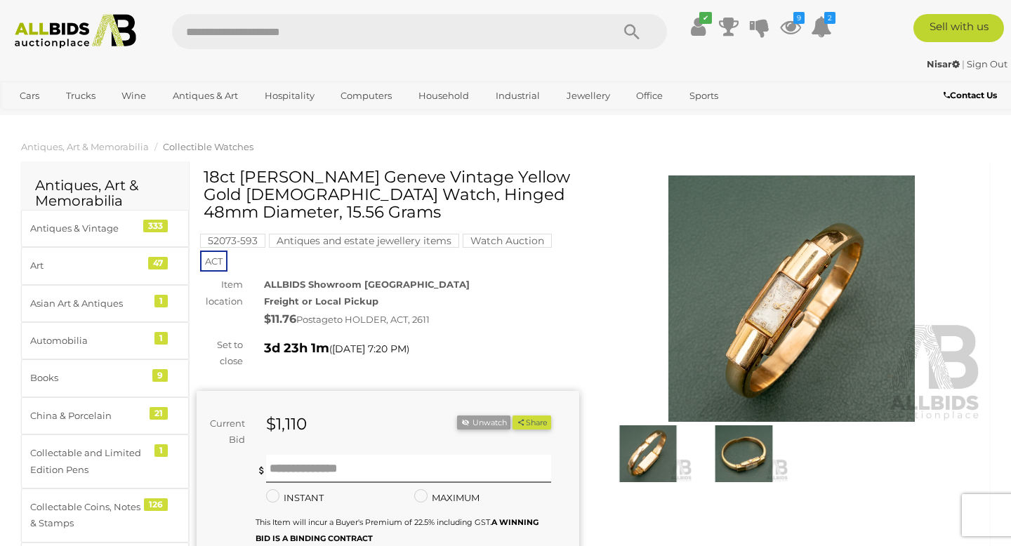
click at [722, 340] on img at bounding box center [791, 299] width 383 height 246
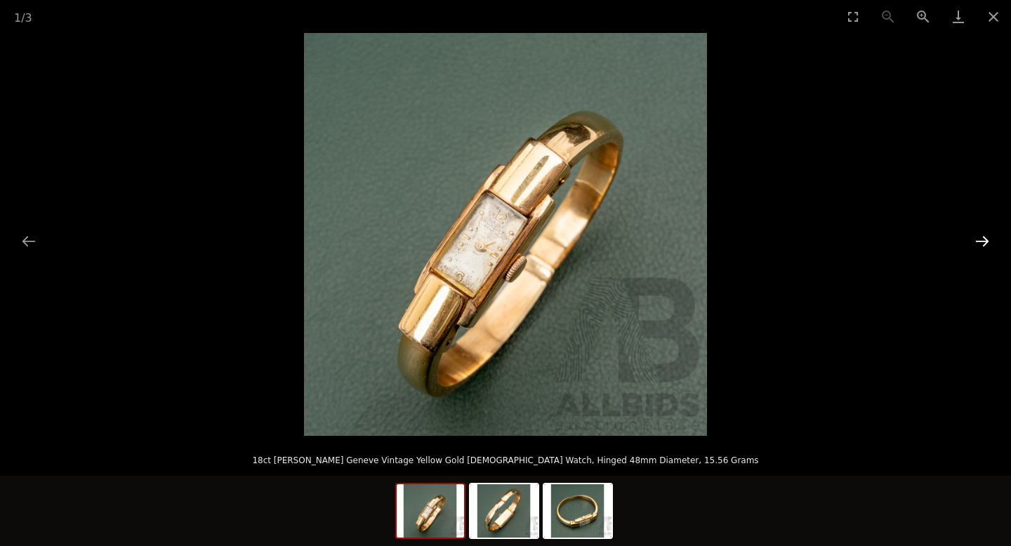
click at [988, 242] on button "Next slide" at bounding box center [981, 240] width 29 height 27
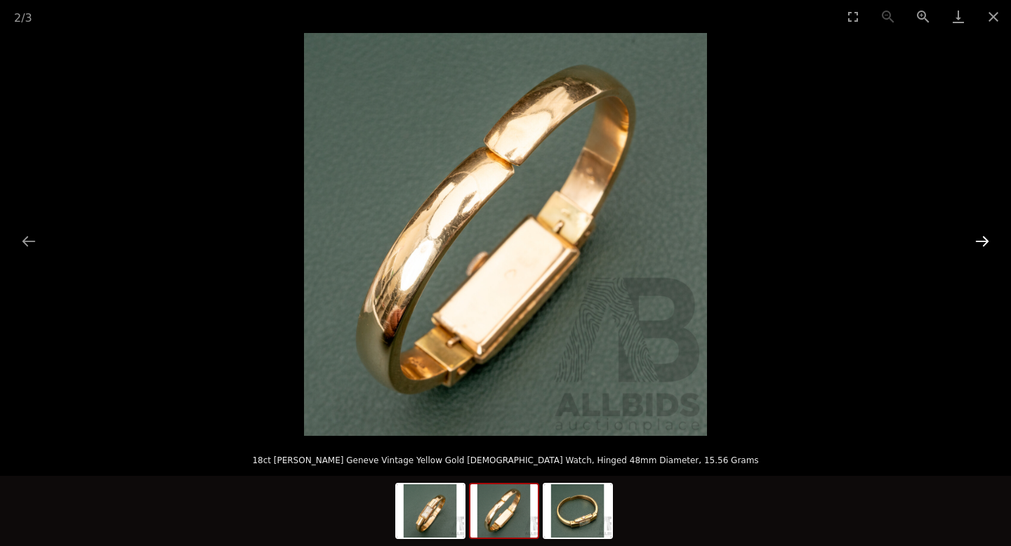
click at [988, 242] on button "Next slide" at bounding box center [981, 240] width 29 height 27
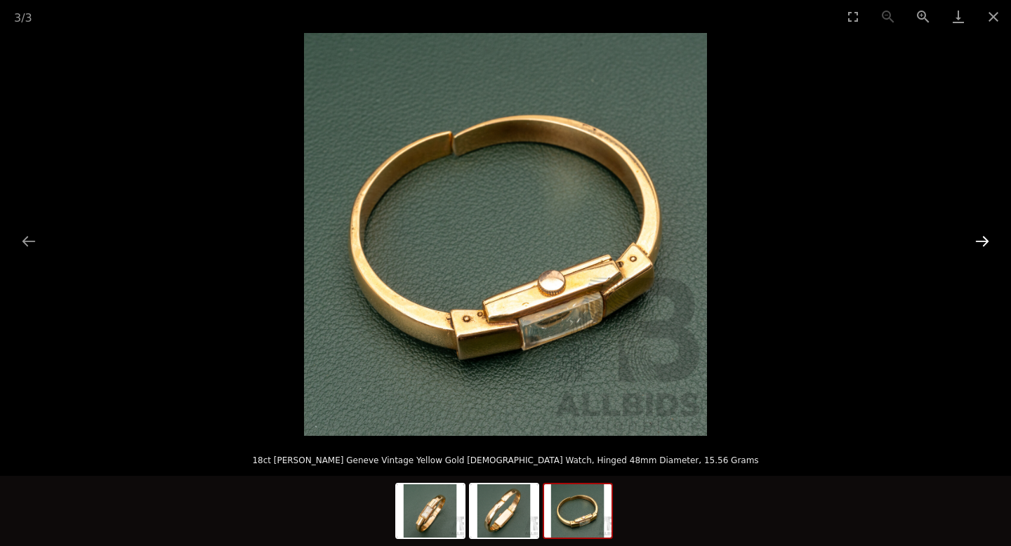
click at [988, 242] on button "Next slide" at bounding box center [981, 240] width 29 height 27
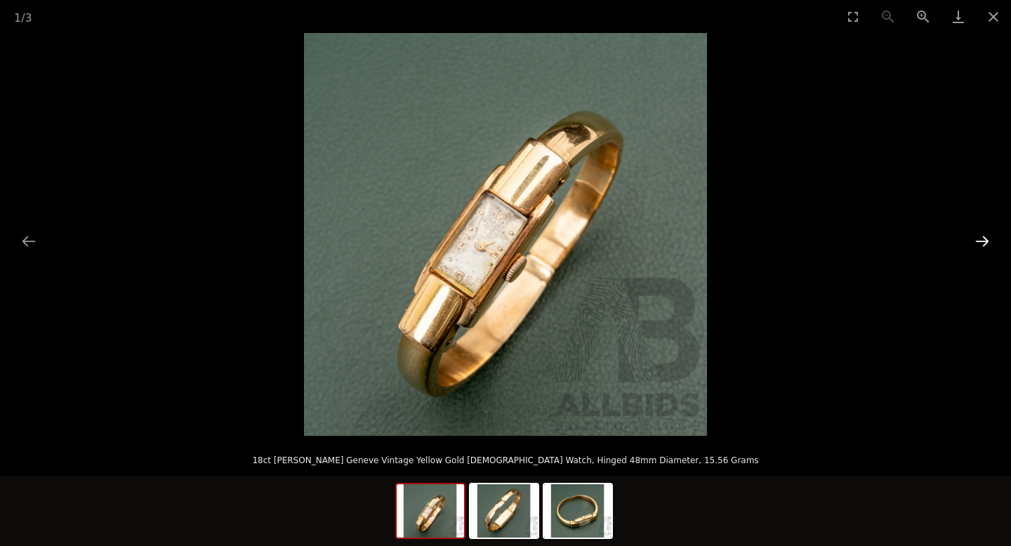
click at [988, 242] on button "Next slide" at bounding box center [981, 240] width 29 height 27
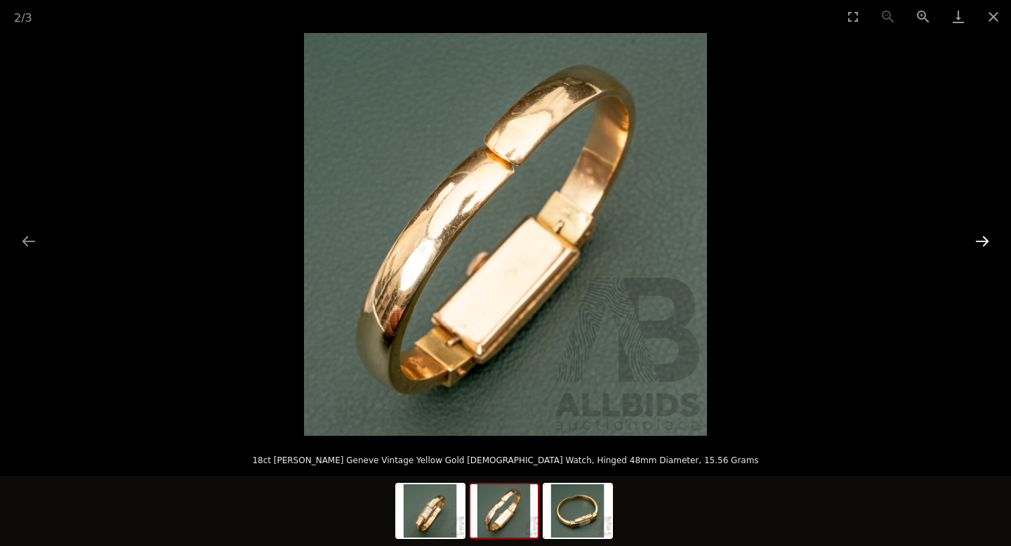
click at [988, 242] on button "Next slide" at bounding box center [981, 240] width 29 height 27
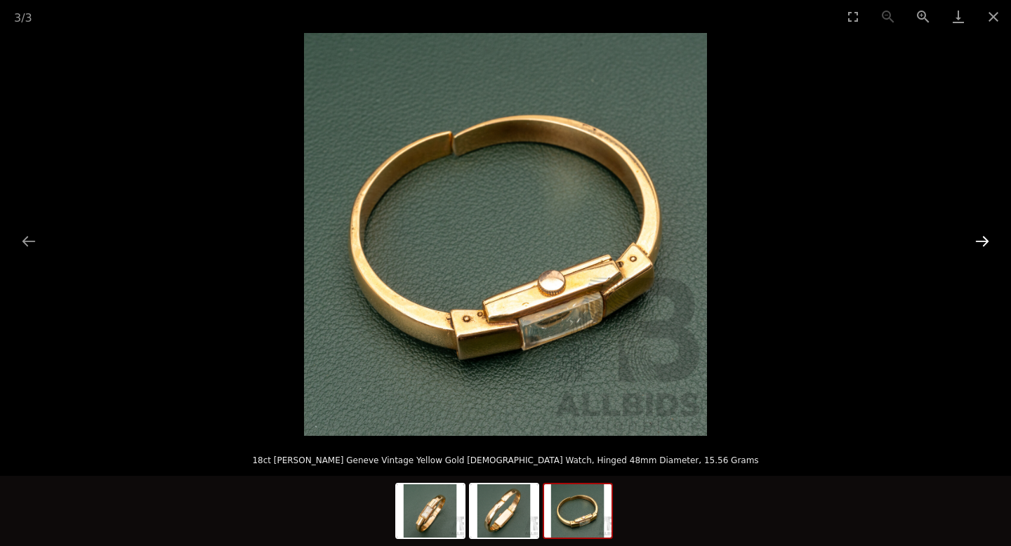
click at [988, 242] on button "Next slide" at bounding box center [981, 240] width 29 height 27
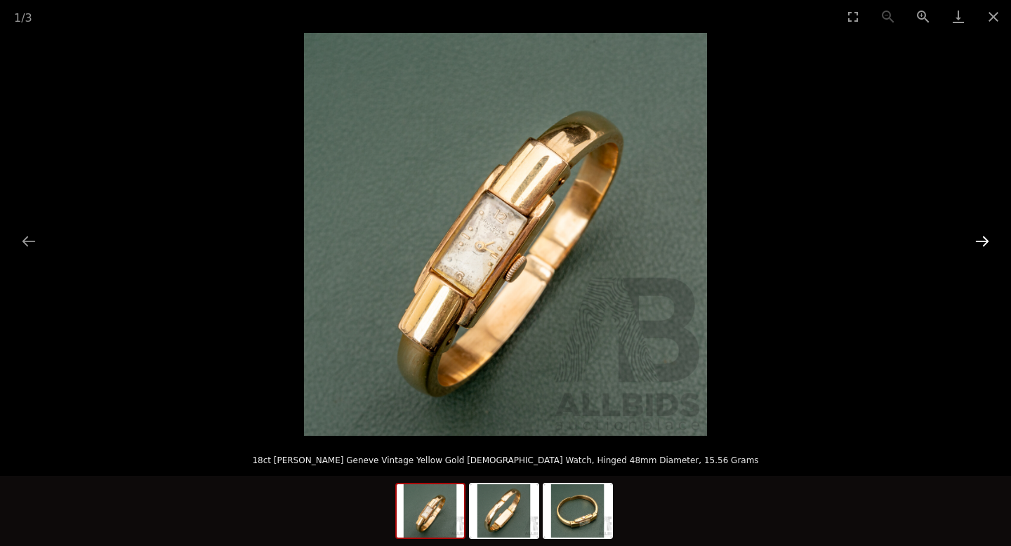
click at [988, 242] on button "Next slide" at bounding box center [981, 240] width 29 height 27
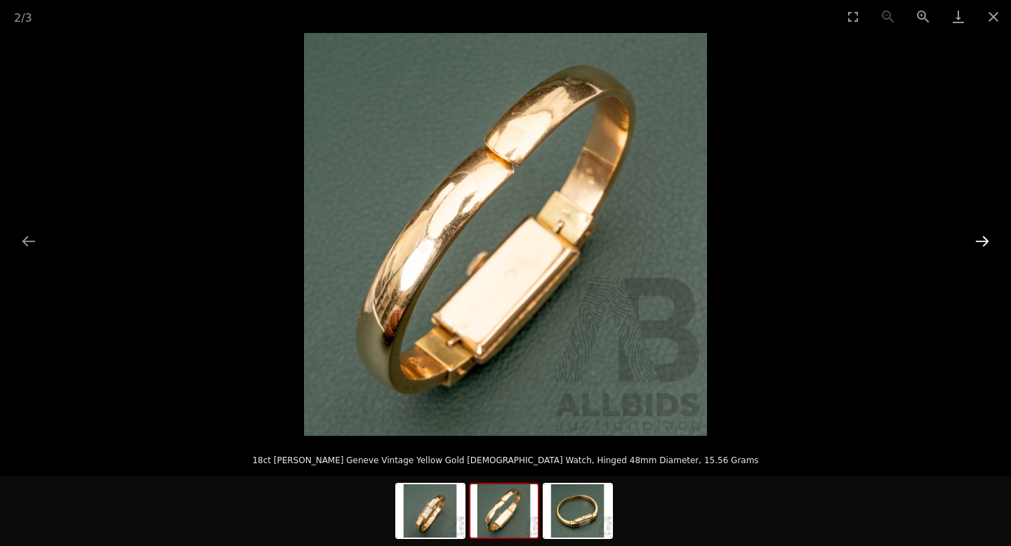
click at [988, 242] on button "Next slide" at bounding box center [981, 240] width 29 height 27
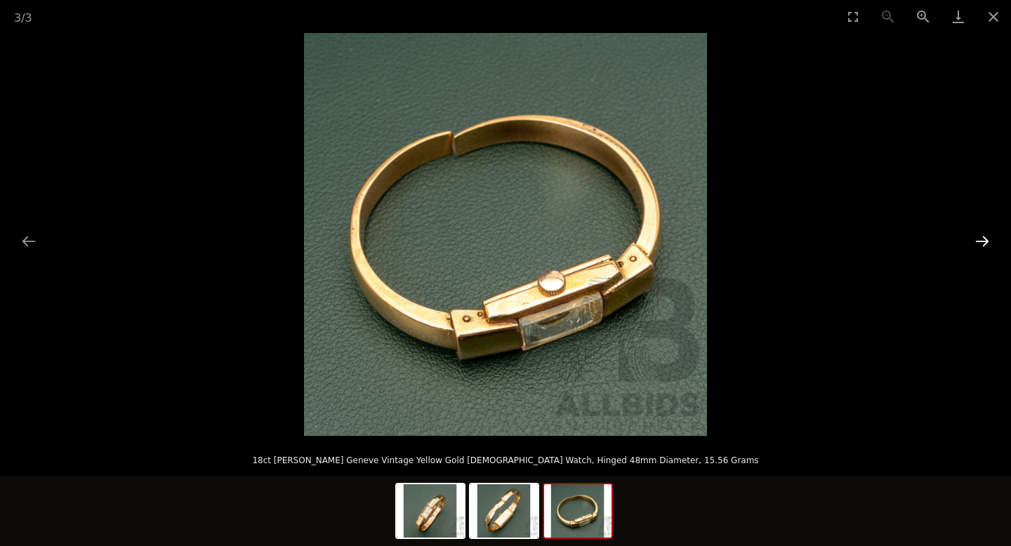
click at [988, 241] on button "Next slide" at bounding box center [981, 240] width 29 height 27
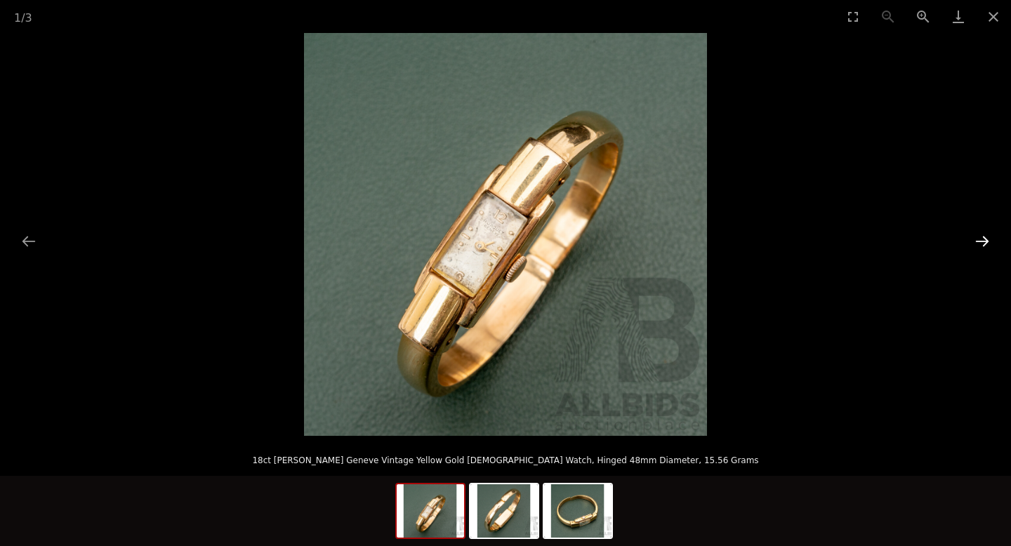
click at [988, 241] on button "Next slide" at bounding box center [981, 240] width 29 height 27
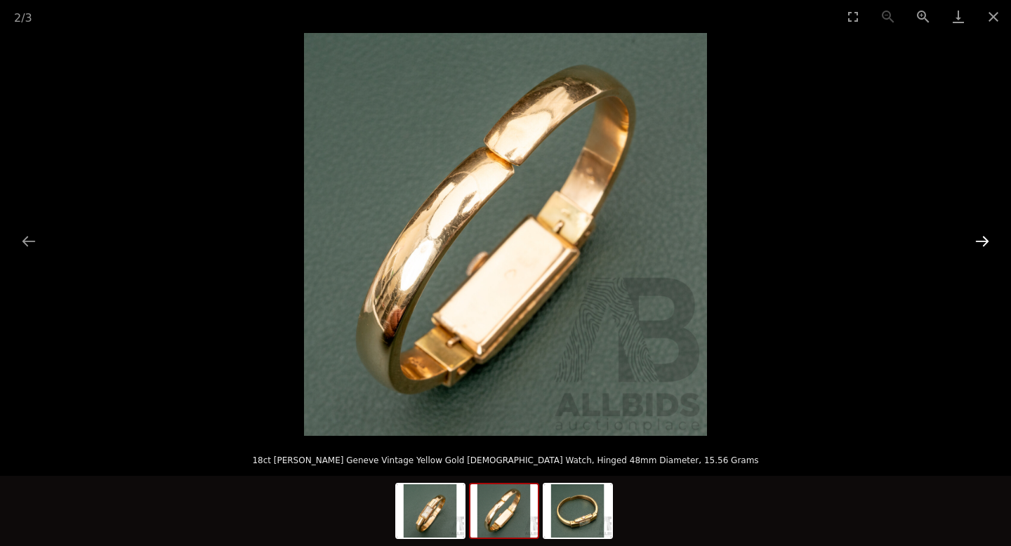
click at [987, 236] on button "Next slide" at bounding box center [981, 240] width 29 height 27
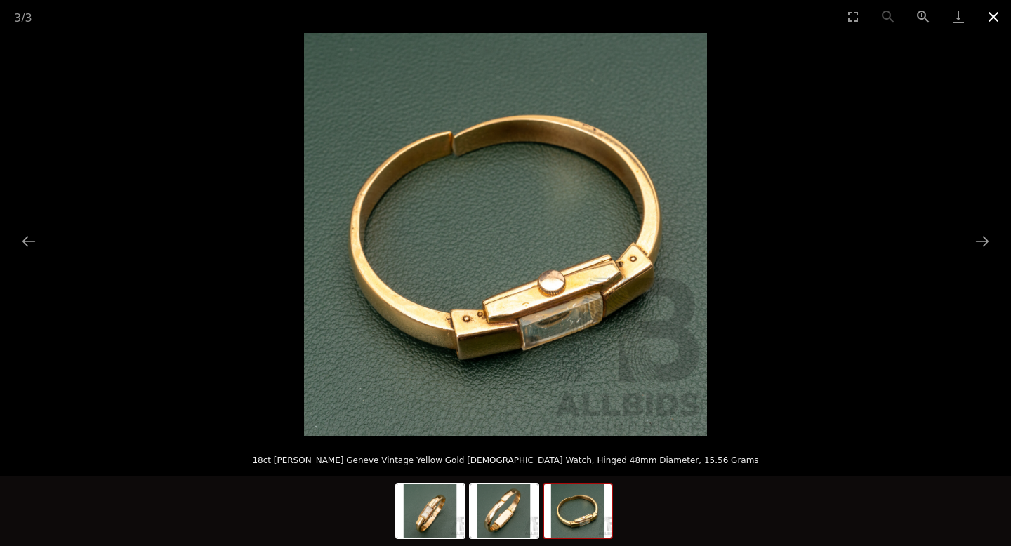
click at [991, 22] on button "Close gallery" at bounding box center [993, 16] width 35 height 33
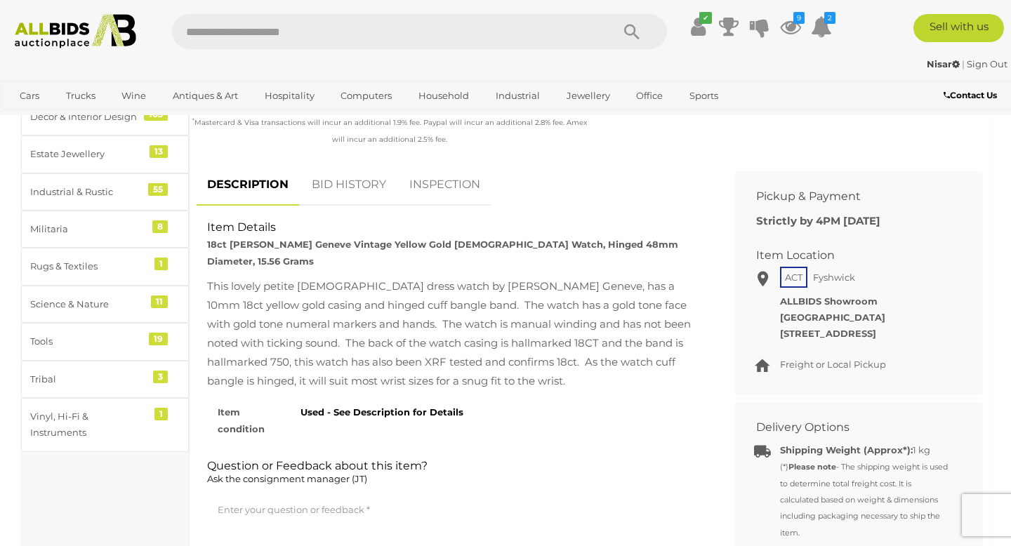
scroll to position [550, 0]
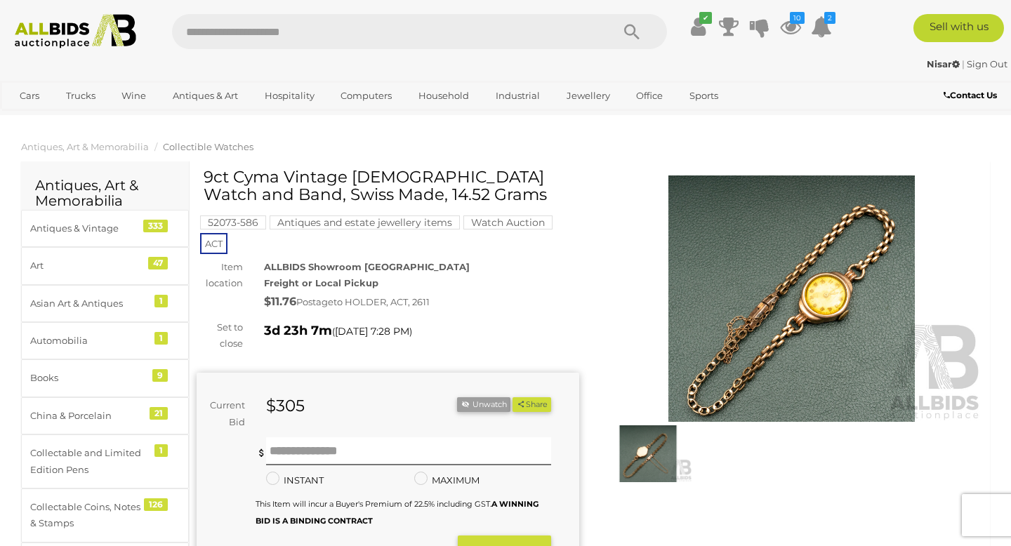
click at [733, 224] on img at bounding box center [791, 299] width 383 height 246
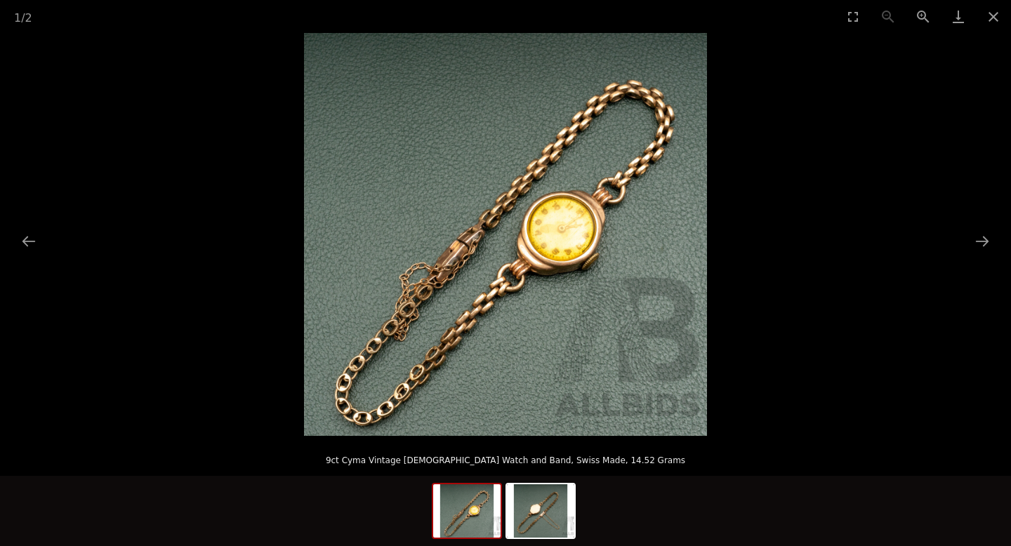
click at [531, 227] on img at bounding box center [505, 234] width 403 height 403
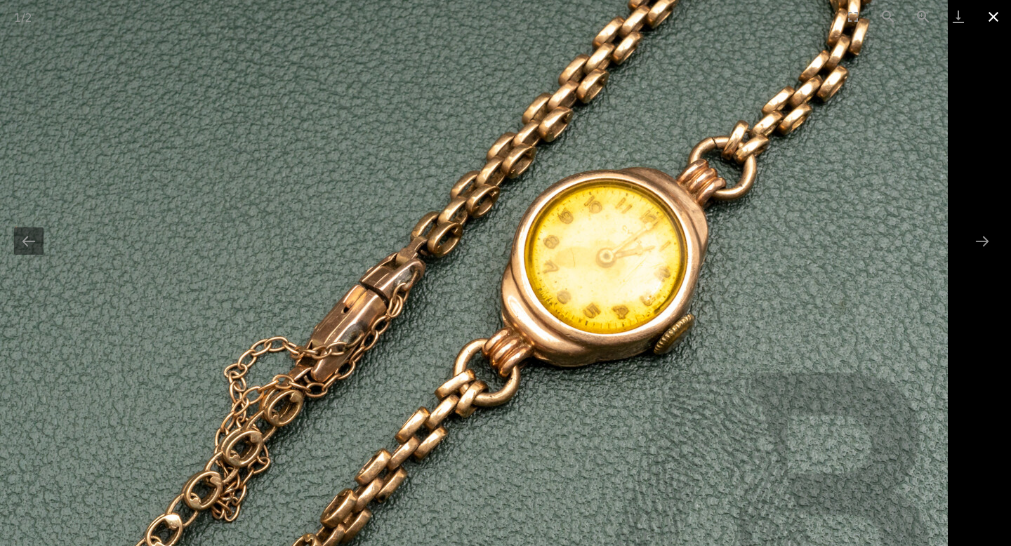
click at [988, 21] on button "Close gallery" at bounding box center [993, 16] width 35 height 33
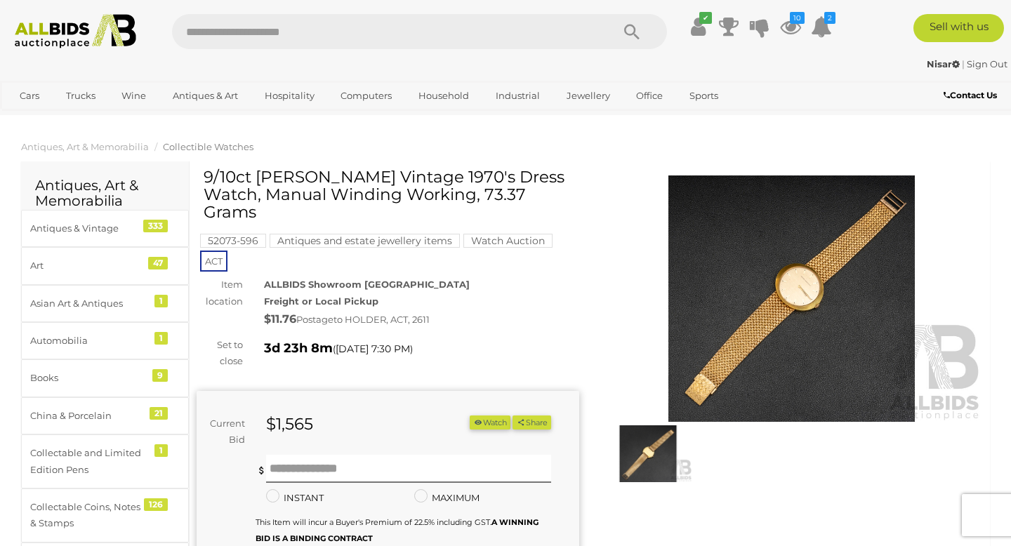
click at [673, 439] on img at bounding box center [648, 453] width 88 height 57
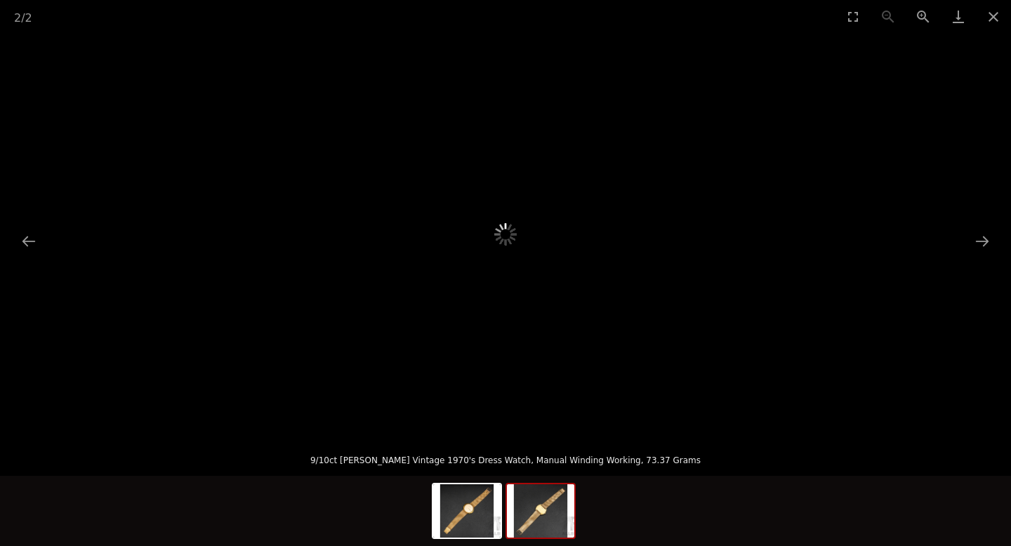
click at [730, 336] on picture at bounding box center [505, 234] width 505 height 201
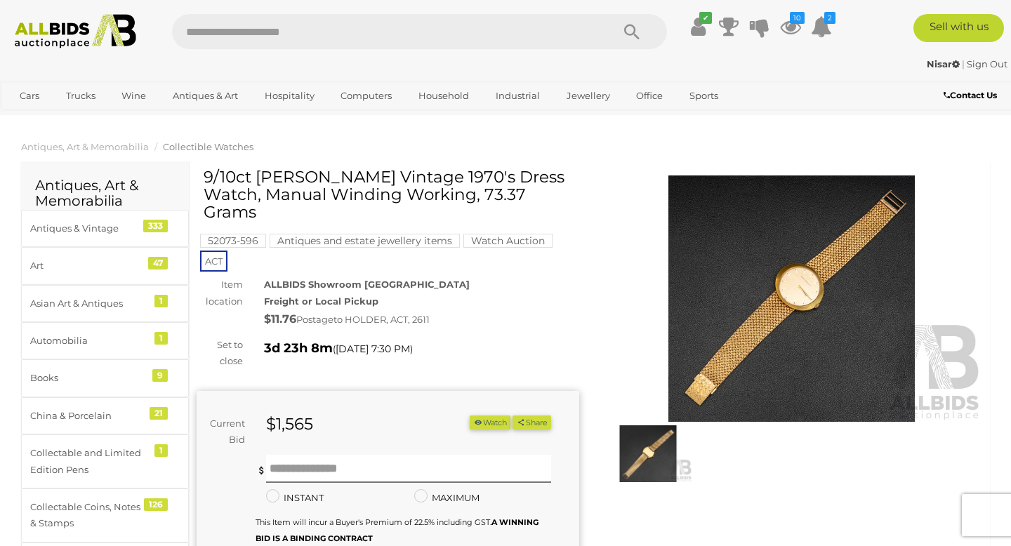
click at [725, 345] on img at bounding box center [791, 299] width 383 height 246
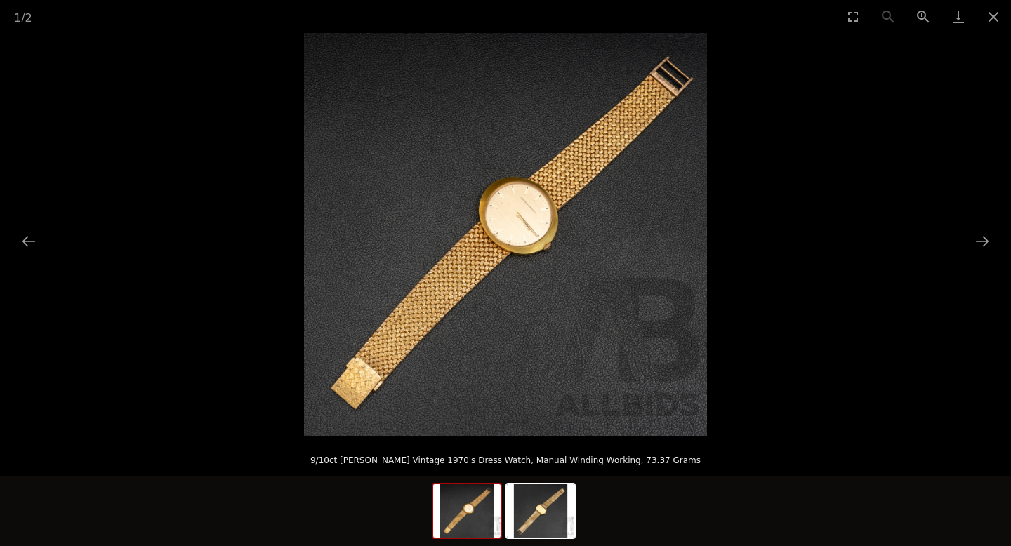
click at [343, 339] on img at bounding box center [505, 234] width 403 height 403
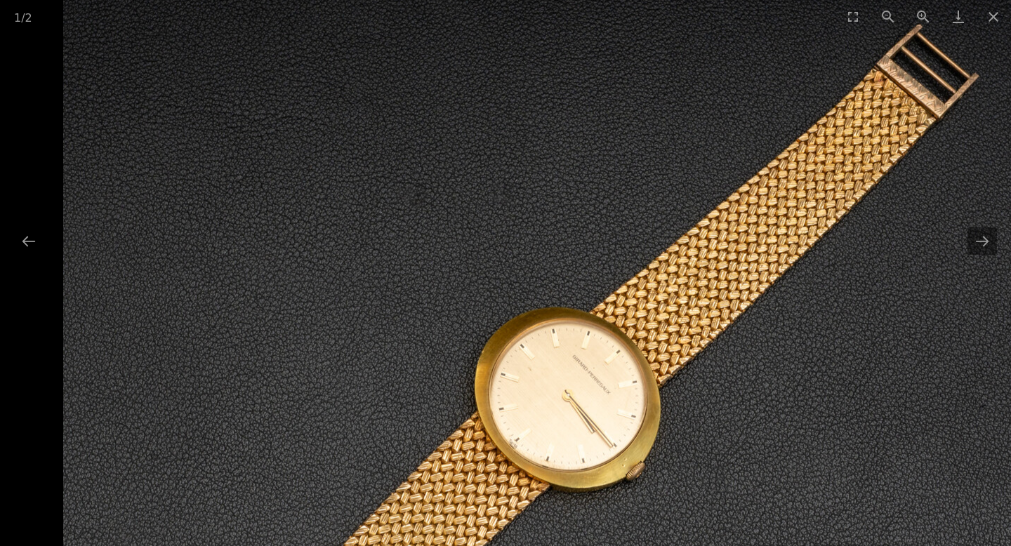
drag, startPoint x: 599, startPoint y: 222, endPoint x: 48, endPoint y: 545, distance: 639.1
click at [48, 545] on div "1 / 2 9/10ct Gerard-perregaux Vintage 1970's Dress Watch, Manual Winding Workin…" at bounding box center [505, 273] width 1011 height 546
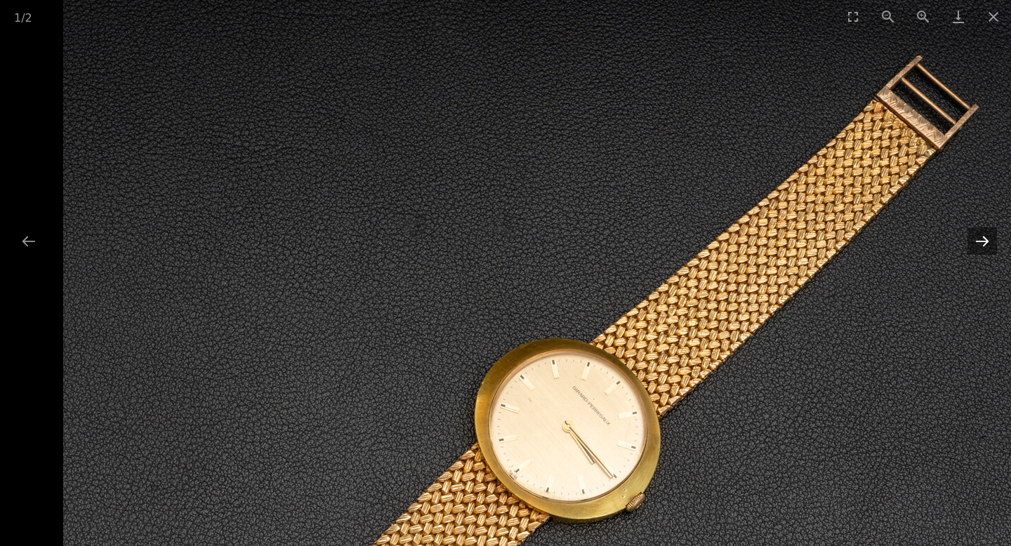
click at [987, 251] on button "Next slide" at bounding box center [981, 240] width 29 height 27
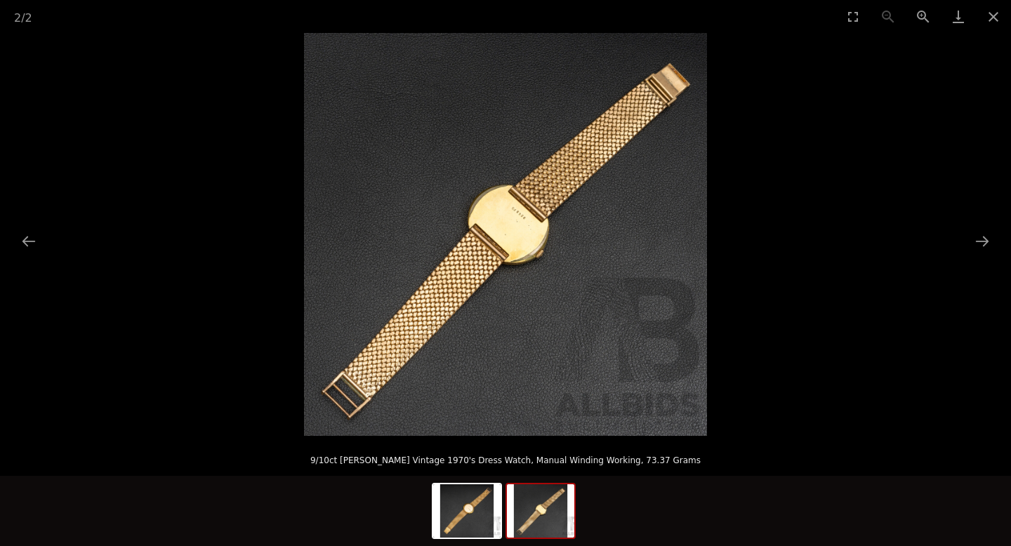
click at [557, 182] on img at bounding box center [505, 234] width 403 height 403
click at [507, 250] on img at bounding box center [505, 234] width 403 height 403
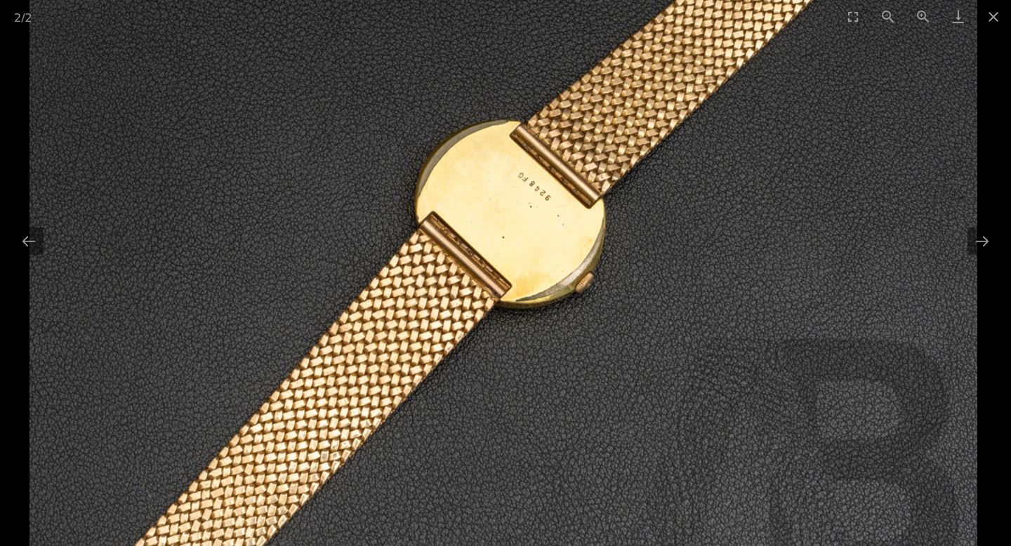
drag, startPoint x: 510, startPoint y: 242, endPoint x: 521, endPoint y: 210, distance: 33.3
click at [521, 210] on img at bounding box center [503, 237] width 948 height 948
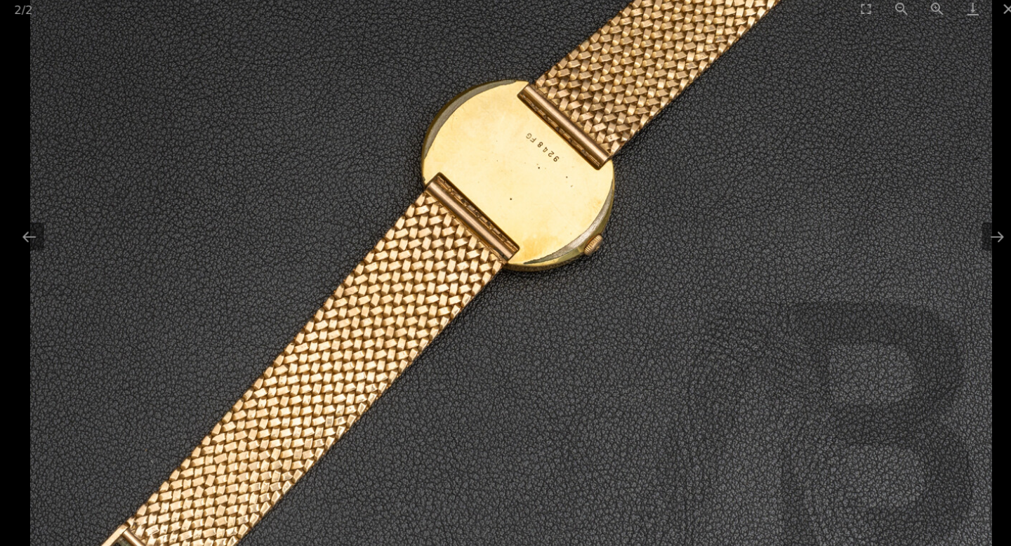
scroll to position [6, 0]
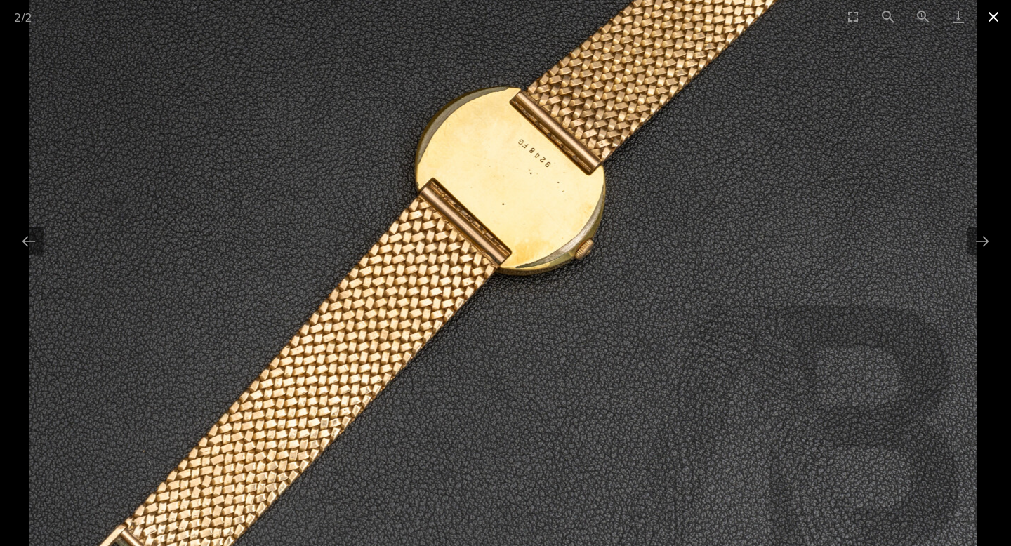
click at [998, 20] on button "Close gallery" at bounding box center [993, 16] width 35 height 33
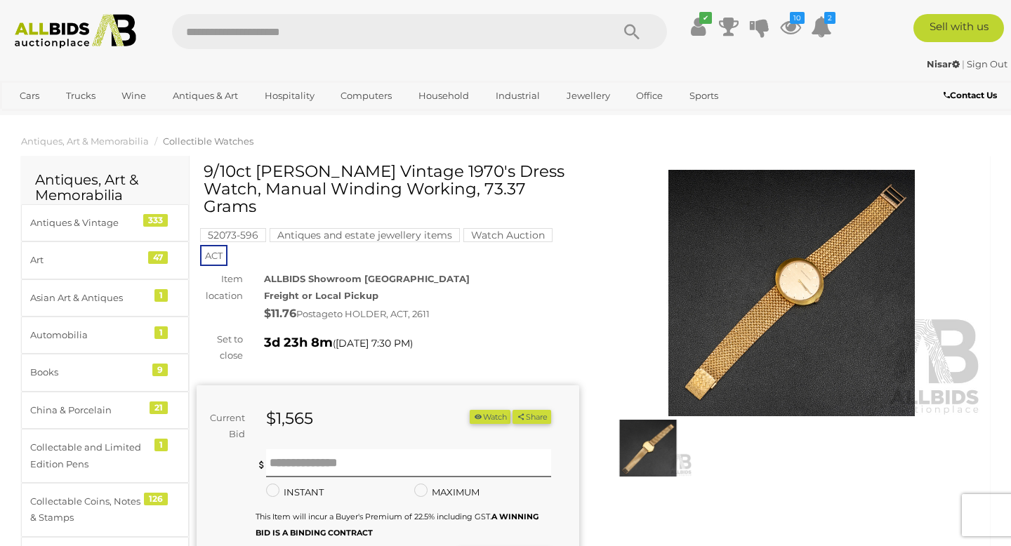
scroll to position [0, 0]
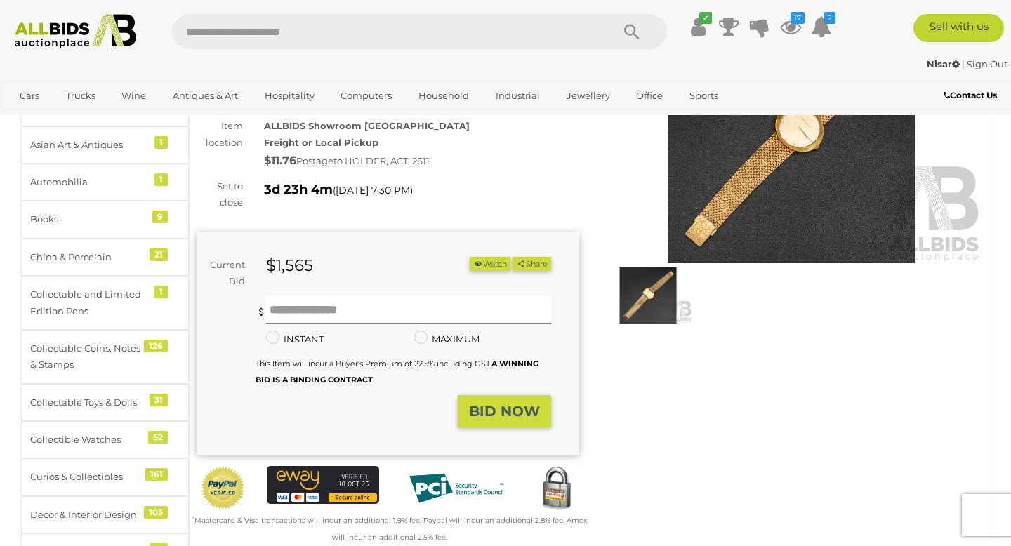
scroll to position [24, 0]
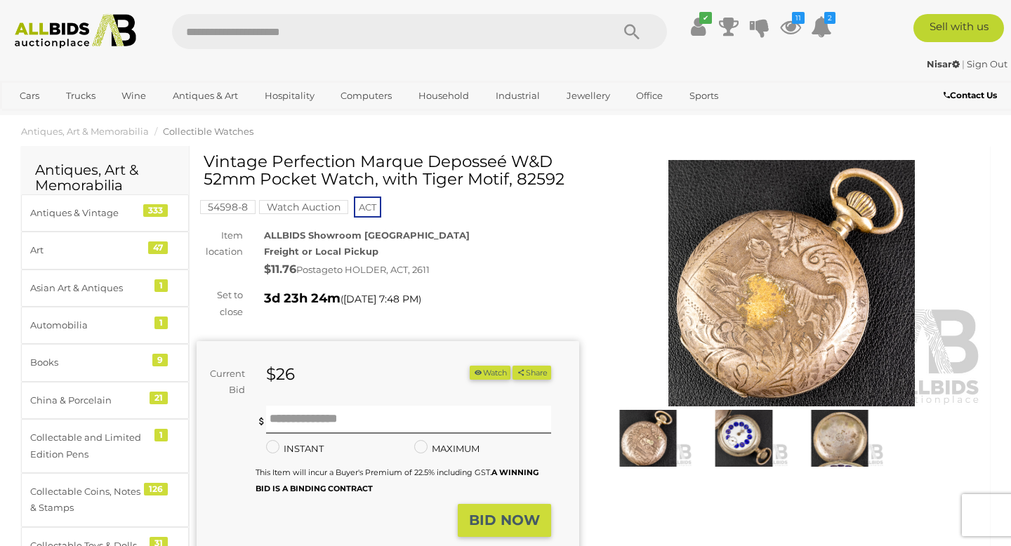
scroll to position [17, 0]
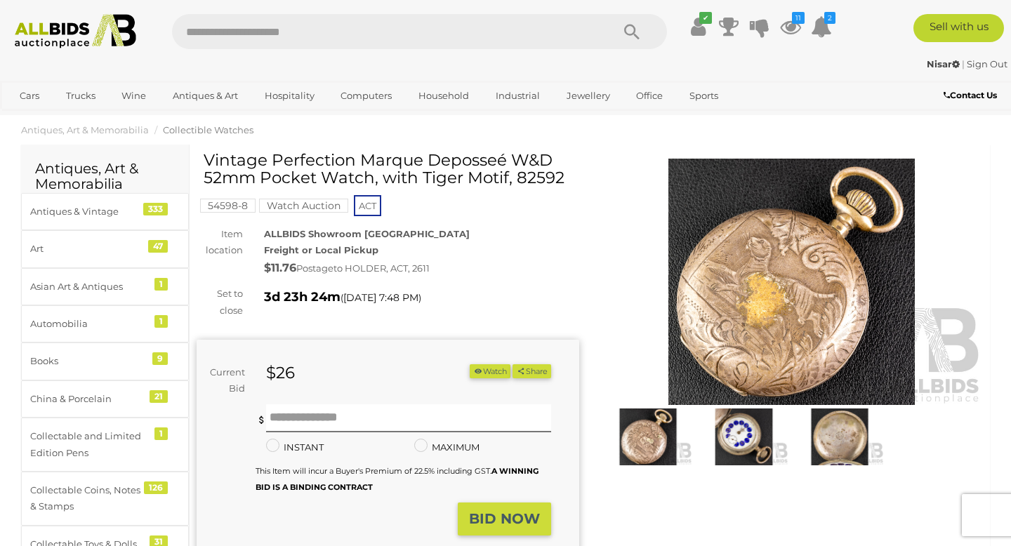
click at [723, 423] on img at bounding box center [743, 437] width 88 height 57
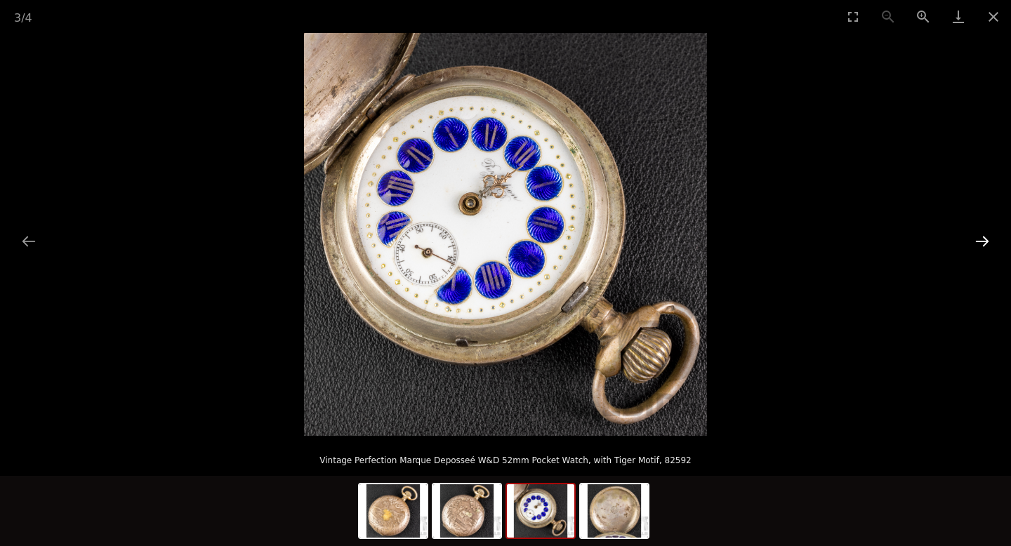
click at [978, 236] on button "Next slide" at bounding box center [981, 240] width 29 height 27
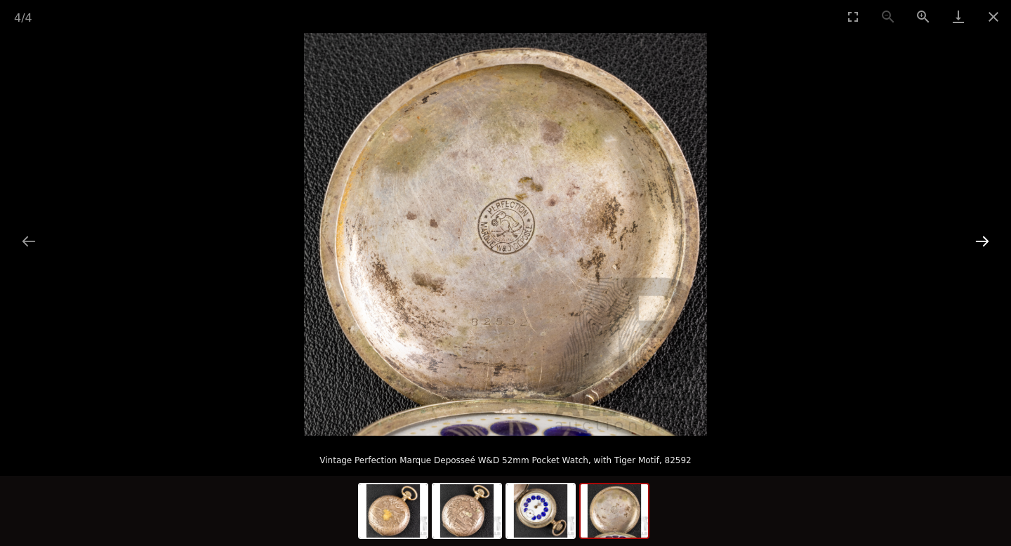
click at [978, 236] on button "Next slide" at bounding box center [981, 240] width 29 height 27
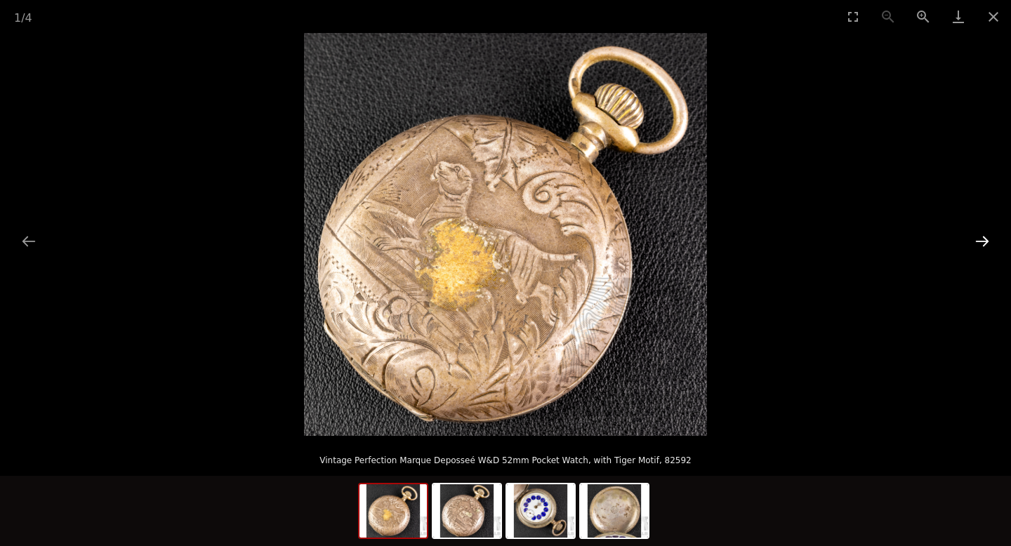
click at [978, 236] on button "Next slide" at bounding box center [981, 240] width 29 height 27
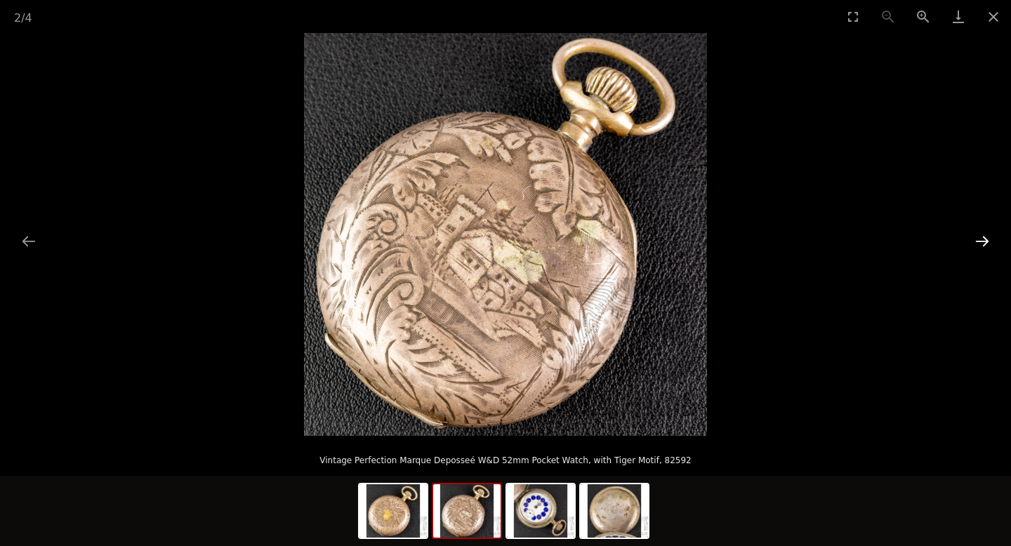
click at [978, 236] on button "Next slide" at bounding box center [981, 240] width 29 height 27
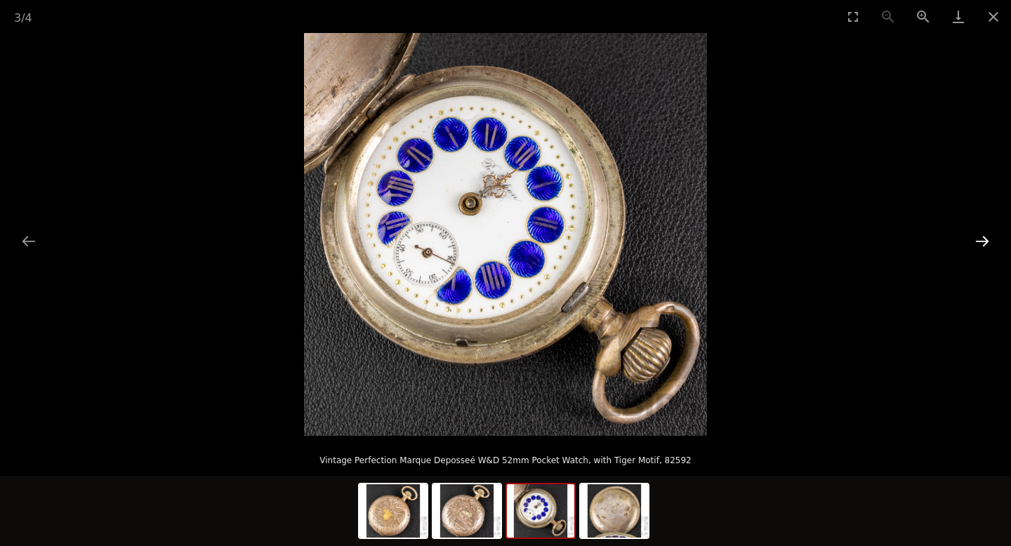
click at [978, 237] on button "Next slide" at bounding box center [981, 240] width 29 height 27
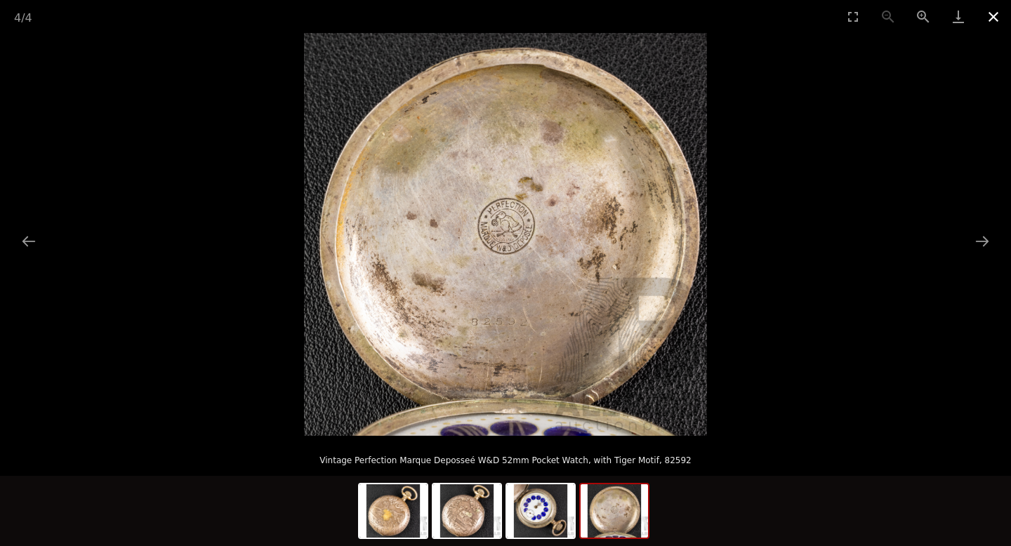
click at [998, 17] on button "Close gallery" at bounding box center [993, 16] width 35 height 33
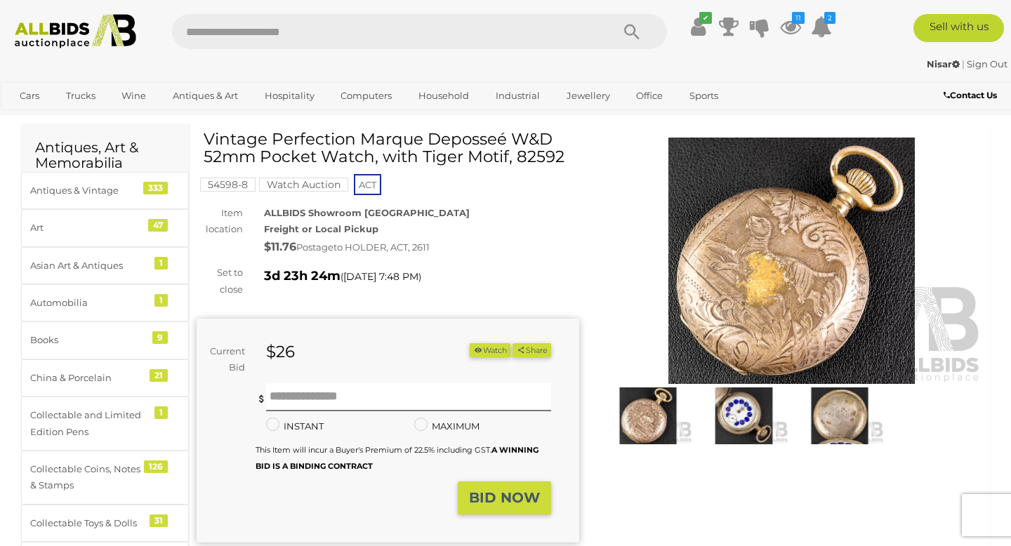
scroll to position [39, 0]
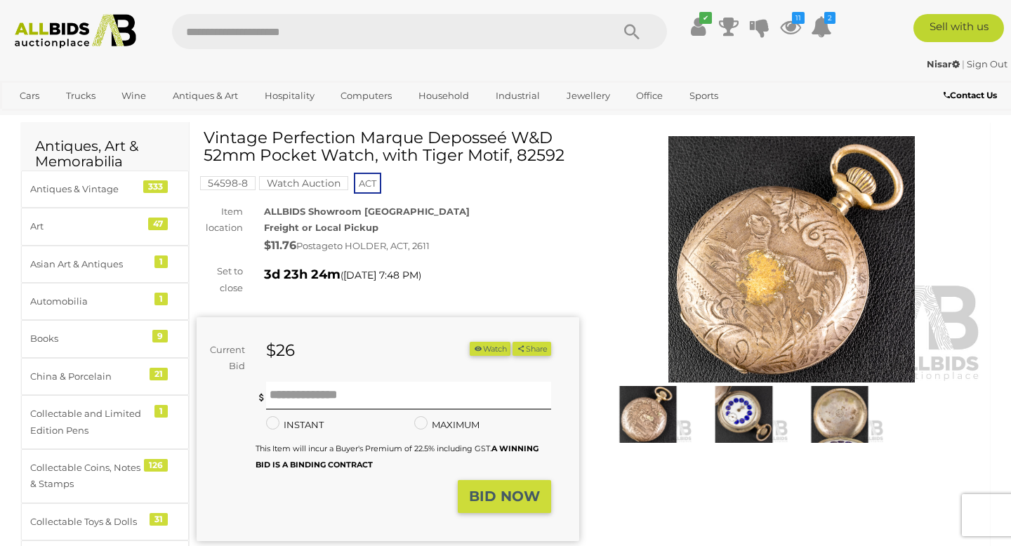
click at [480, 355] on button "Watch" at bounding box center [490, 349] width 41 height 15
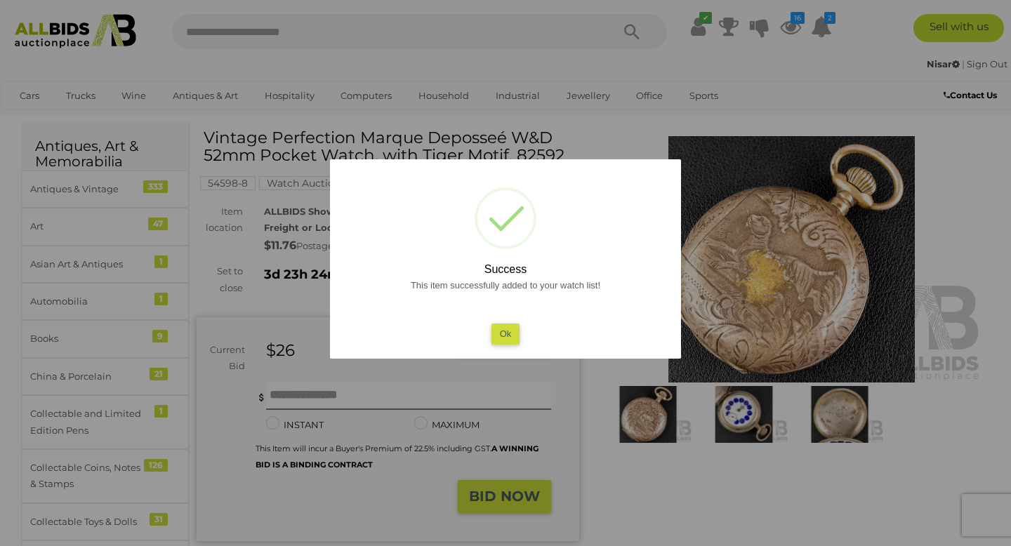
click at [507, 329] on button "Ok" at bounding box center [505, 334] width 29 height 20
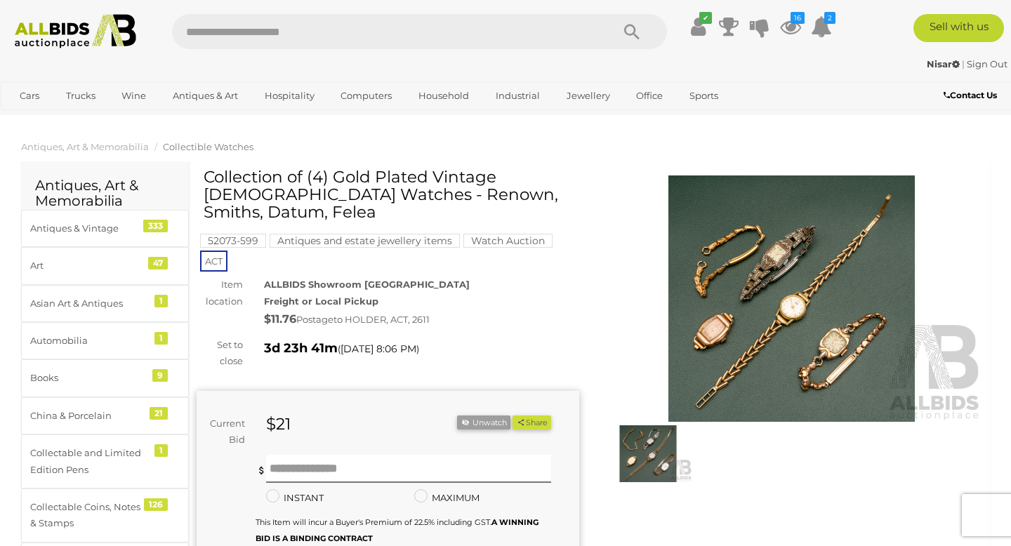
click at [766, 280] on img at bounding box center [791, 299] width 383 height 246
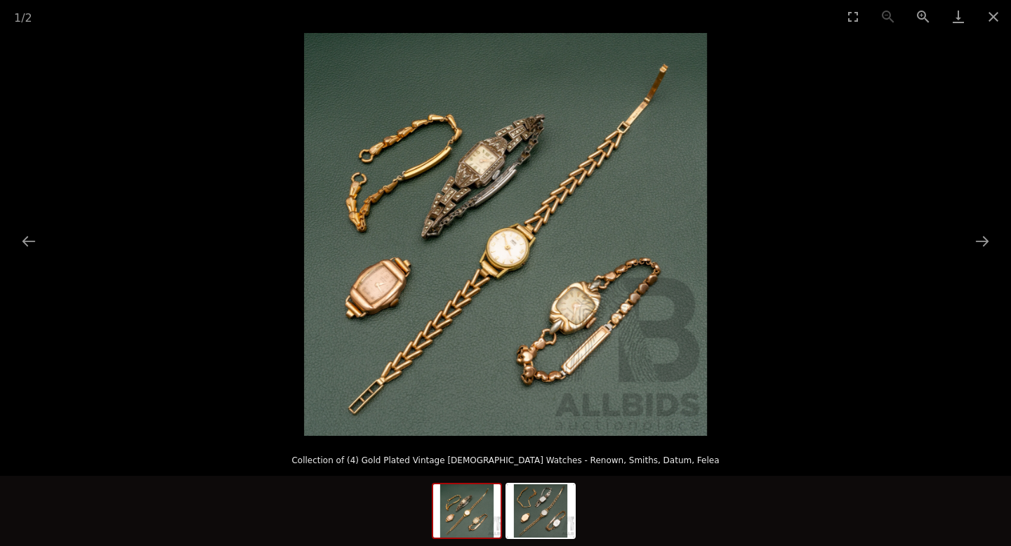
click at [531, 279] on img at bounding box center [505, 234] width 403 height 403
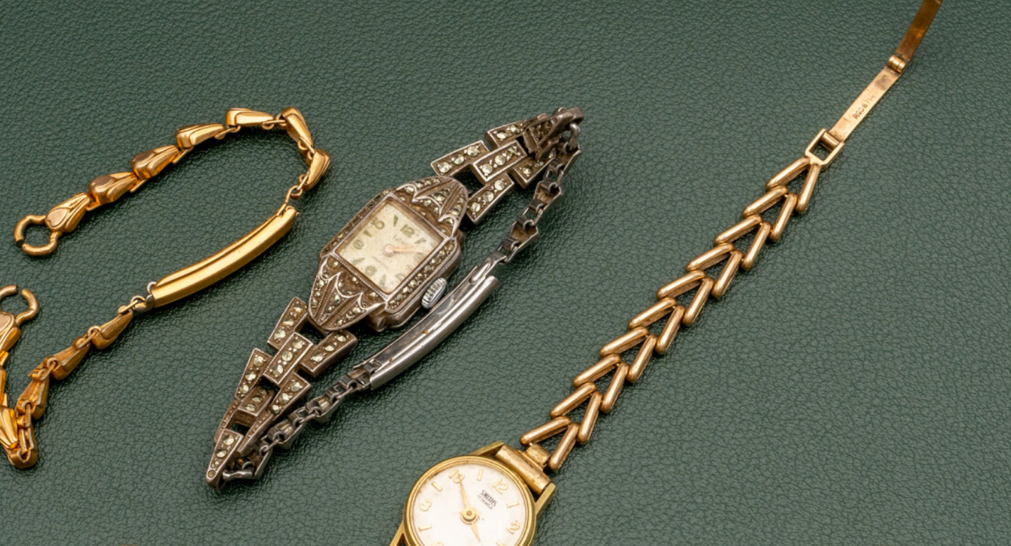
drag, startPoint x: 296, startPoint y: 242, endPoint x: 502, endPoint y: 491, distance: 323.2
click at [502, 491] on img at bounding box center [474, 438] width 948 height 948
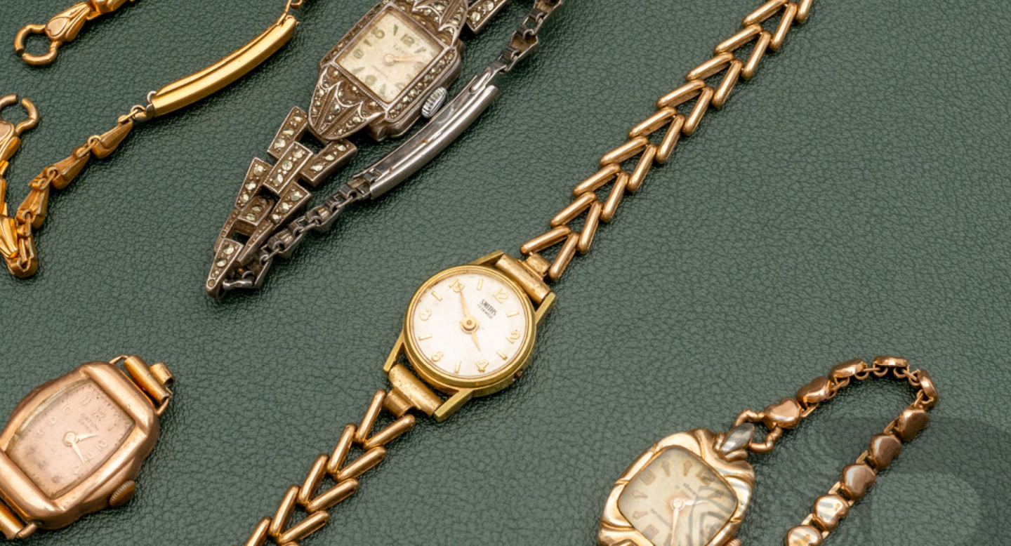
drag, startPoint x: 736, startPoint y: 254, endPoint x: 548, endPoint y: 72, distance: 262.1
click at [548, 72] on img at bounding box center [474, 291] width 948 height 948
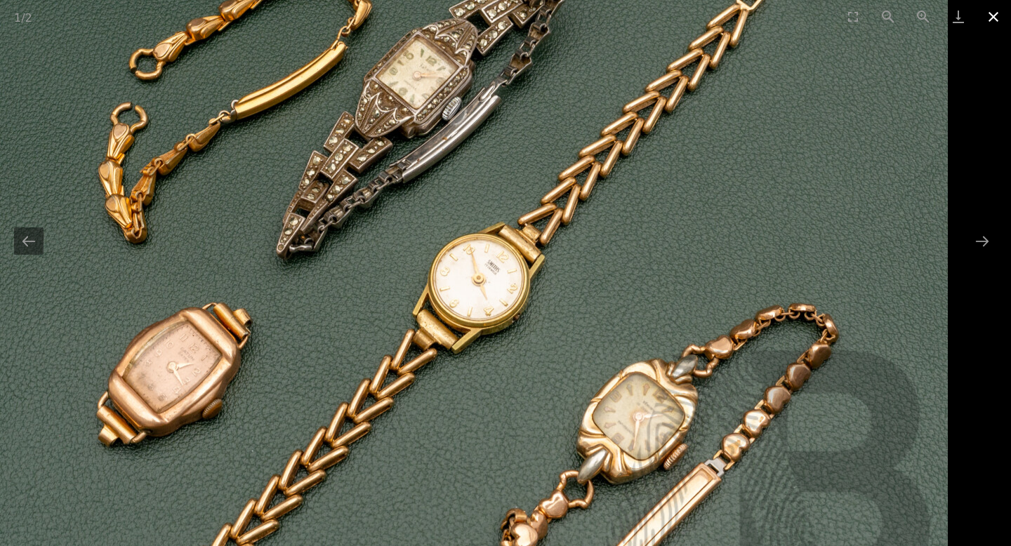
click at [992, 21] on button "Close gallery" at bounding box center [993, 16] width 35 height 33
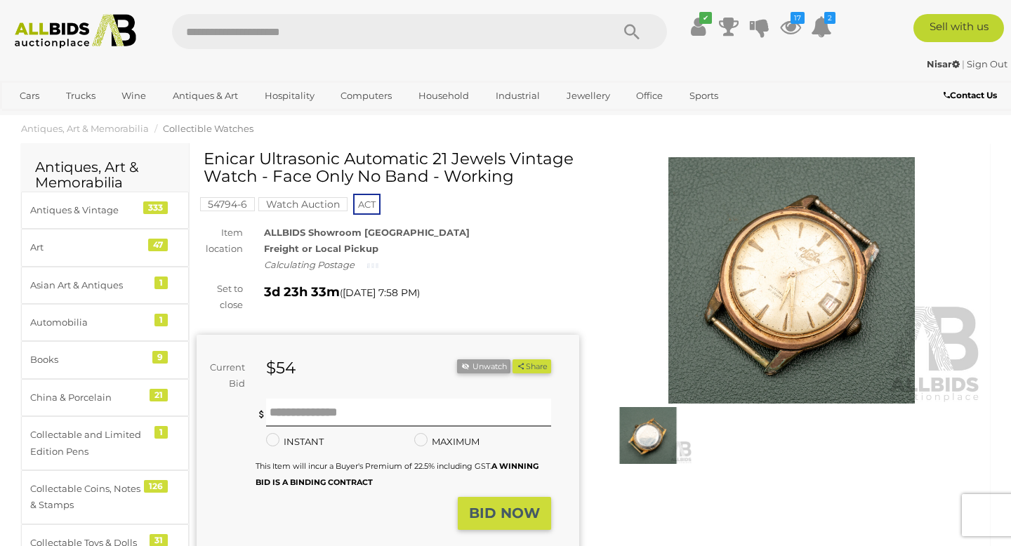
scroll to position [19, 0]
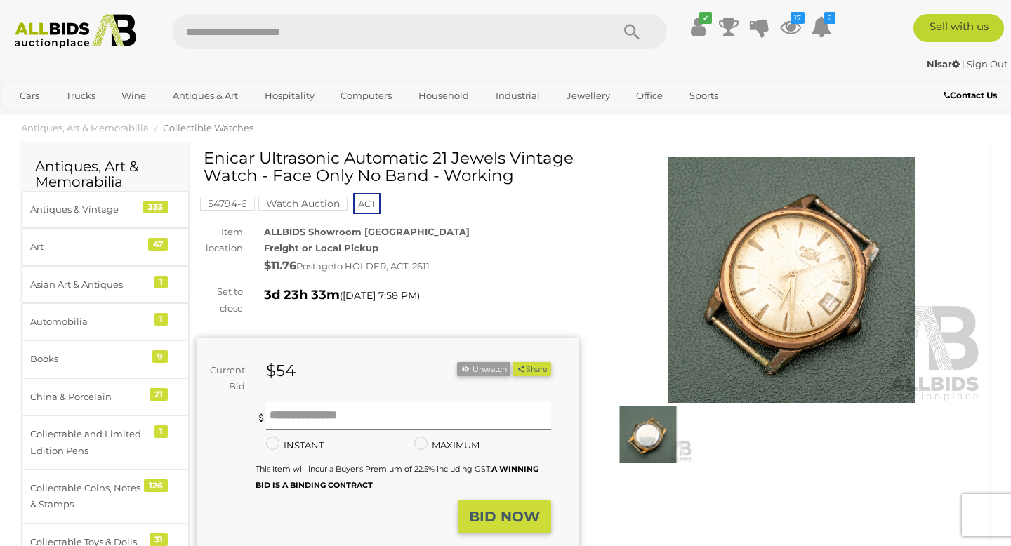
click at [649, 425] on img at bounding box center [648, 434] width 88 height 57
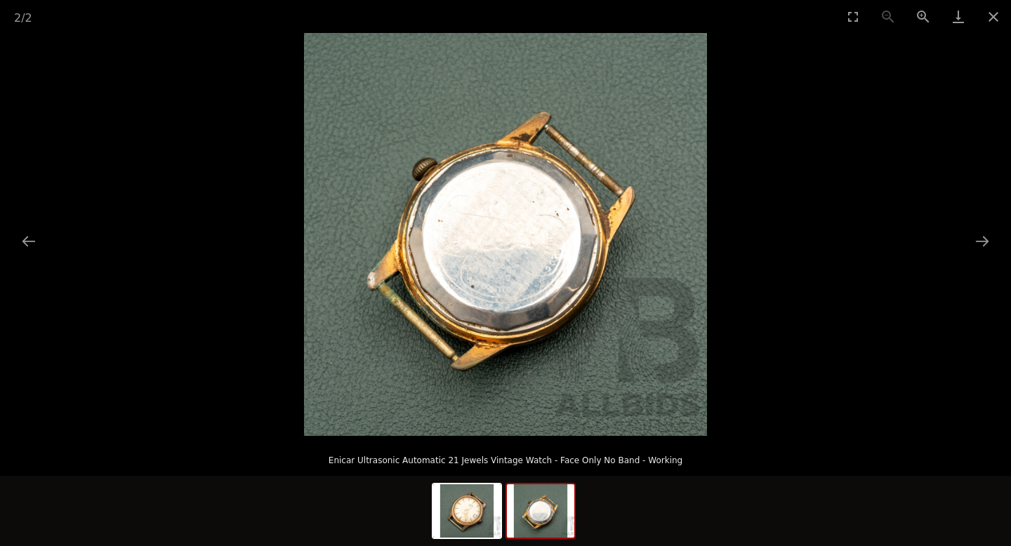
click at [517, 265] on img at bounding box center [505, 234] width 403 height 403
